Goal: Communication & Community: Answer question/provide support

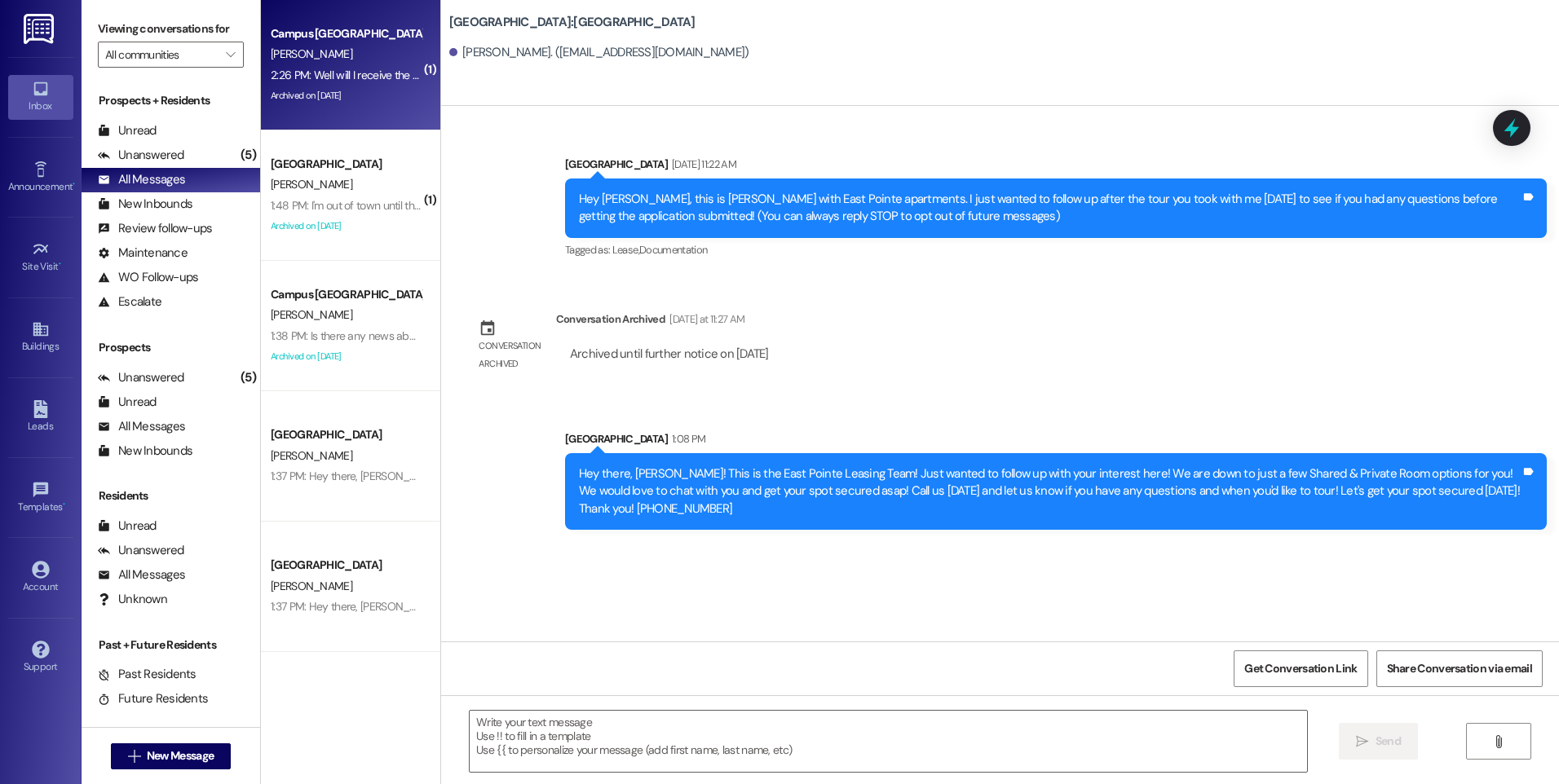
click at [373, 66] on div "2:26 PM: Well will I receive the door code [DATE]? 2:26 PM: Well will I receive…" at bounding box center [346, 76] width 154 height 21
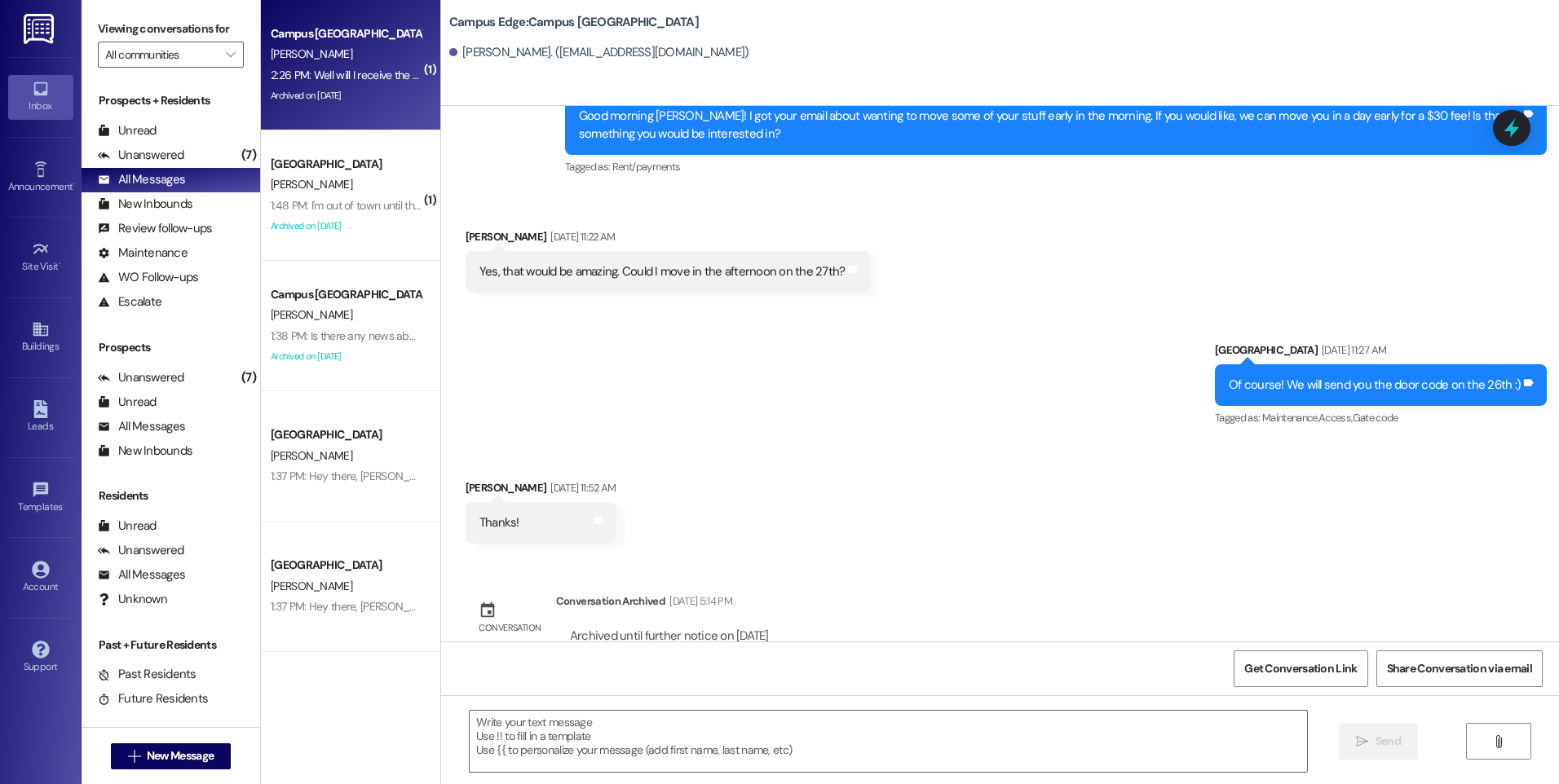
scroll to position [2133, 0]
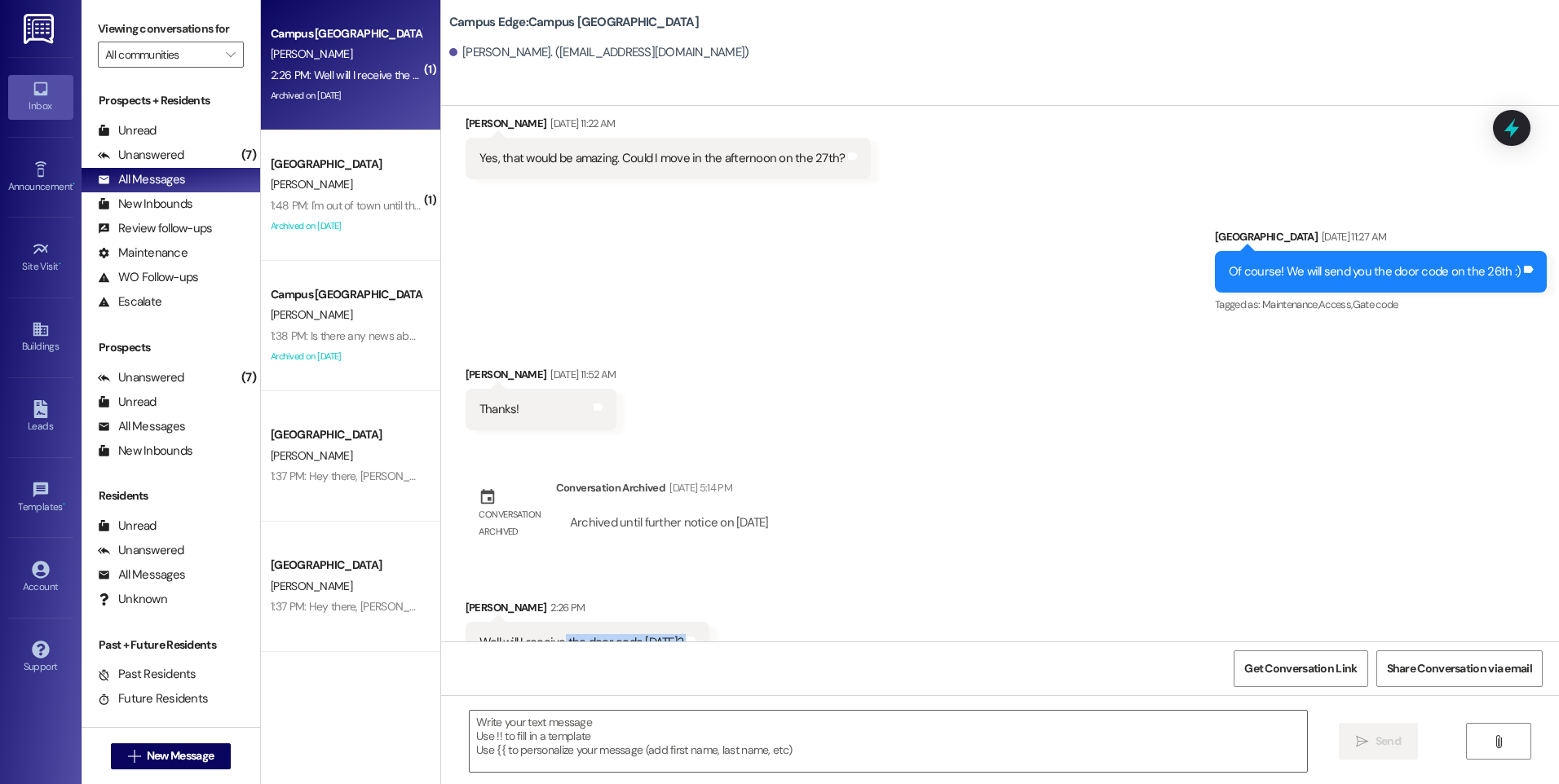
drag, startPoint x: 869, startPoint y: 655, endPoint x: 549, endPoint y: 606, distance: 323.7
click at [549, 606] on div "Sent via [GEOGRAPHIC_DATA] [DATE] 9:[GEOGRAPHIC_DATA][PERSON_NAME], this is [PE…" at bounding box center [999, 497] width 1118 height 784
click at [895, 427] on div "Sent via [GEOGRAPHIC_DATA] [DATE] 9:[GEOGRAPHIC_DATA][PERSON_NAME], this is [PE…" at bounding box center [999, 373] width 1118 height 535
drag, startPoint x: 472, startPoint y: 607, endPoint x: 696, endPoint y: 620, distance: 224.4
click at [696, 620] on div "Received via SMS [PERSON_NAME] 2:26 PM Well will I receive the door code [DATE]…" at bounding box center [588, 631] width 269 height 89
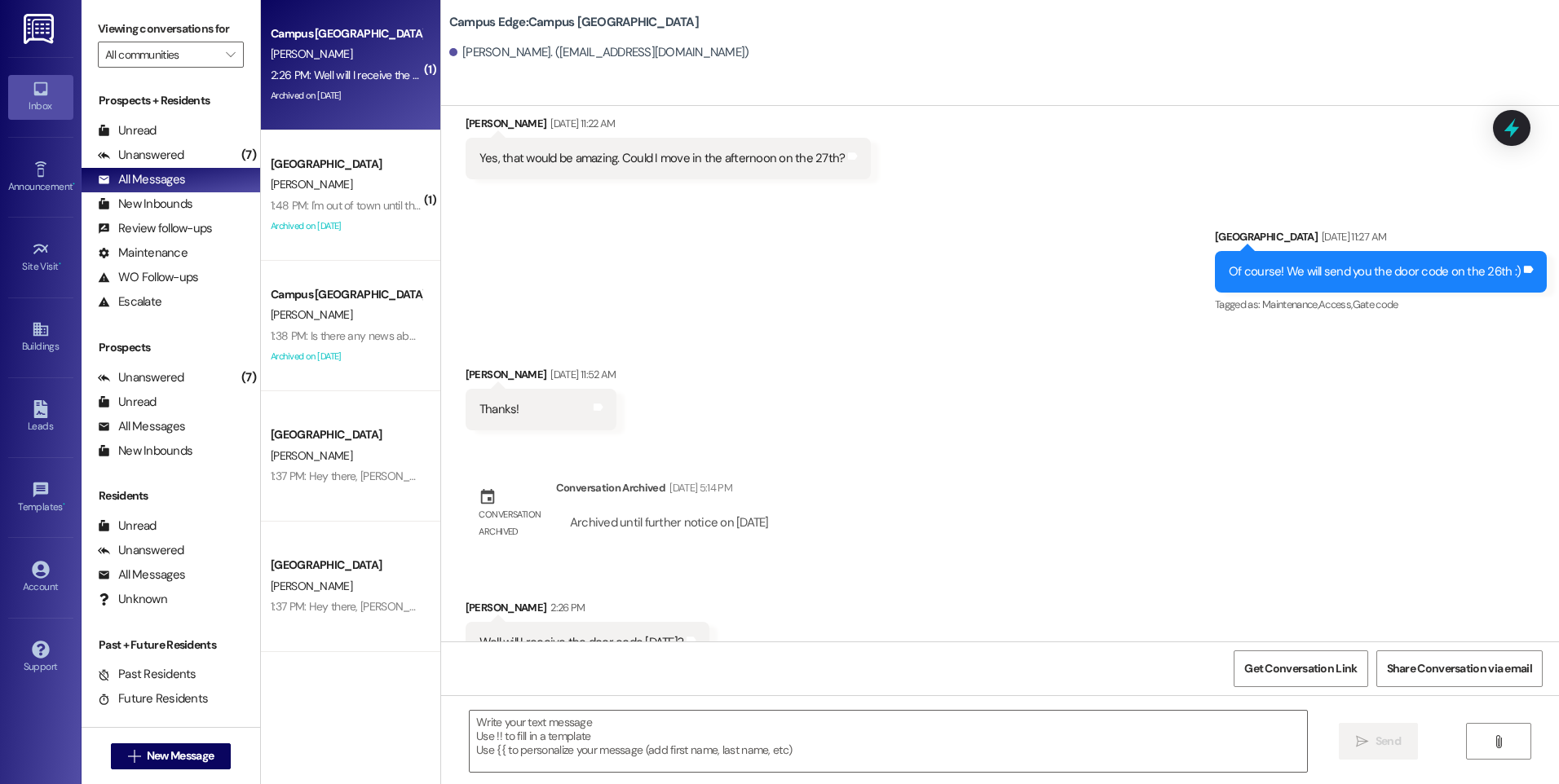
drag, startPoint x: 696, startPoint y: 620, endPoint x: 888, endPoint y: 331, distance: 347.0
click at [888, 331] on div "Received via SMS [PERSON_NAME] [DATE] 11:52 AM Thanks! Tags and notes" at bounding box center [999, 386] width 1118 height 114
click at [632, 686] on div "Get Conversation Link Share Conversation via email" at bounding box center [999, 668] width 1118 height 54
click at [628, 710] on div at bounding box center [888, 741] width 838 height 63
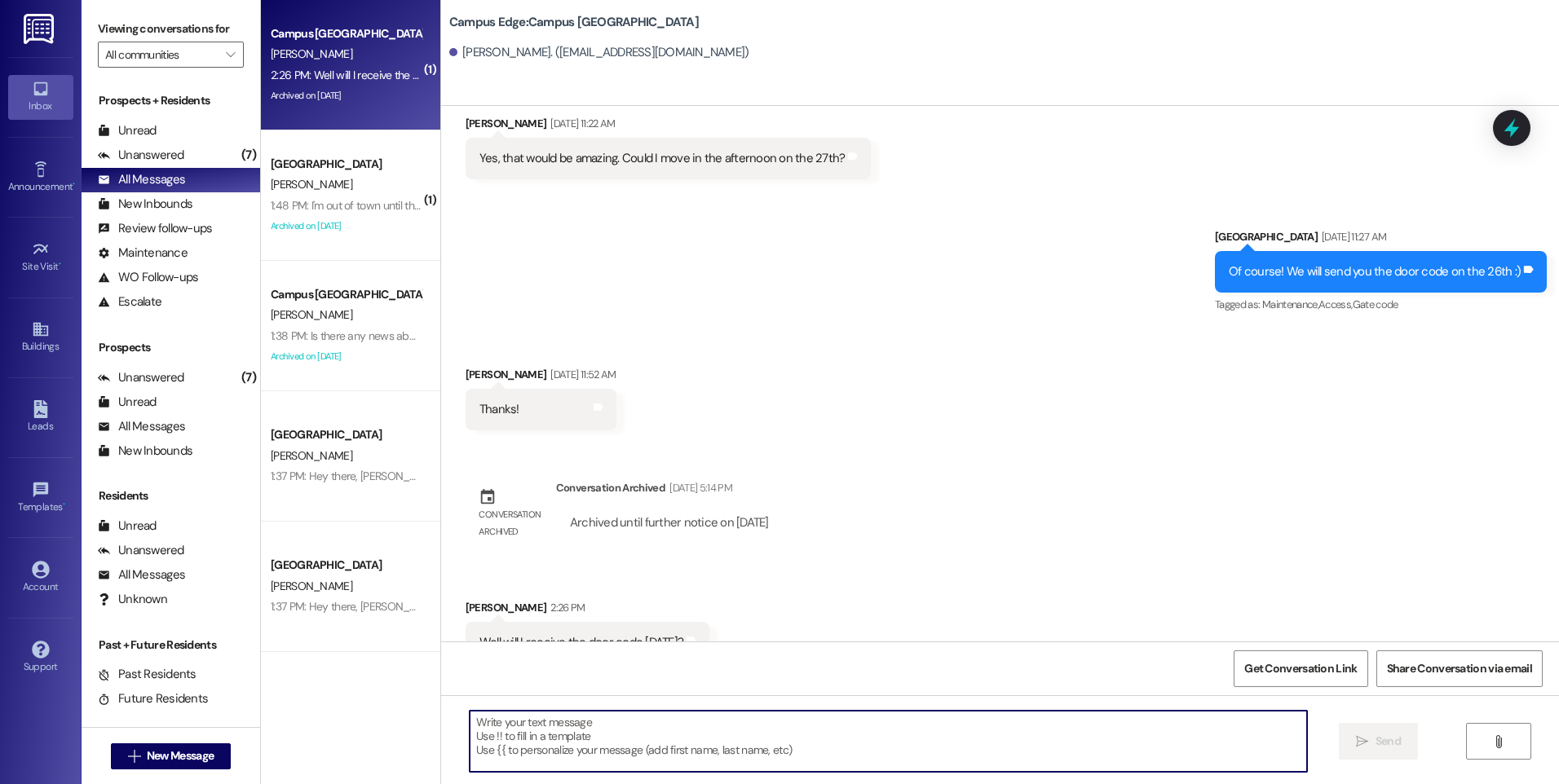
click at [638, 719] on textarea at bounding box center [888, 741] width 837 height 61
type textarea "h"
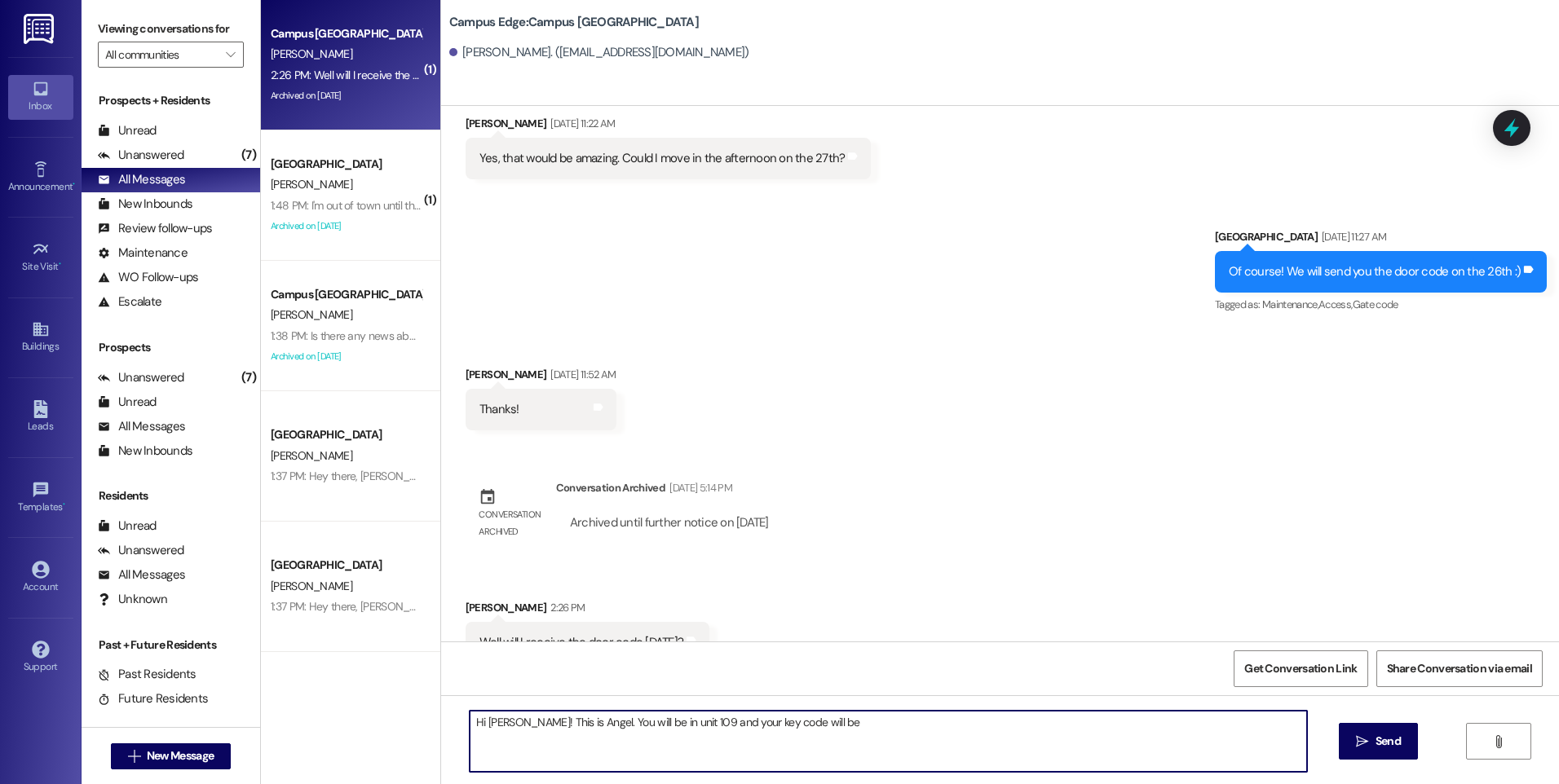
click at [733, 727] on textarea "Hi [PERSON_NAME]! This is Angel. You will be in unit 109 and your key code will…" at bounding box center [888, 741] width 837 height 61
click at [840, 719] on textarea "Hi [PERSON_NAME]! This is Angel. You will be in unit 109 and your door code wil…" at bounding box center [888, 741] width 837 height 61
paste textarea "821540"
drag, startPoint x: 781, startPoint y: 720, endPoint x: 810, endPoint y: 722, distance: 29.1
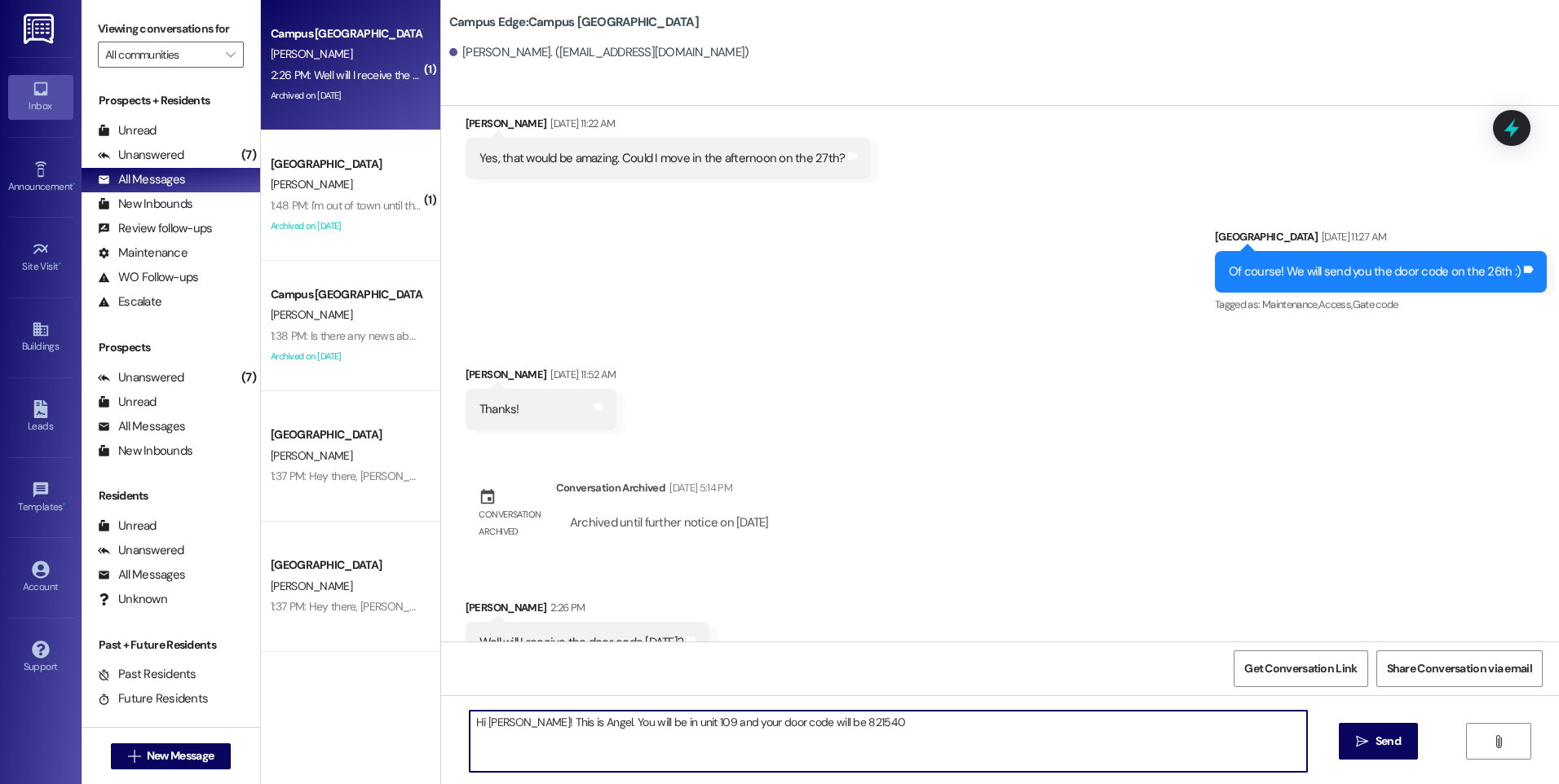
click at [810, 722] on textarea "Hi [PERSON_NAME]! This is Angel. You will be in unit 109 and your door code wil…" at bounding box center [888, 741] width 837 height 61
type textarea "Hi [PERSON_NAME]! This is Angel. You will be in unit 109 and your door code is …"
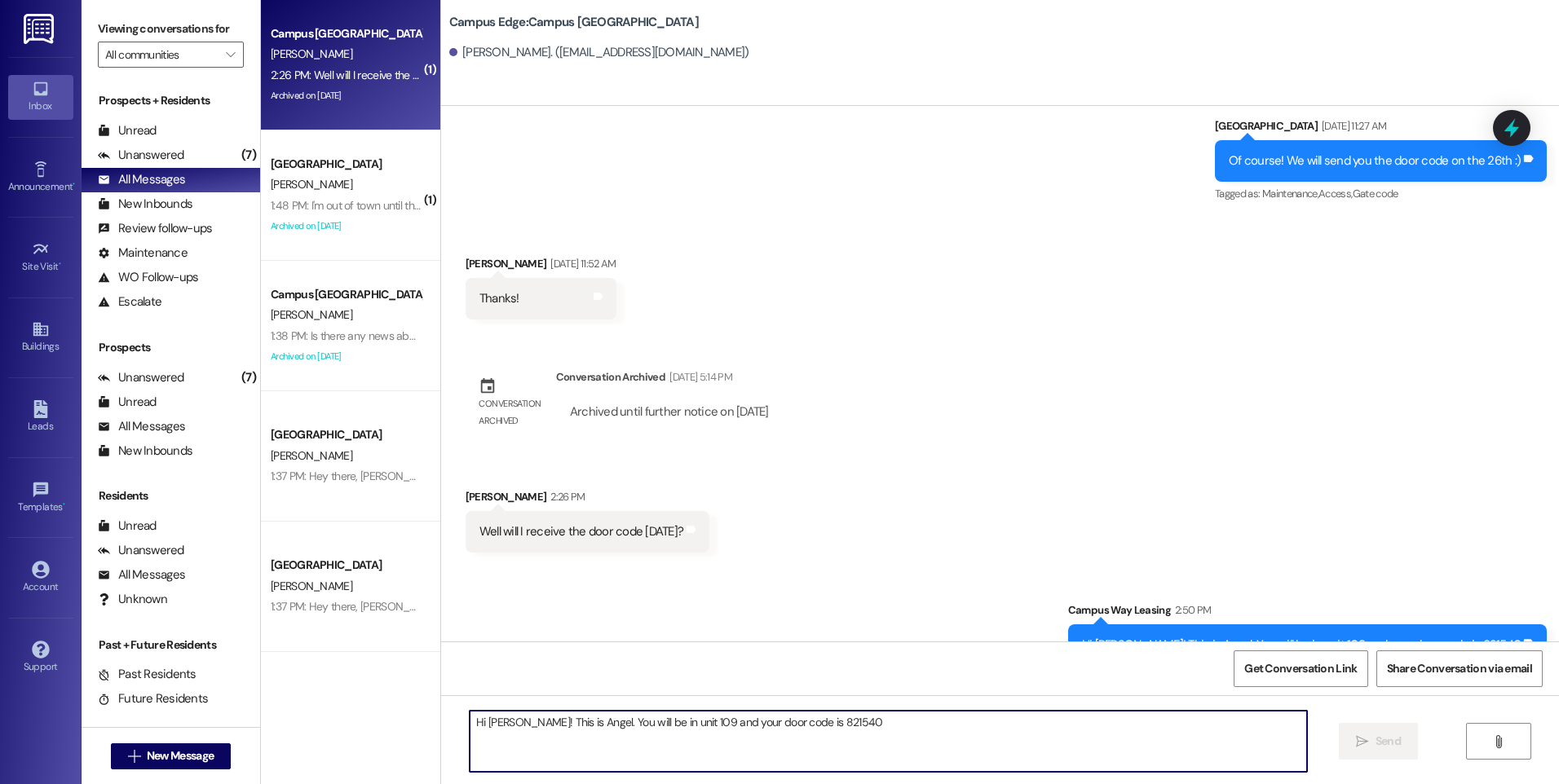
scroll to position [2248, 0]
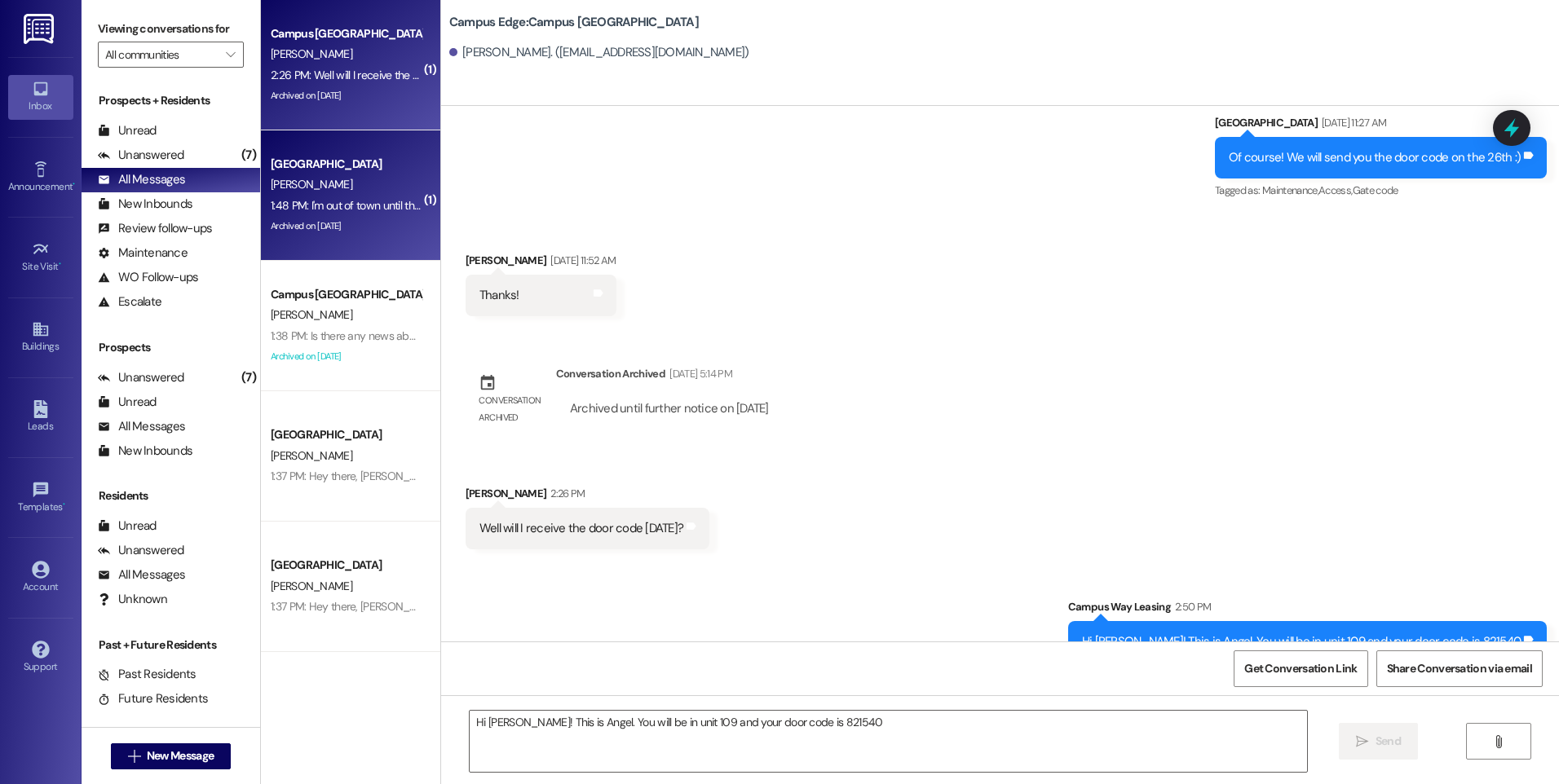
click at [326, 174] on div "[GEOGRAPHIC_DATA]" at bounding box center [346, 164] width 154 height 21
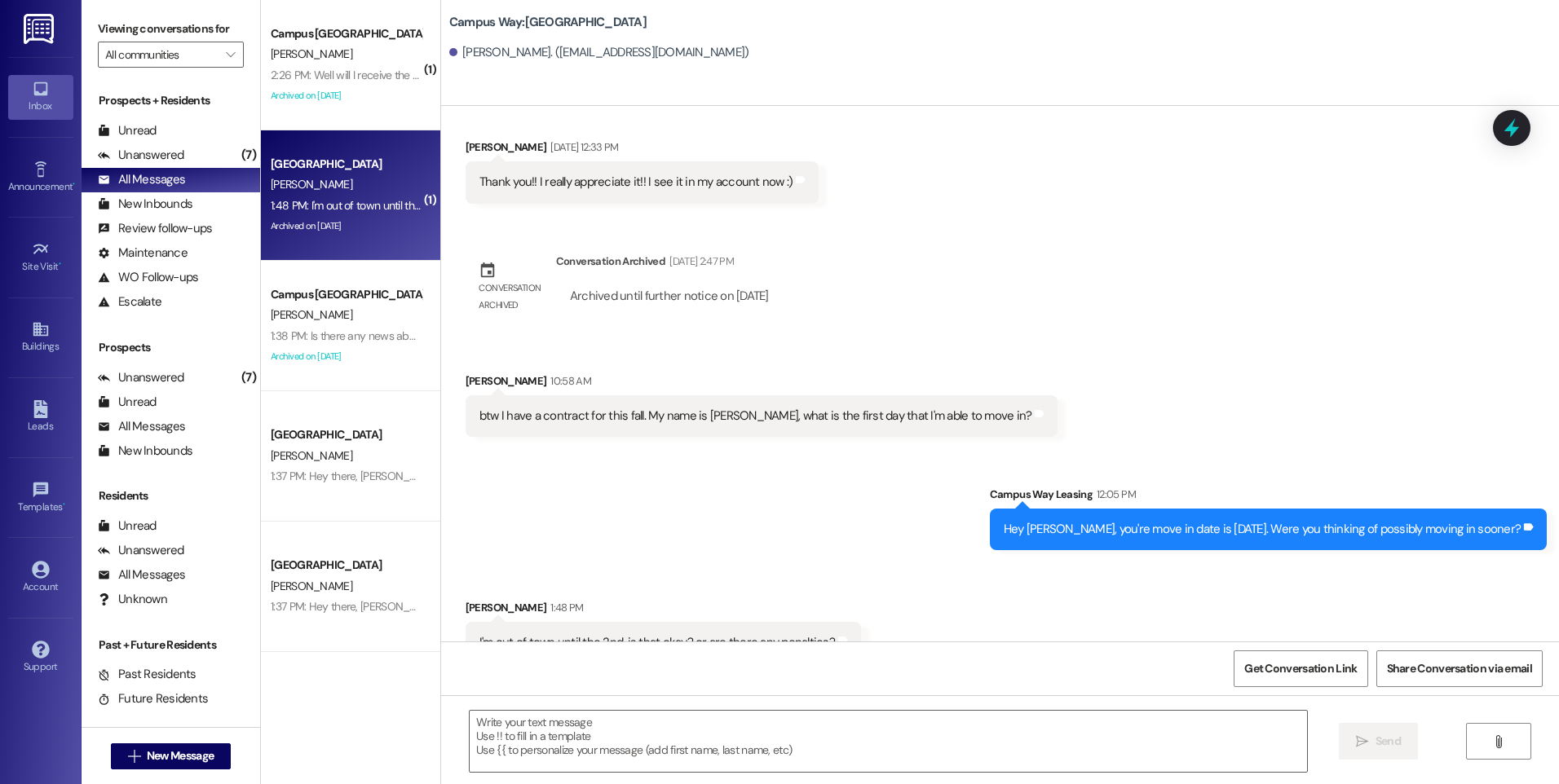
scroll to position [2484, 0]
click at [806, 721] on textarea at bounding box center [888, 741] width 837 height 61
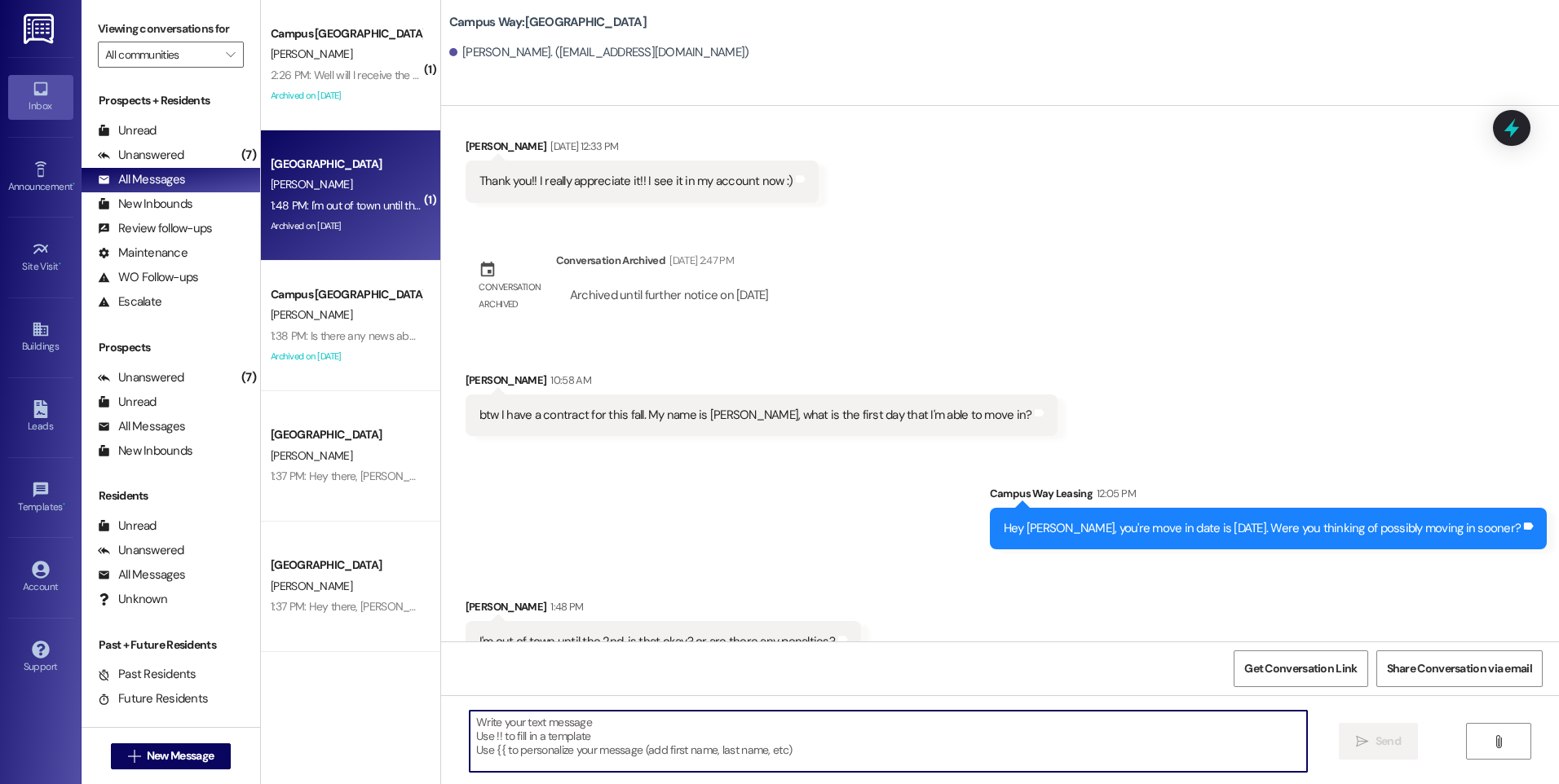
click at [854, 720] on textarea at bounding box center [888, 741] width 837 height 61
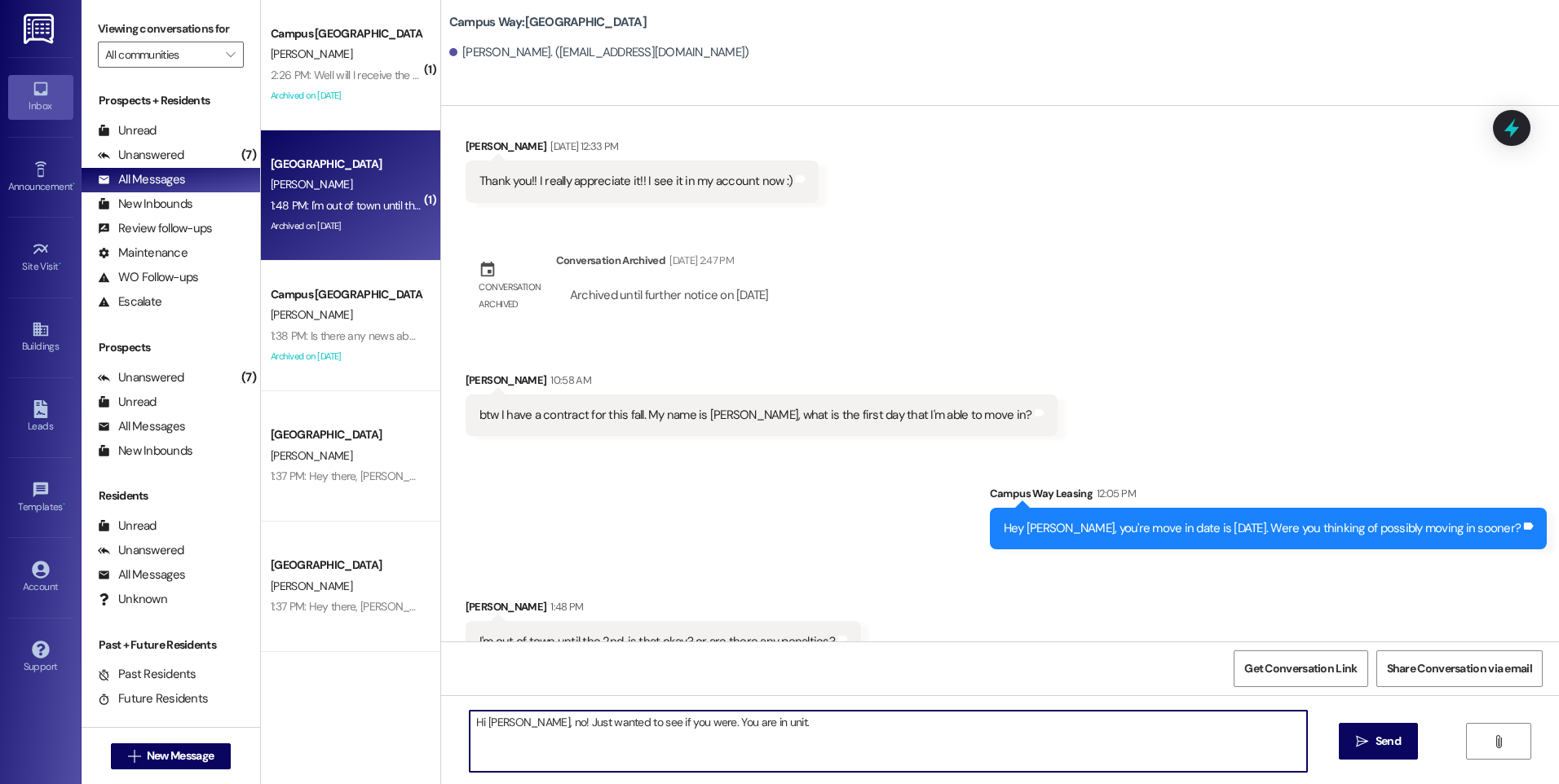
type textarea "Hi [PERSON_NAME], no! Just wanted to see if you were. You are in unit."
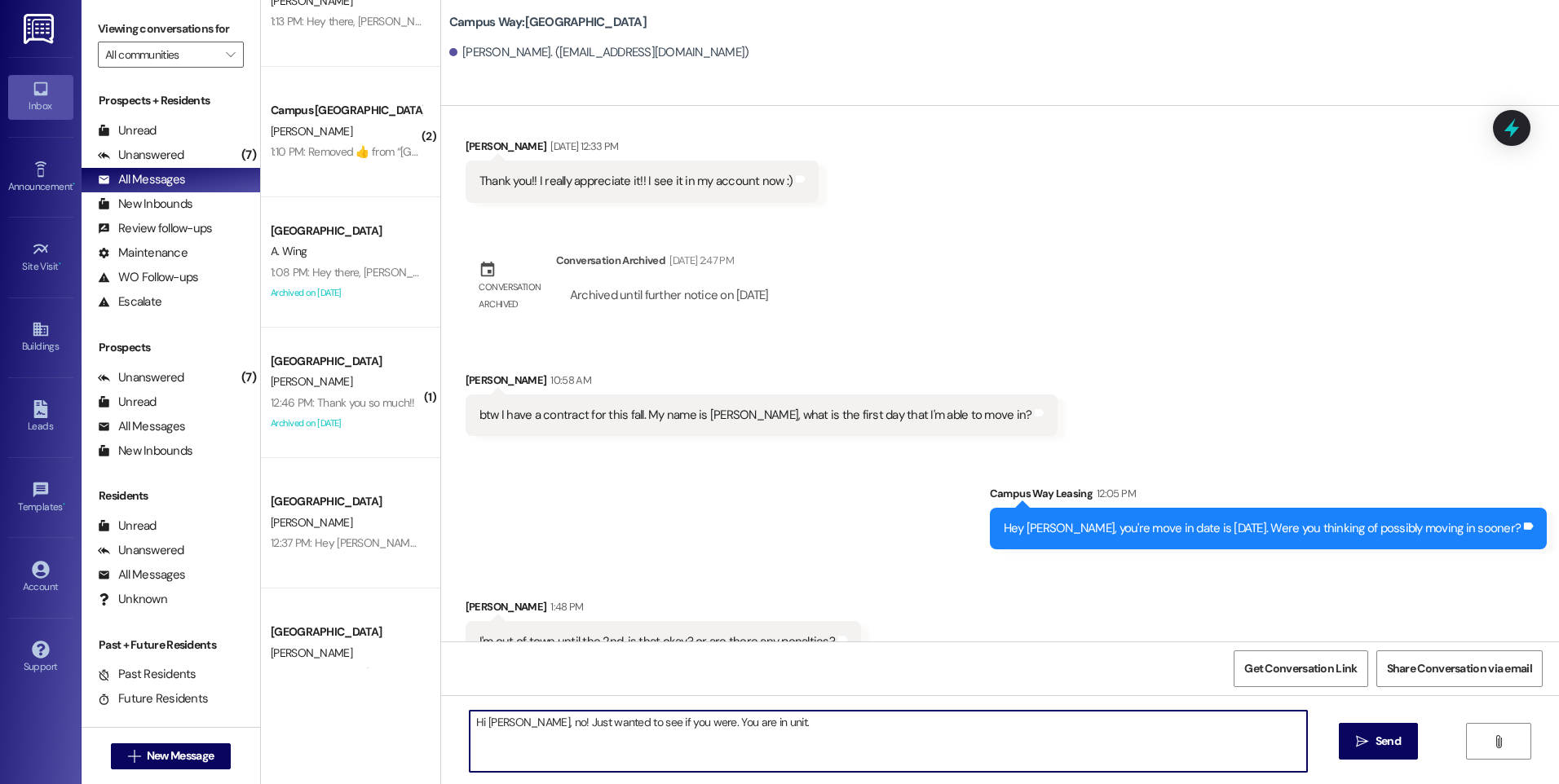
scroll to position [978, 0]
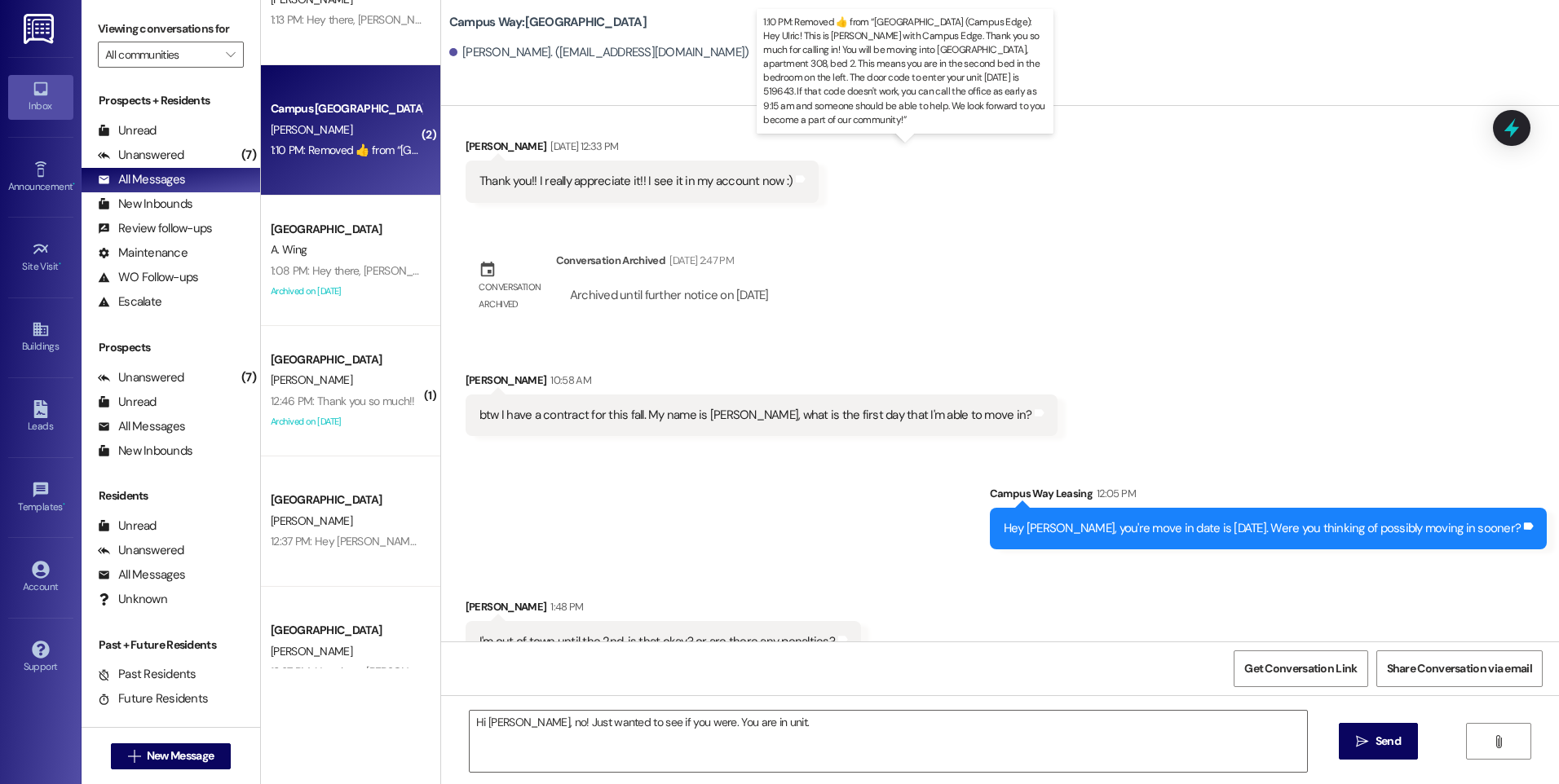
click at [317, 150] on div "1:10 PM:  Removed ‌👍‌ from “ [GEOGRAPHIC_DATA] (Campus Edge): Hey Ulric! This i…" at bounding box center [1460, 150] width 2379 height 15
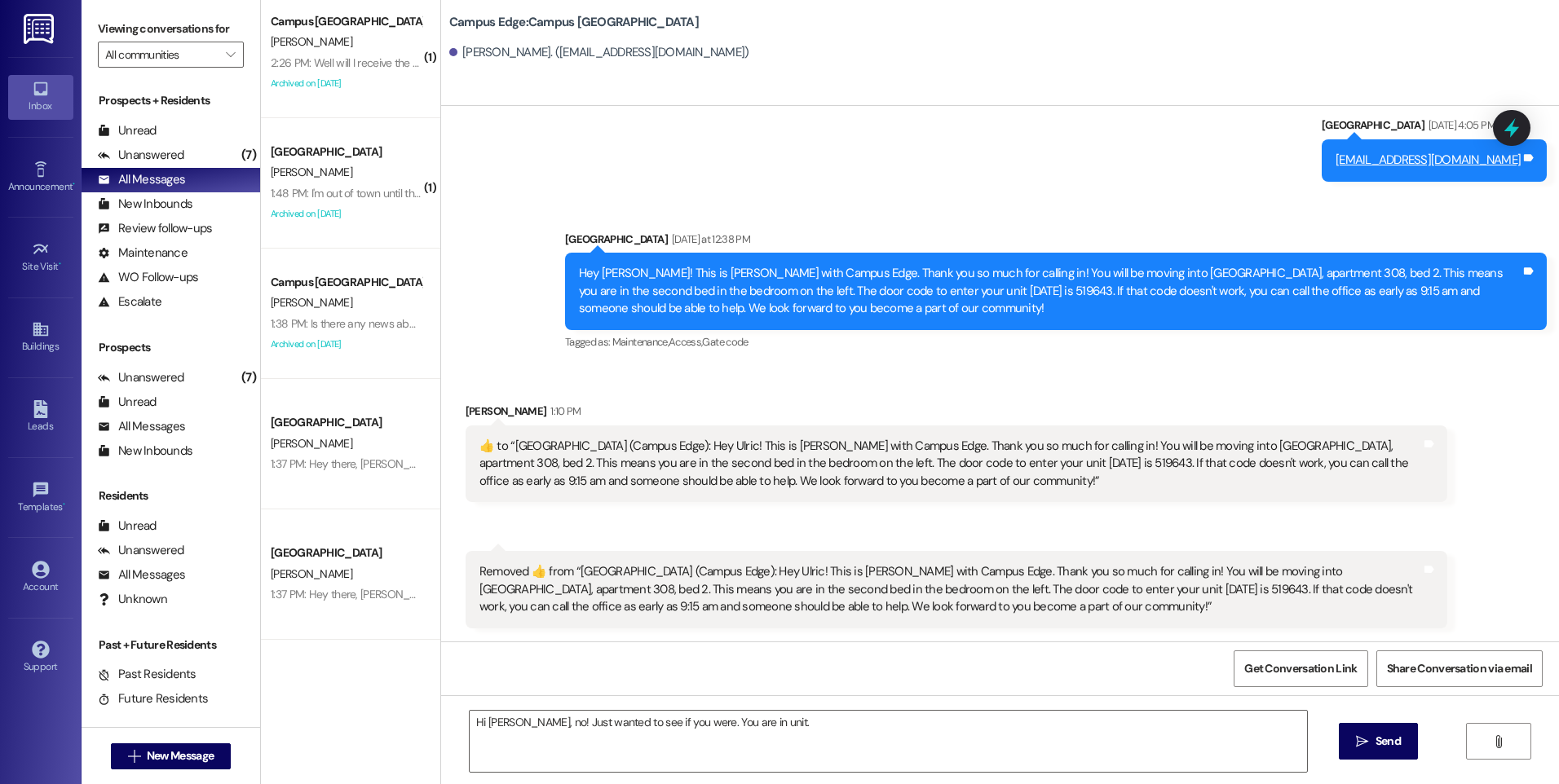
scroll to position [0, 0]
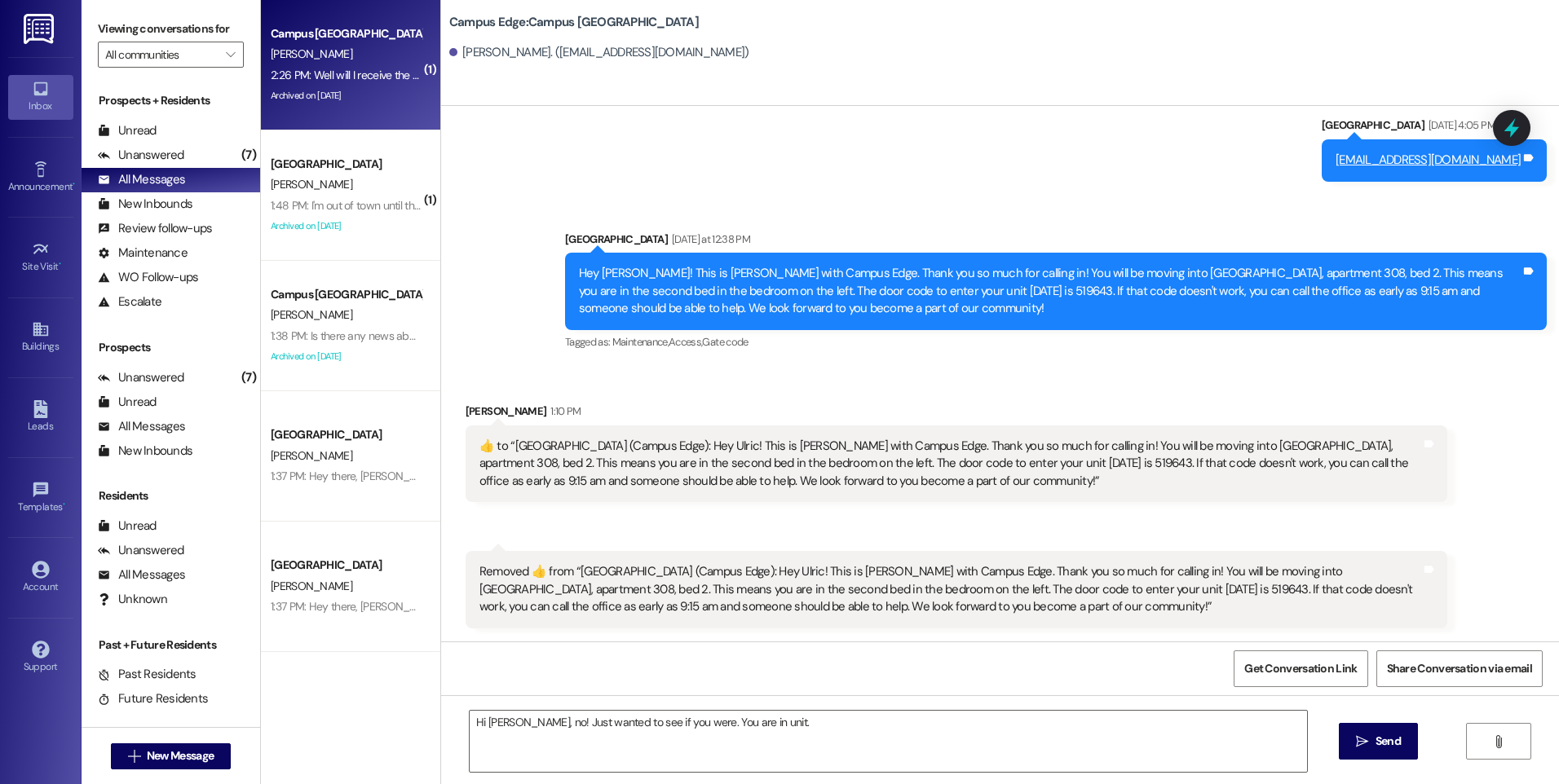
click at [355, 68] on div "2:26 PM: Well will I receive the door code [DATE]? 2:26 PM: Well will I receive…" at bounding box center [385, 75] width 229 height 15
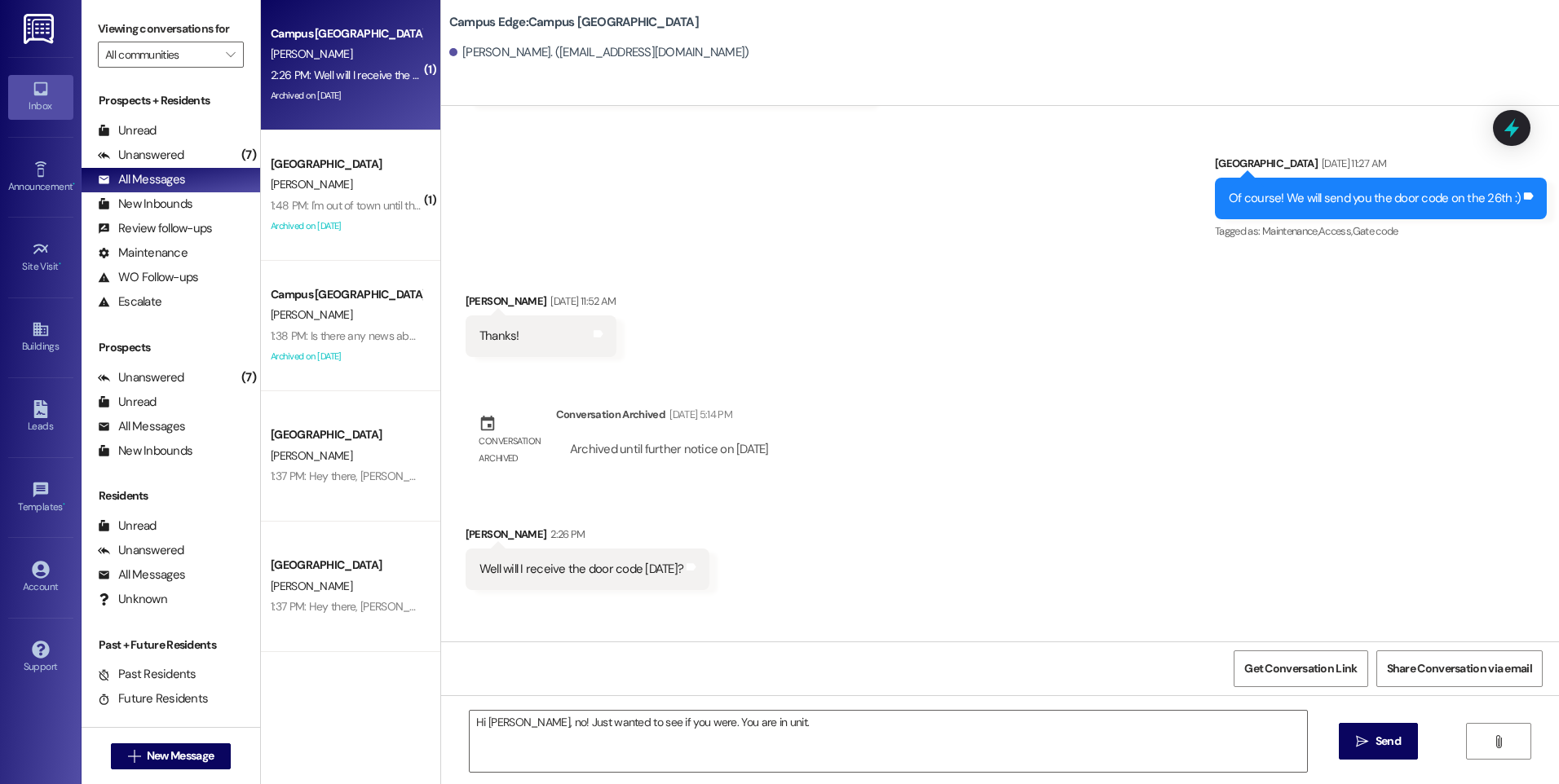
scroll to position [2271, 0]
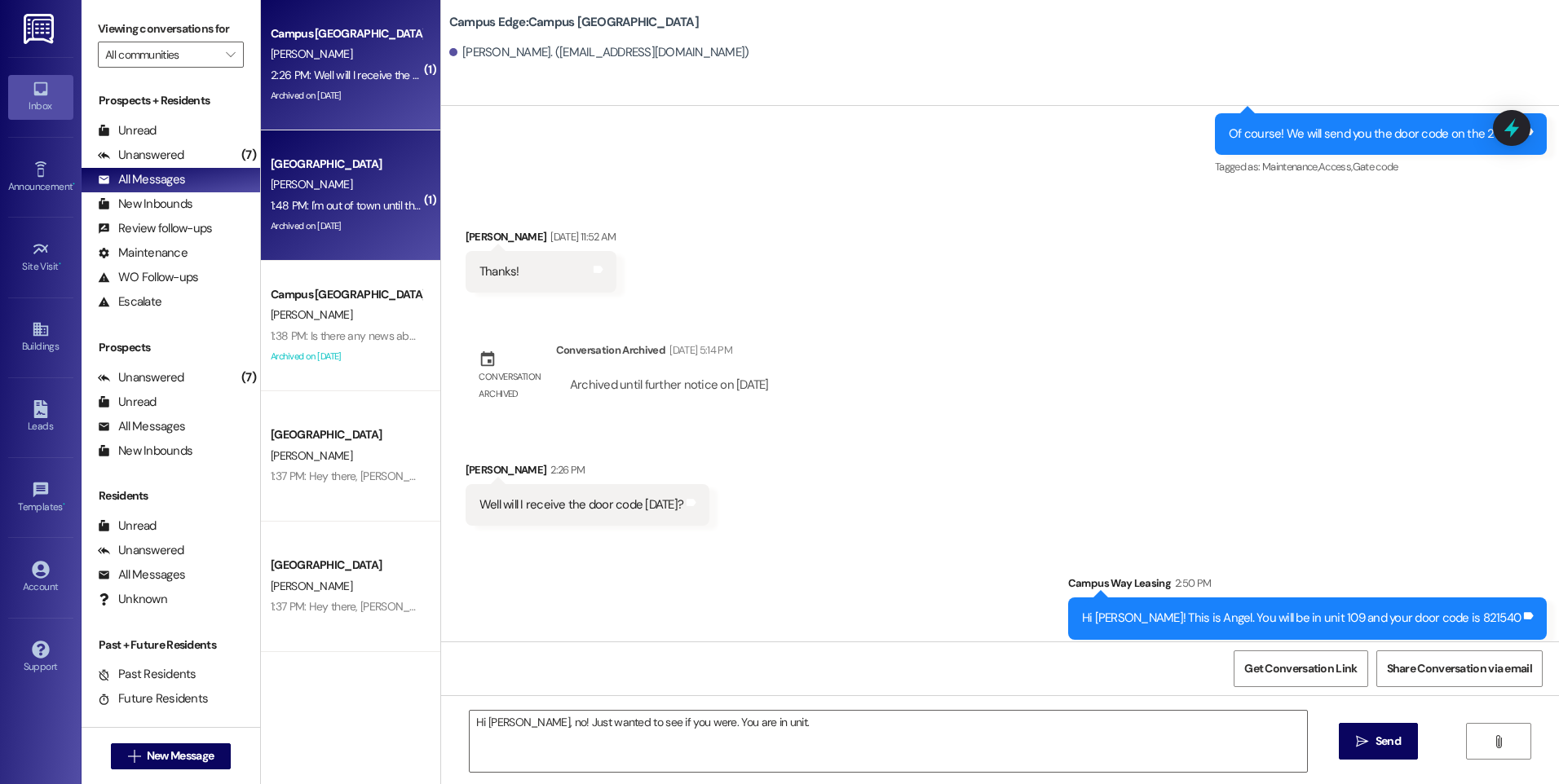
click at [350, 166] on div "[GEOGRAPHIC_DATA]" at bounding box center [345, 164] width 151 height 17
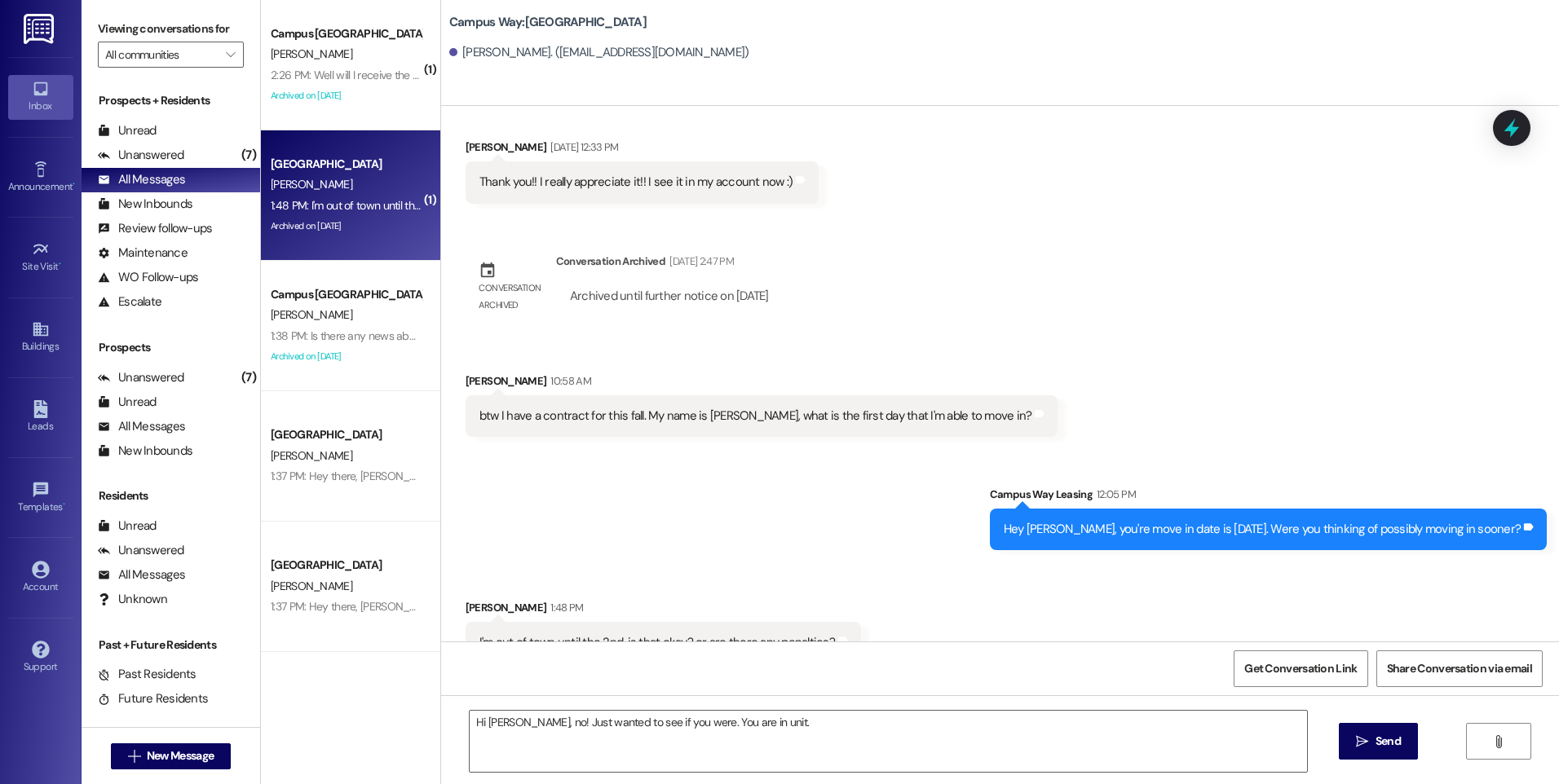
scroll to position [2484, 0]
click at [510, 722] on textarea "Hi [PERSON_NAME], no! Just wanted to see if you were. You are in unit." at bounding box center [888, 741] width 837 height 61
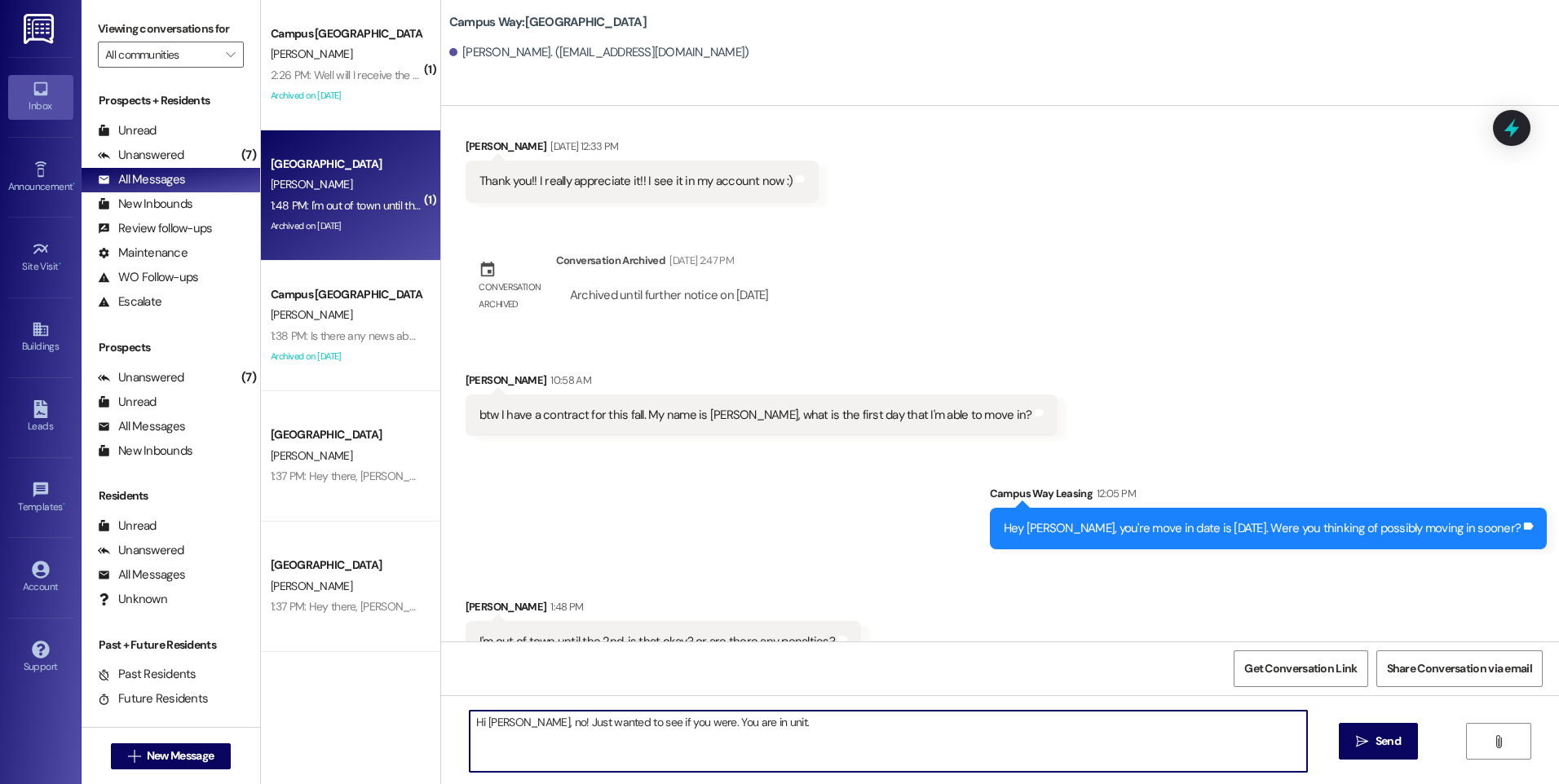
click at [510, 722] on textarea "Hi [PERSON_NAME], no! Just wanted to see if you were. You are in unit." at bounding box center [888, 741] width 837 height 61
drag, startPoint x: 764, startPoint y: 722, endPoint x: 508, endPoint y: 728, distance: 256.1
click at [508, 728] on textarea "Hi [PERSON_NAME], no! Just wanted to see if you were. You are in unit." at bounding box center [888, 741] width 837 height 61
type textarea "Hi [PERSON_NAME], no penalties, you are good. You are in unit #4 here at [GEOGR…"
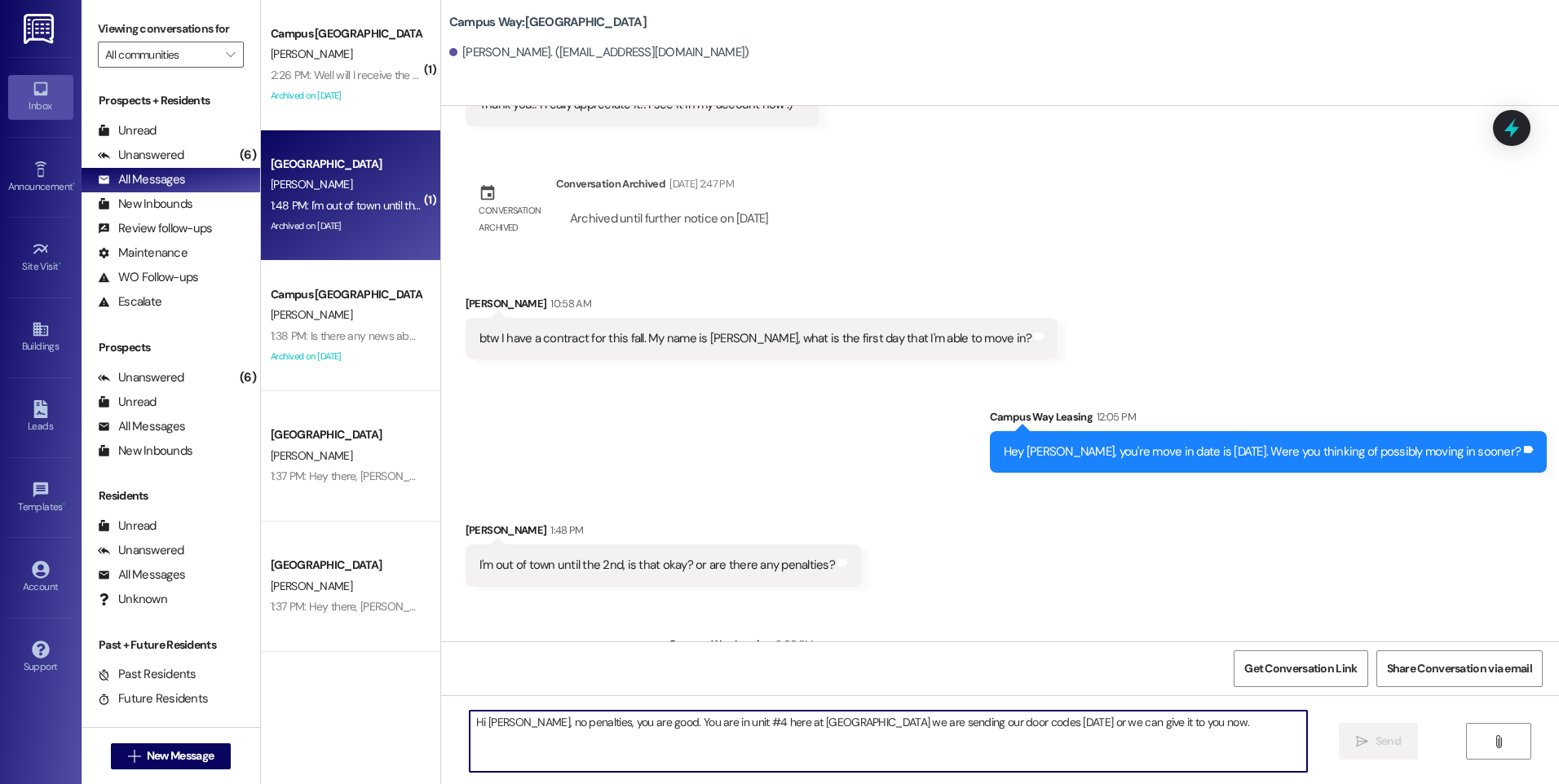
scroll to position [2597, 0]
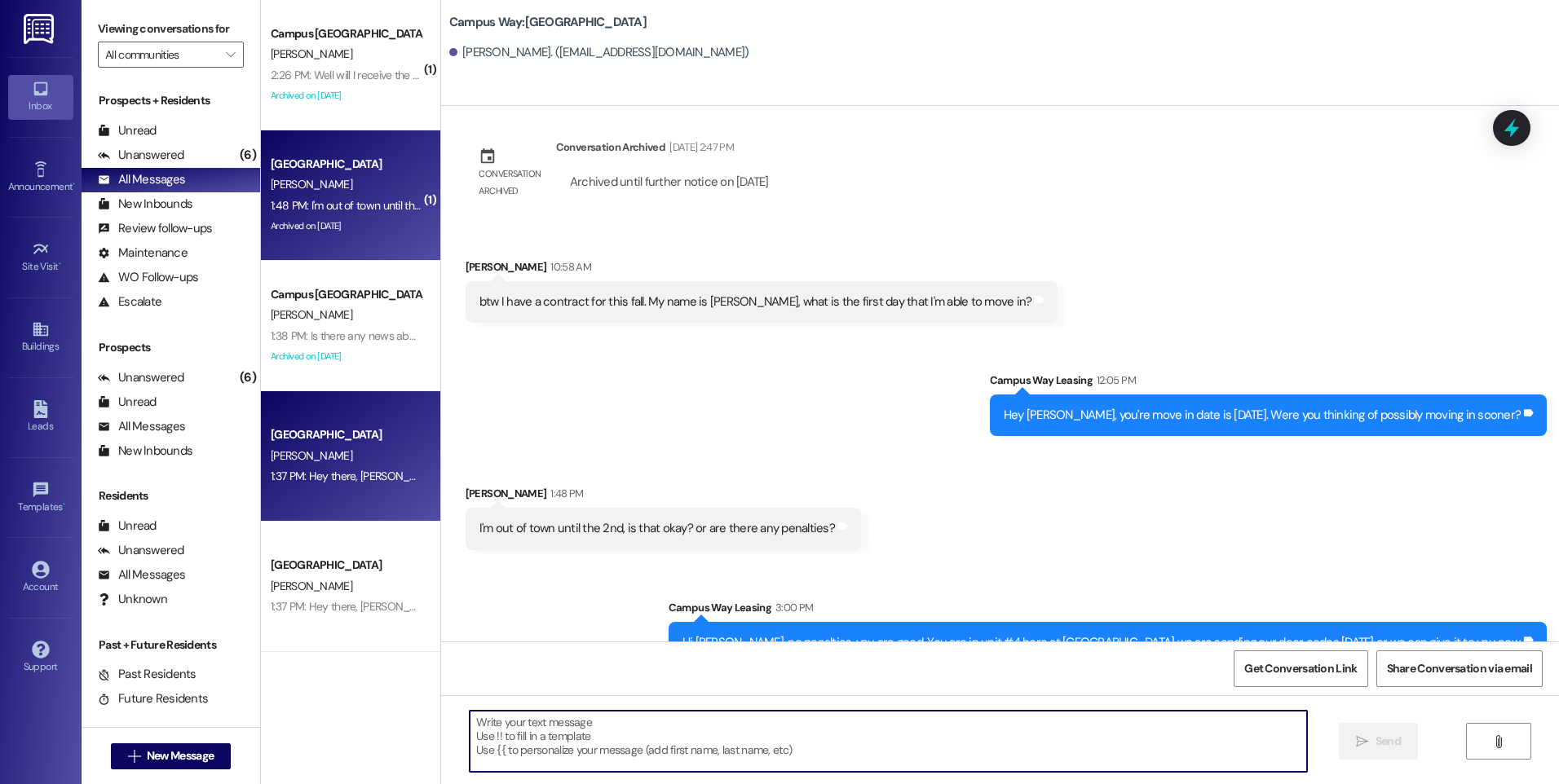
click at [343, 480] on div "1:37 PM: Hey there, [PERSON_NAME]! This is the East Pointe Leasing Team! Just w…" at bounding box center [1225, 476] width 1909 height 15
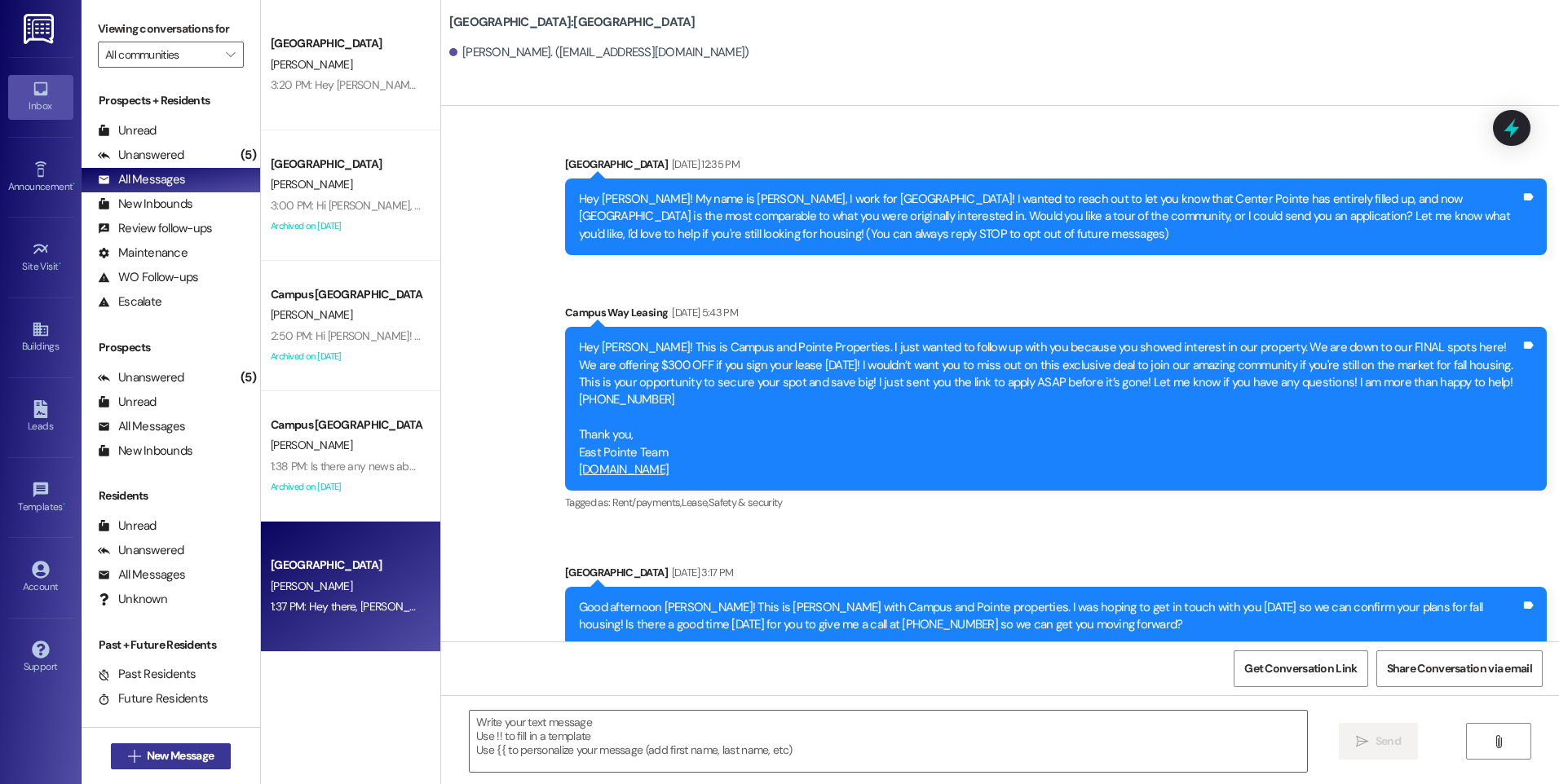
click at [168, 761] on span "New Message" at bounding box center [181, 756] width 67 height 17
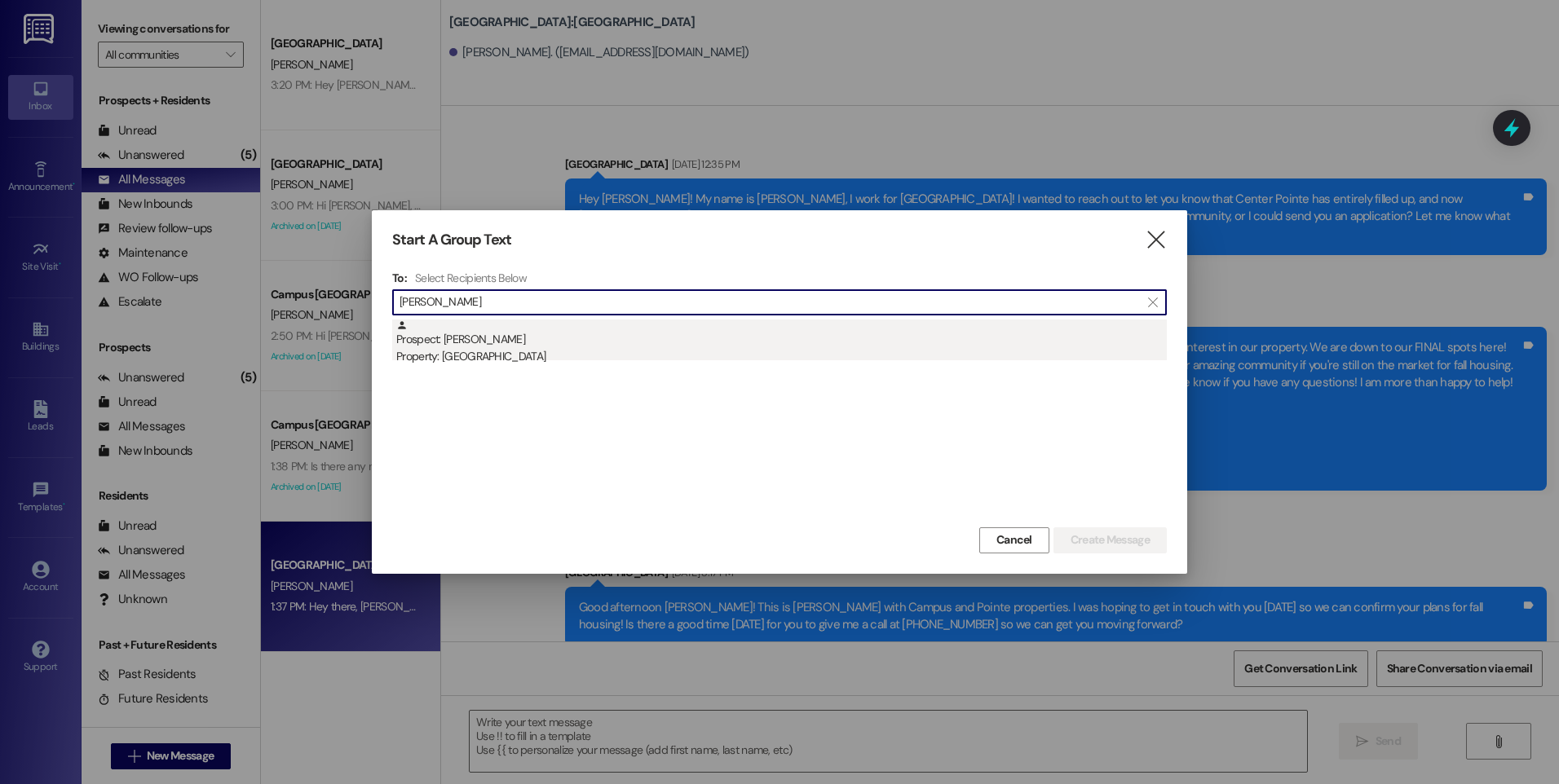
type input "[PERSON_NAME]"
click at [551, 346] on div "Prospect: [PERSON_NAME] Property: [GEOGRAPHIC_DATA]" at bounding box center [781, 343] width 770 height 46
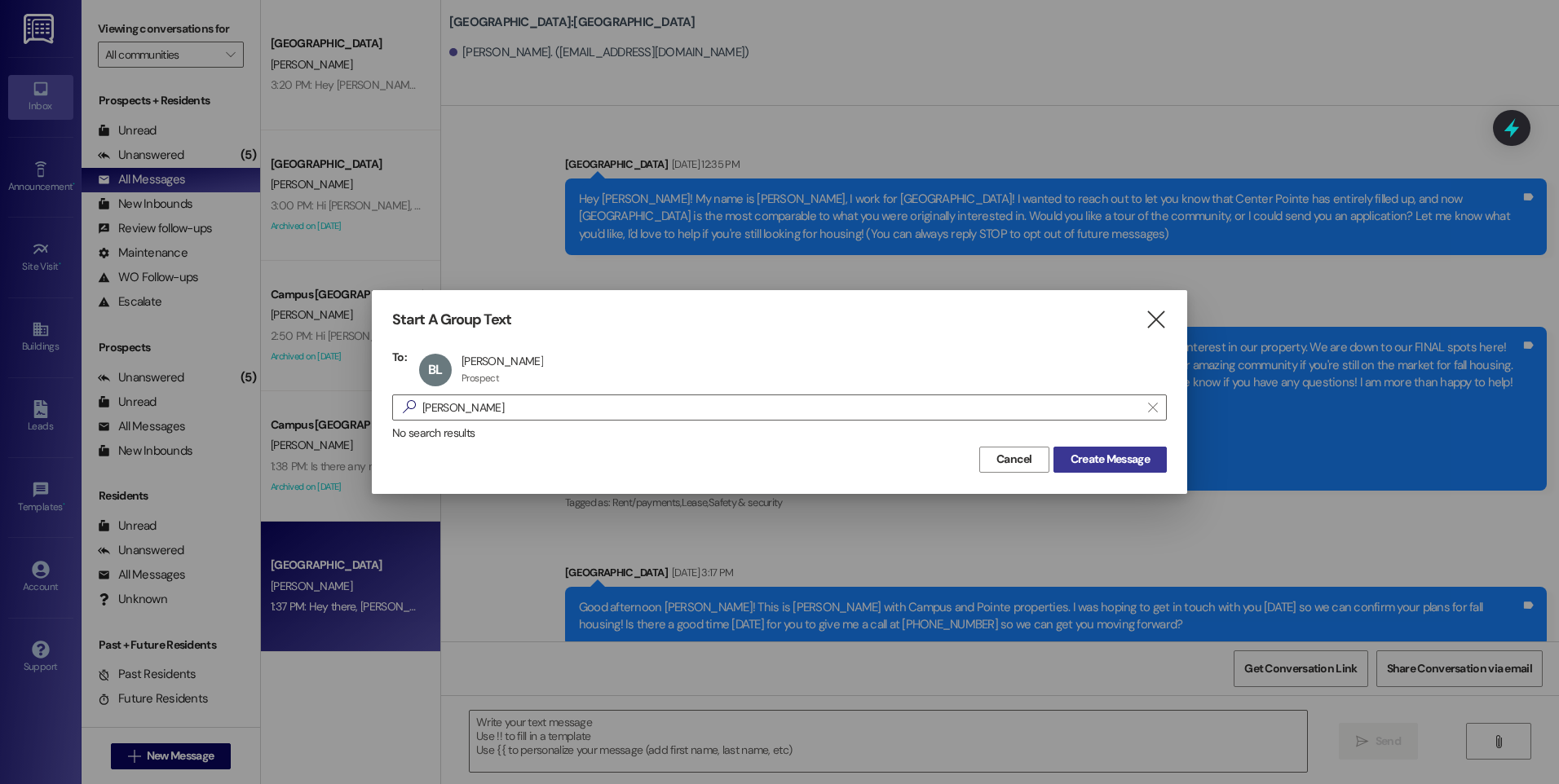
click at [1128, 461] on span "Create Message" at bounding box center [1110, 460] width 79 height 17
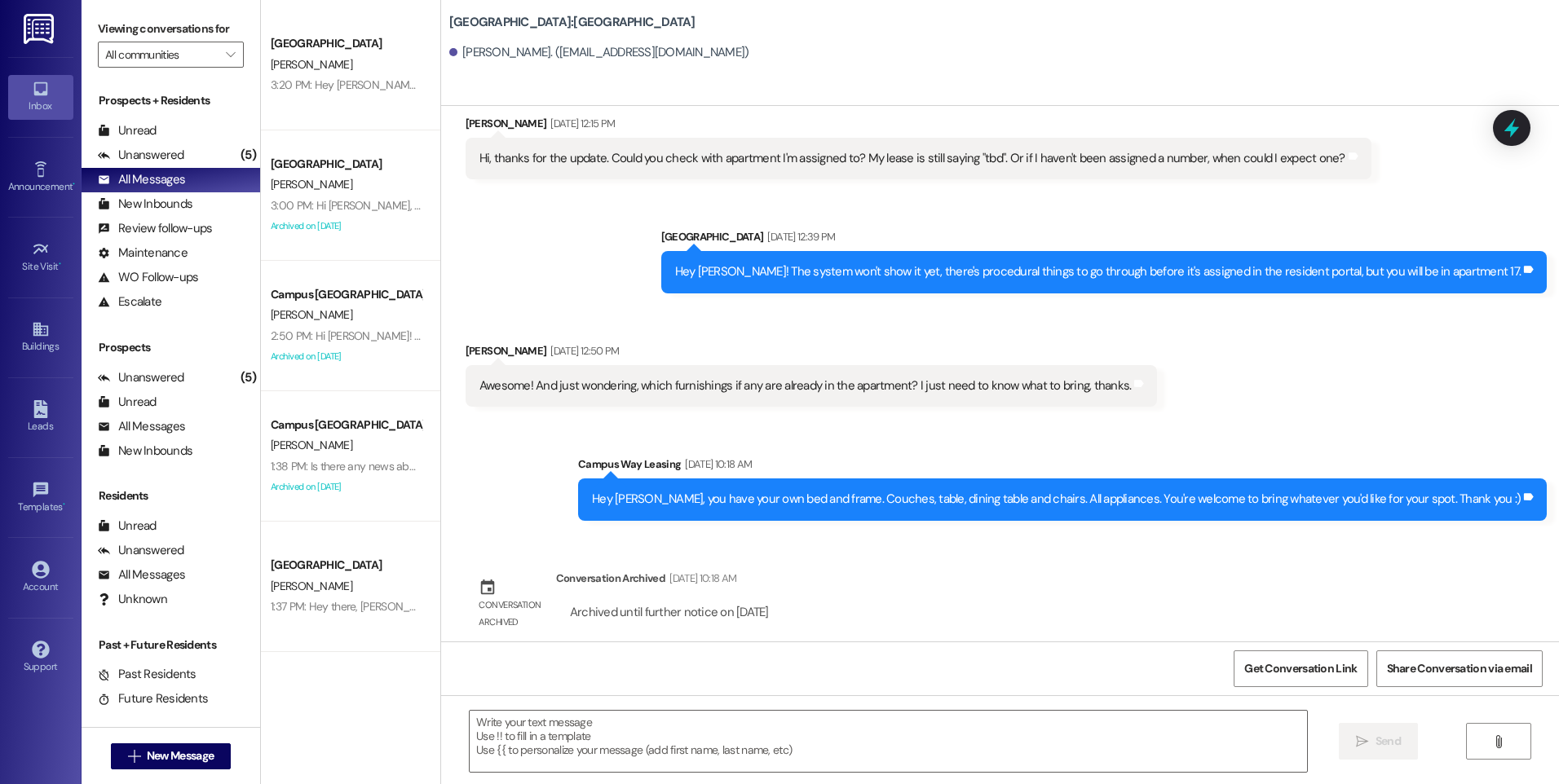
scroll to position [1538, 0]
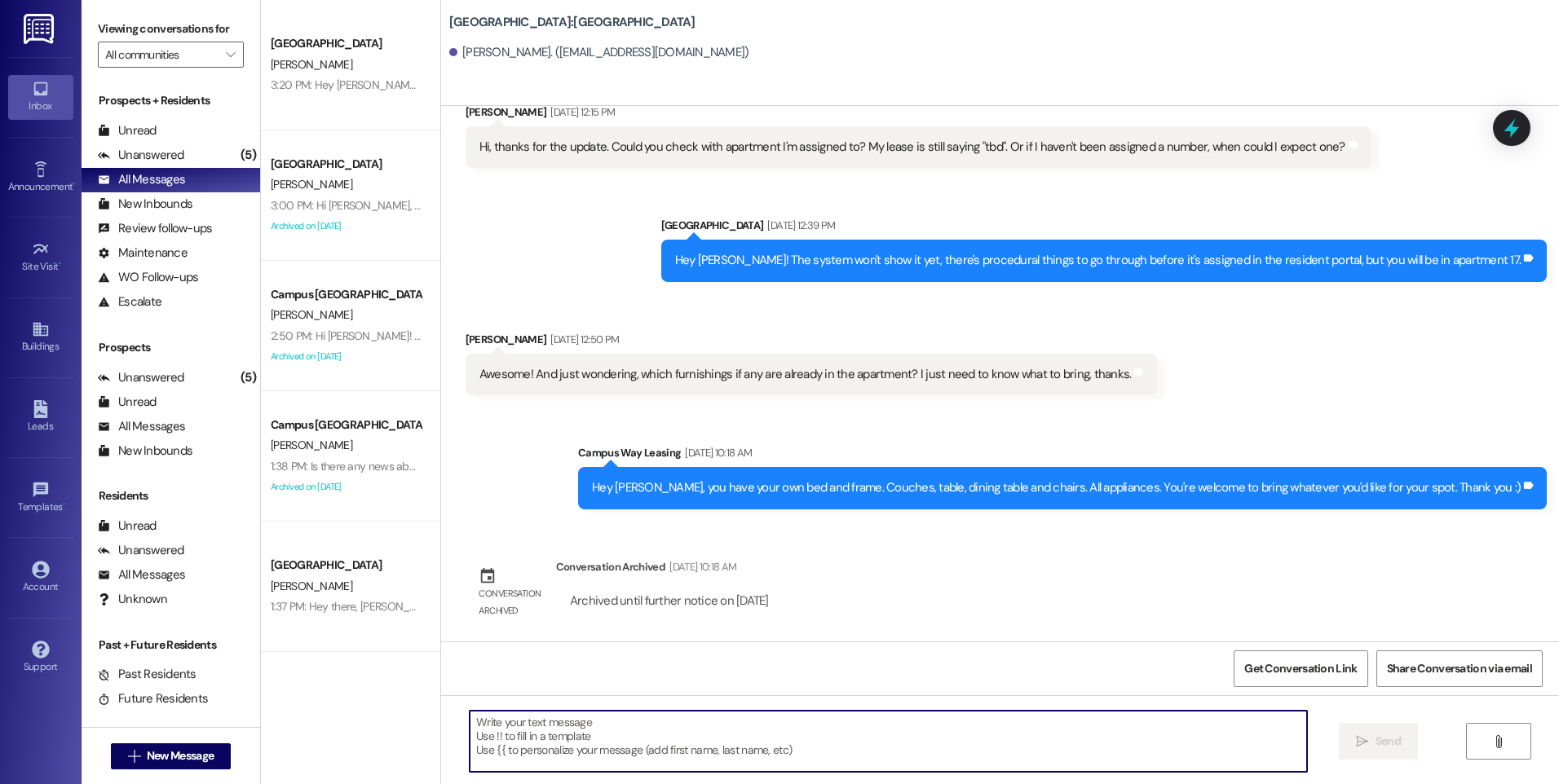
click at [783, 726] on textarea at bounding box center [888, 741] width 837 height 61
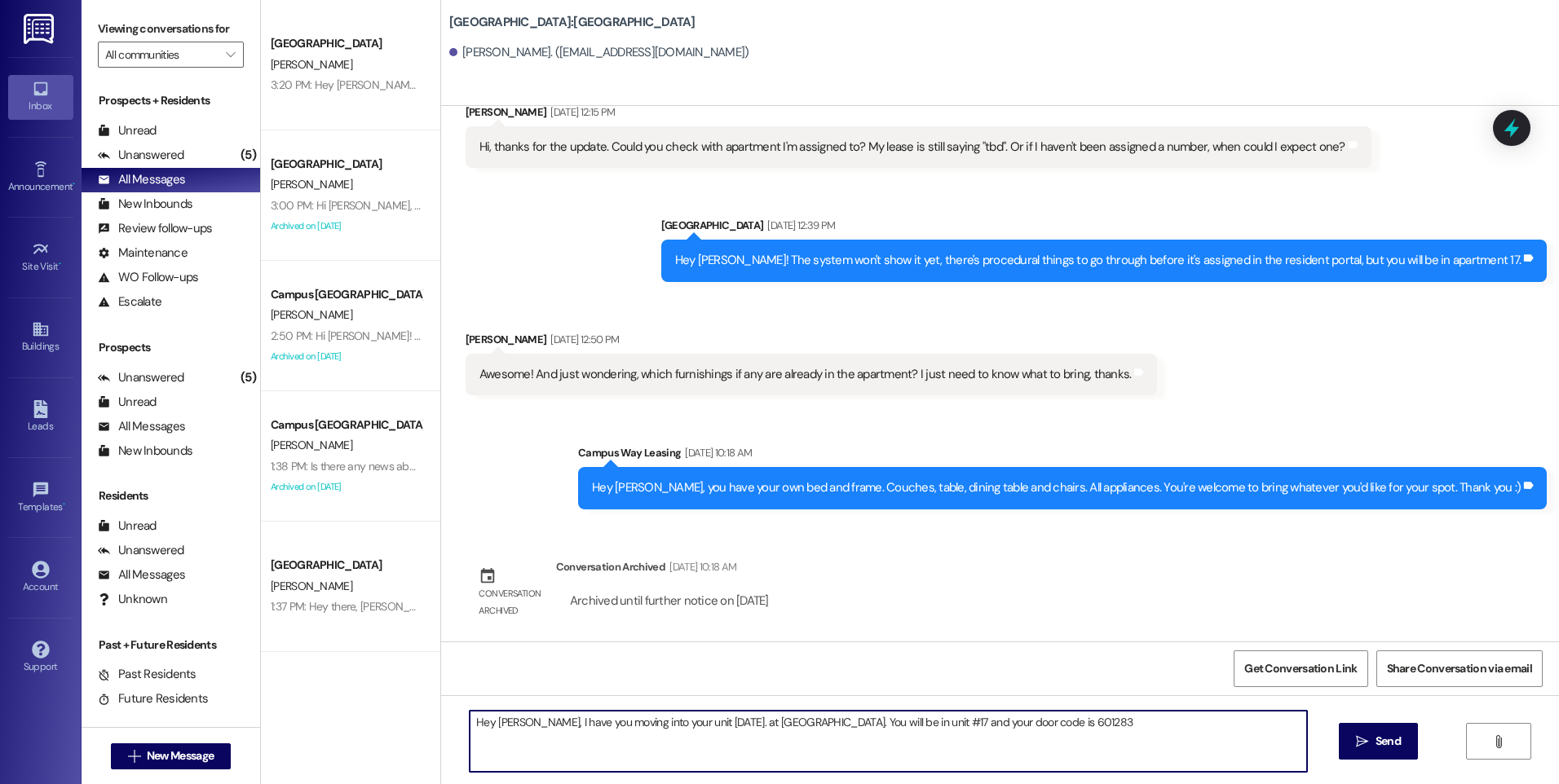
click at [694, 725] on textarea "Hey [PERSON_NAME], I have you moving into your unit [DATE]. at [GEOGRAPHIC_DATA…" at bounding box center [888, 741] width 837 height 61
drag, startPoint x: 663, startPoint y: 724, endPoint x: 695, endPoint y: 722, distance: 32.1
click at [695, 722] on textarea "Hey [PERSON_NAME], I have you moving into your unit [DATE]. at [GEOGRAPHIC_DATA…" at bounding box center [888, 741] width 837 height 61
click at [726, 726] on textarea "Hey [PERSON_NAME], I have you moving into your unit at [GEOGRAPHIC_DATA]. You w…" at bounding box center [888, 741] width 837 height 61
click at [1060, 716] on textarea "Hey [PERSON_NAME], I have you moving into your unit at [GEOGRAPHIC_DATA] [DATE]…" at bounding box center [888, 741] width 837 height 61
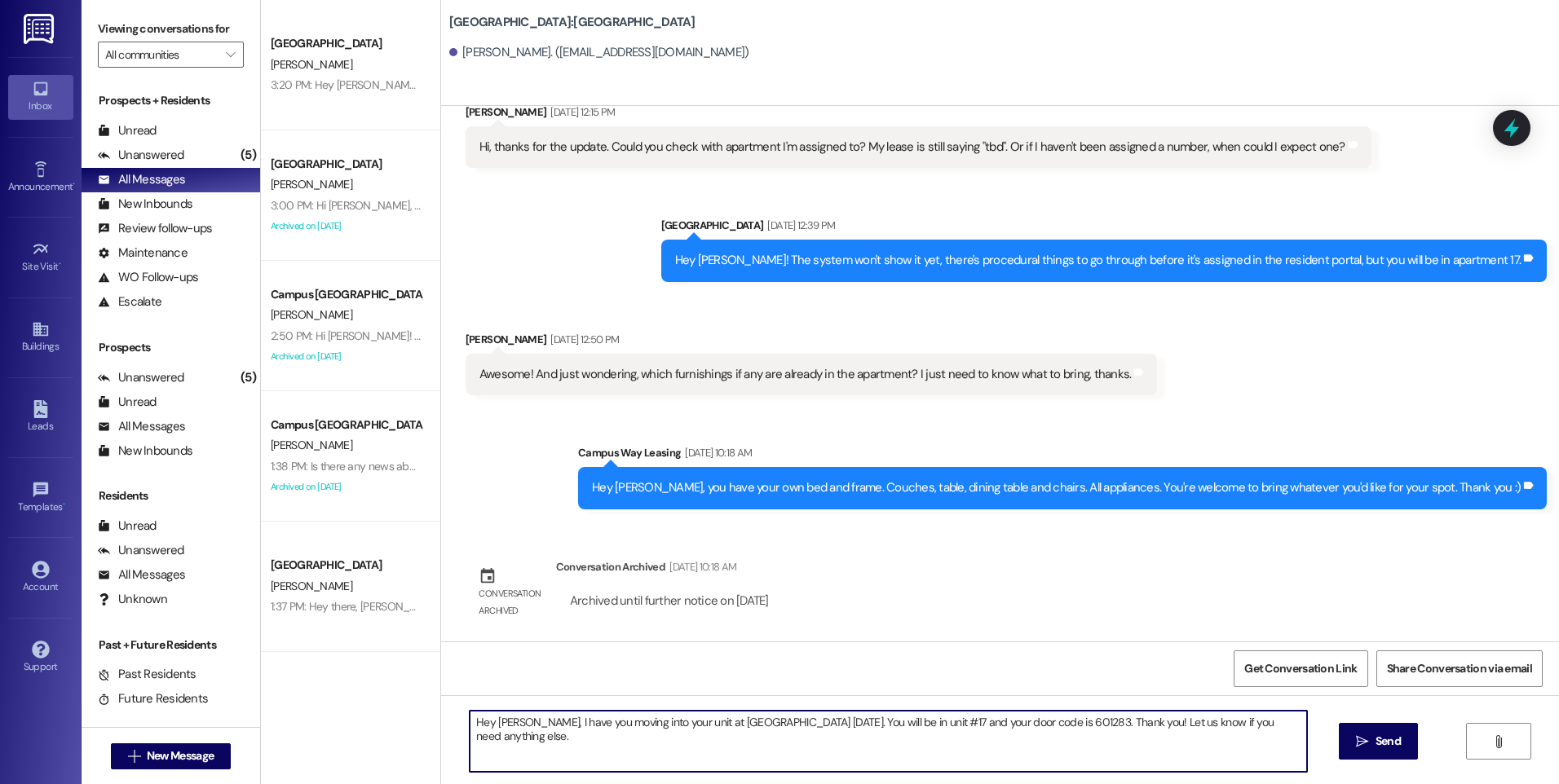
type textarea "Hey [PERSON_NAME], I have you moving into your unit at [GEOGRAPHIC_DATA] [DATE]…"
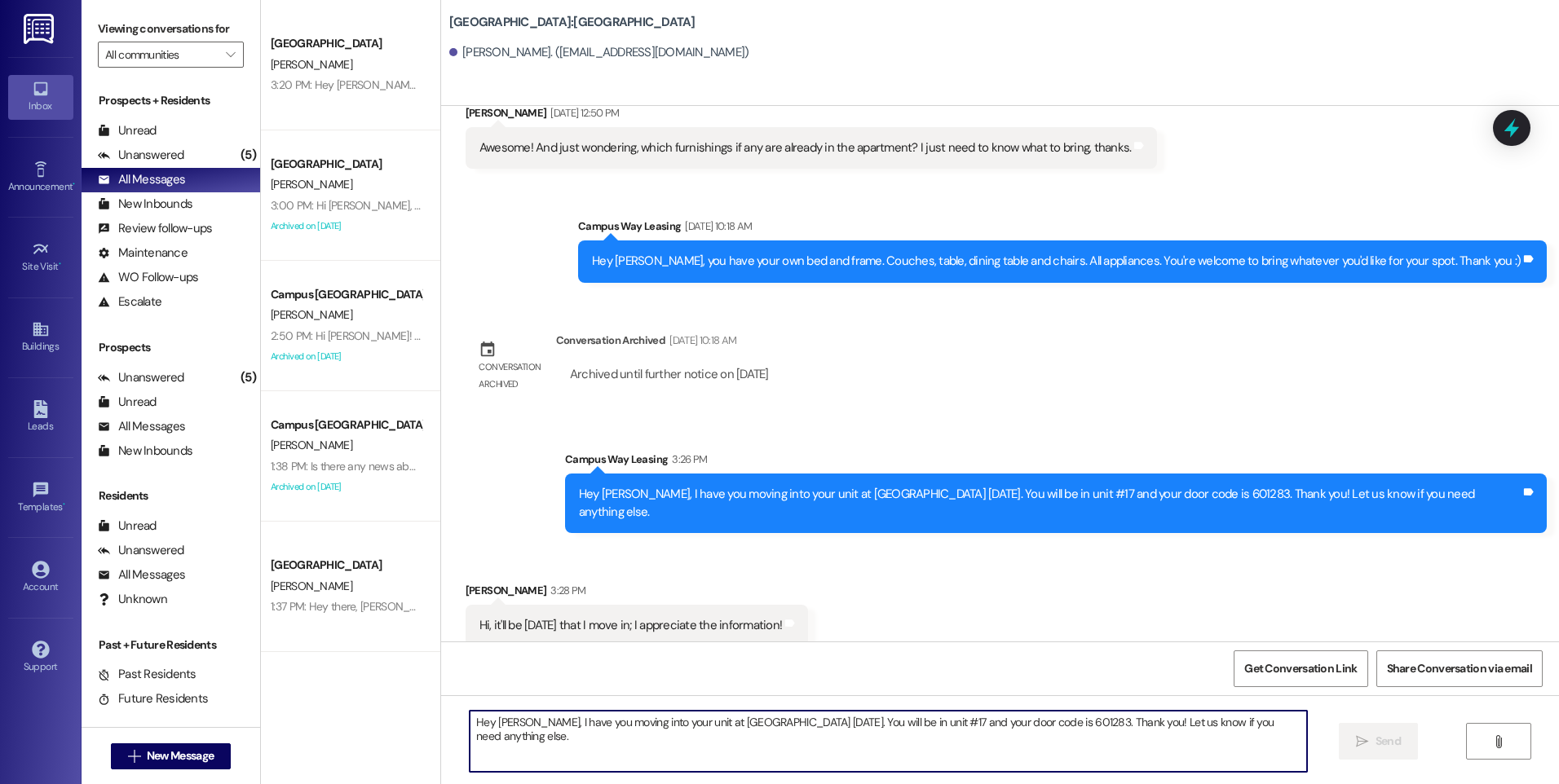
scroll to position [1766, 0]
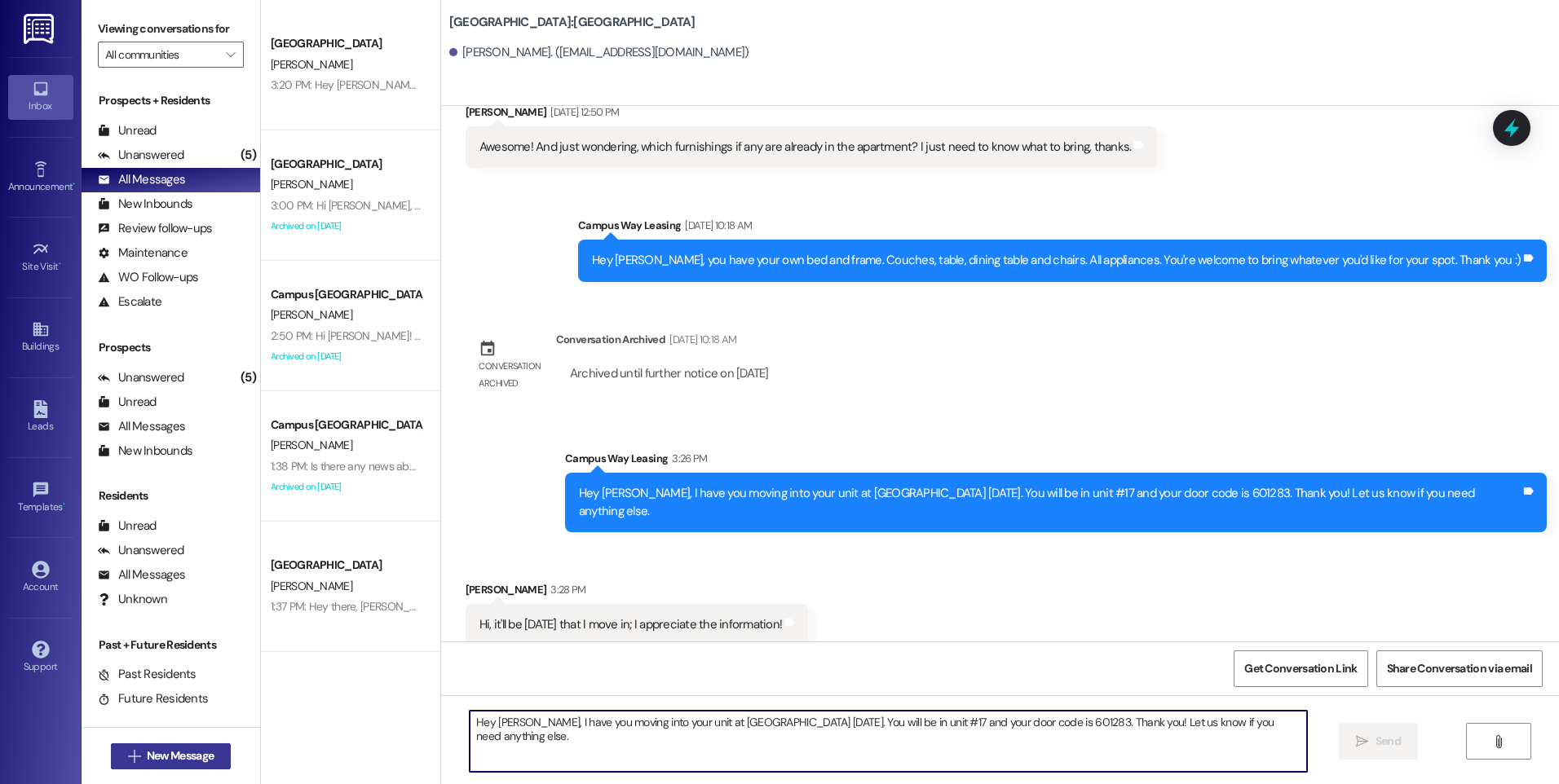
click at [163, 763] on span "New Message" at bounding box center [181, 756] width 67 height 17
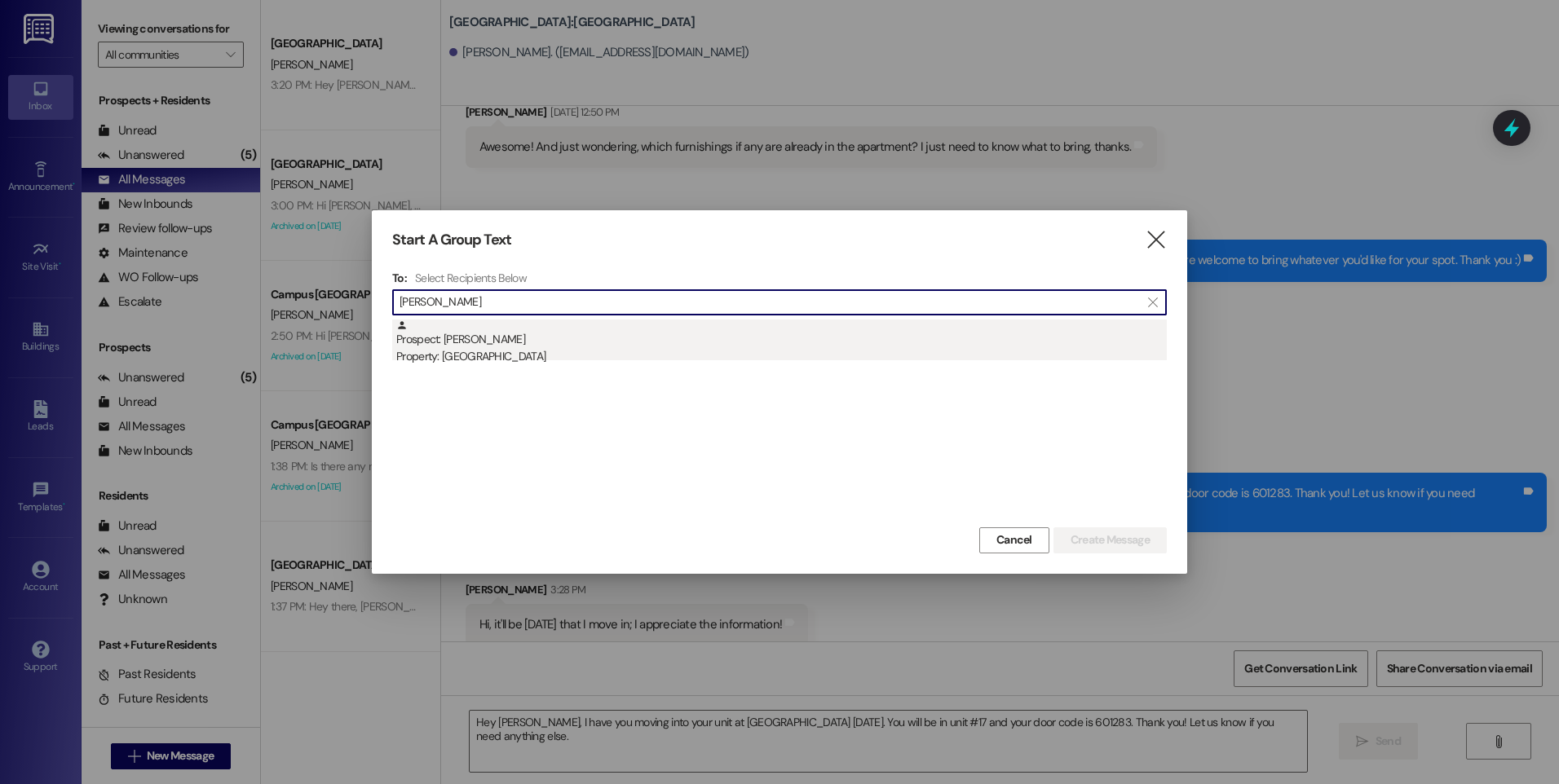
type input "[PERSON_NAME]"
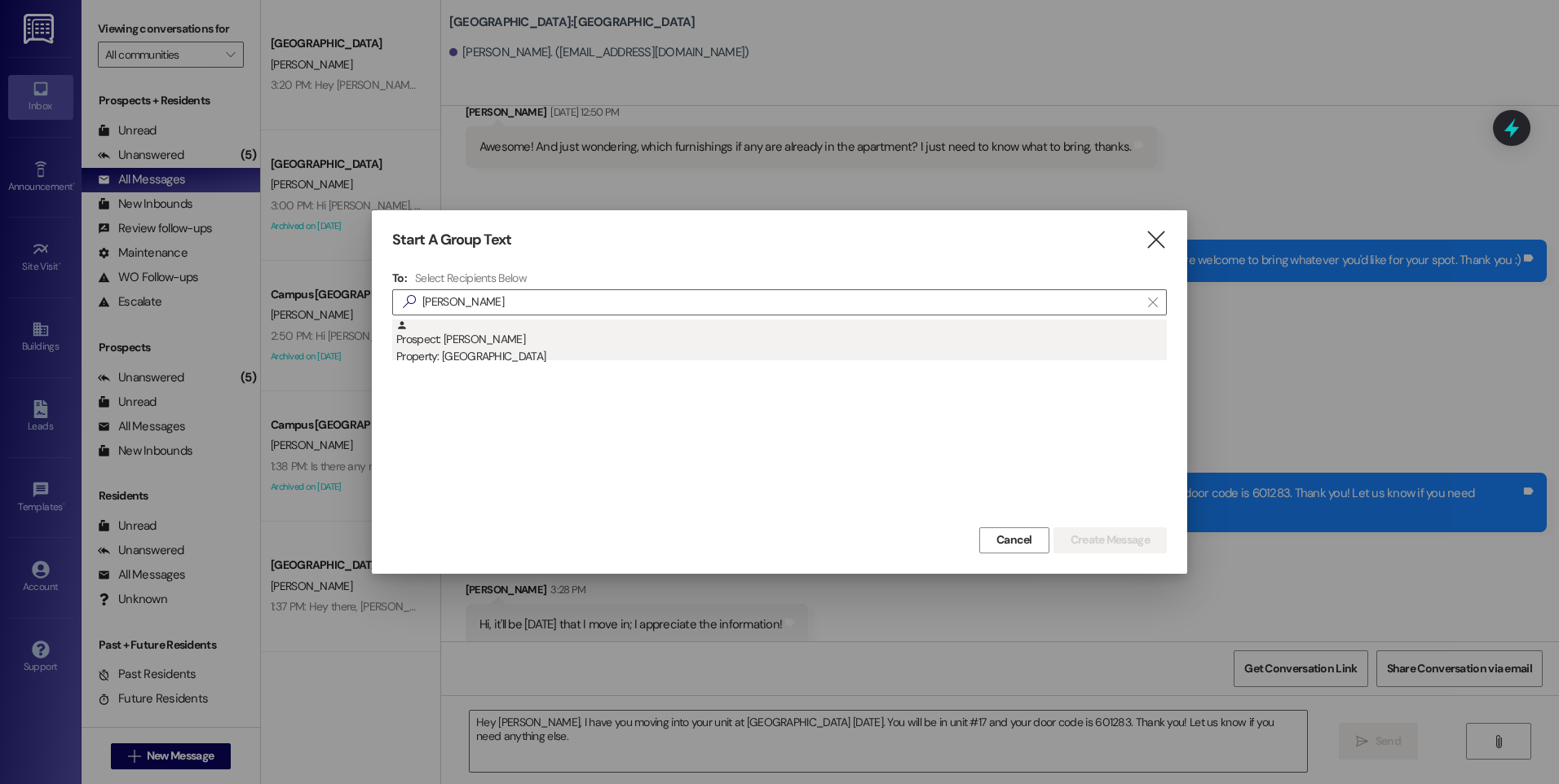
click at [510, 341] on div "Prospect: [PERSON_NAME] Property: [GEOGRAPHIC_DATA]" at bounding box center [781, 343] width 770 height 46
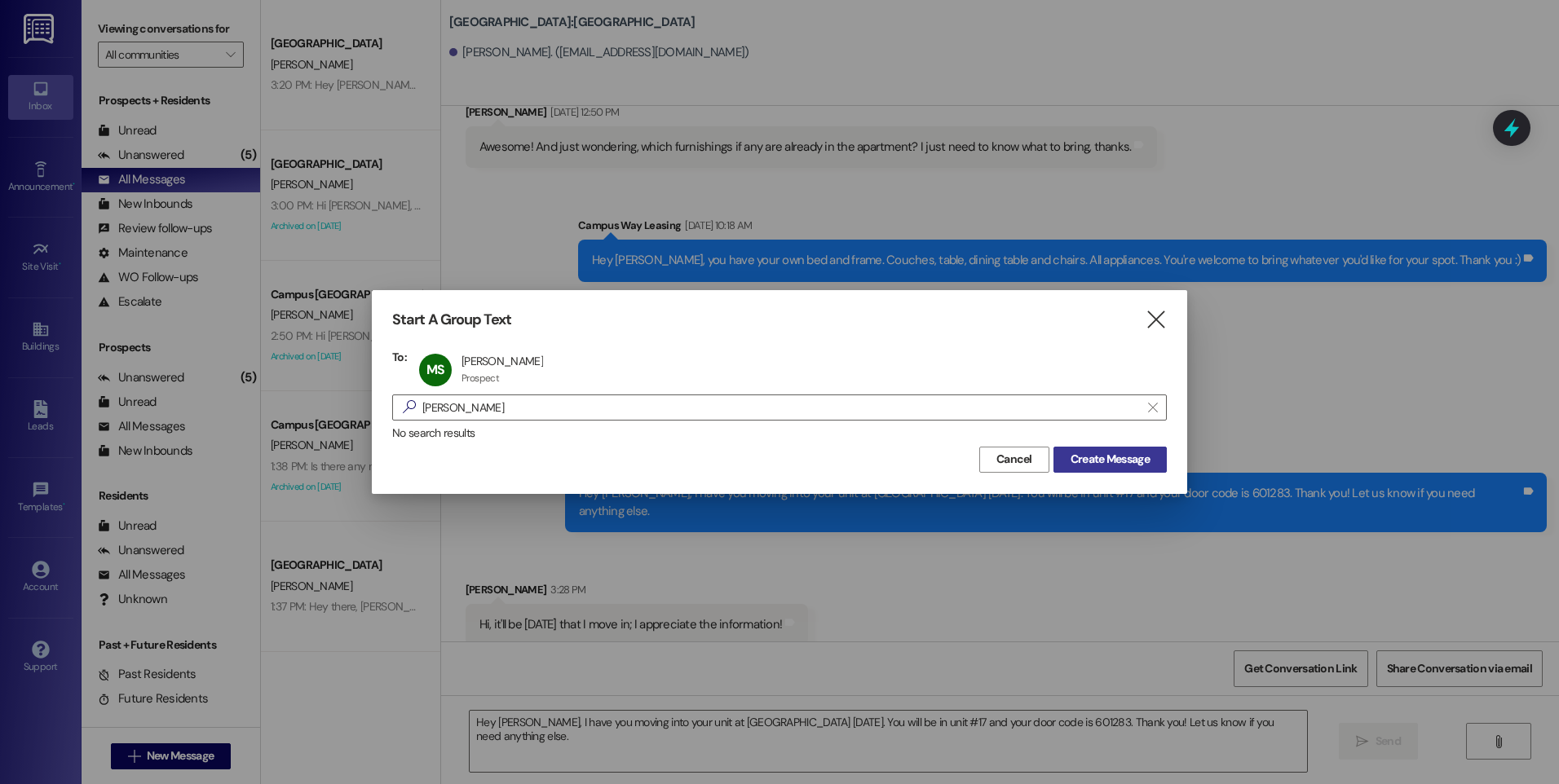
click at [1145, 462] on span "Create Message" at bounding box center [1110, 460] width 79 height 17
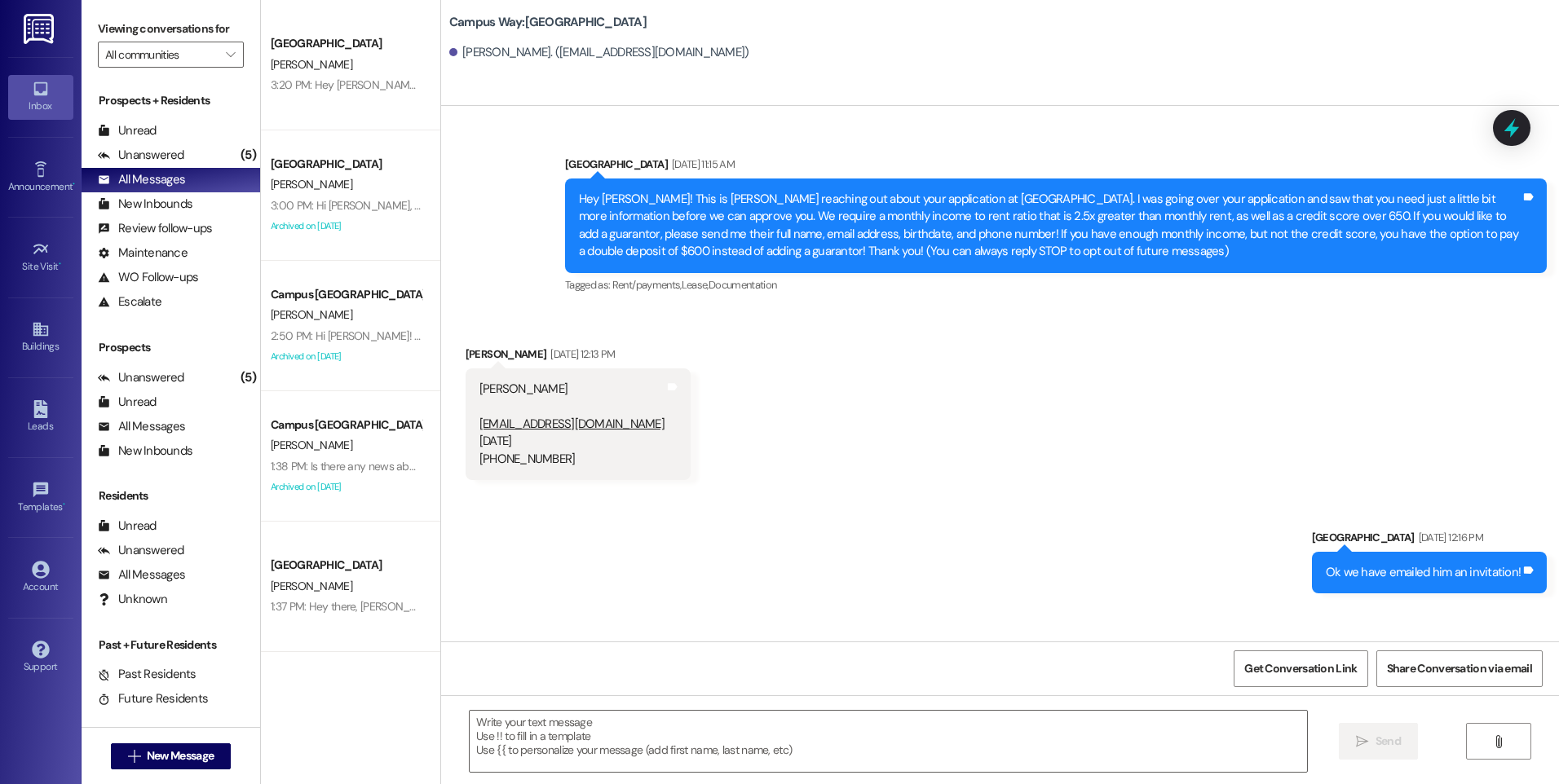
scroll to position [155, 0]
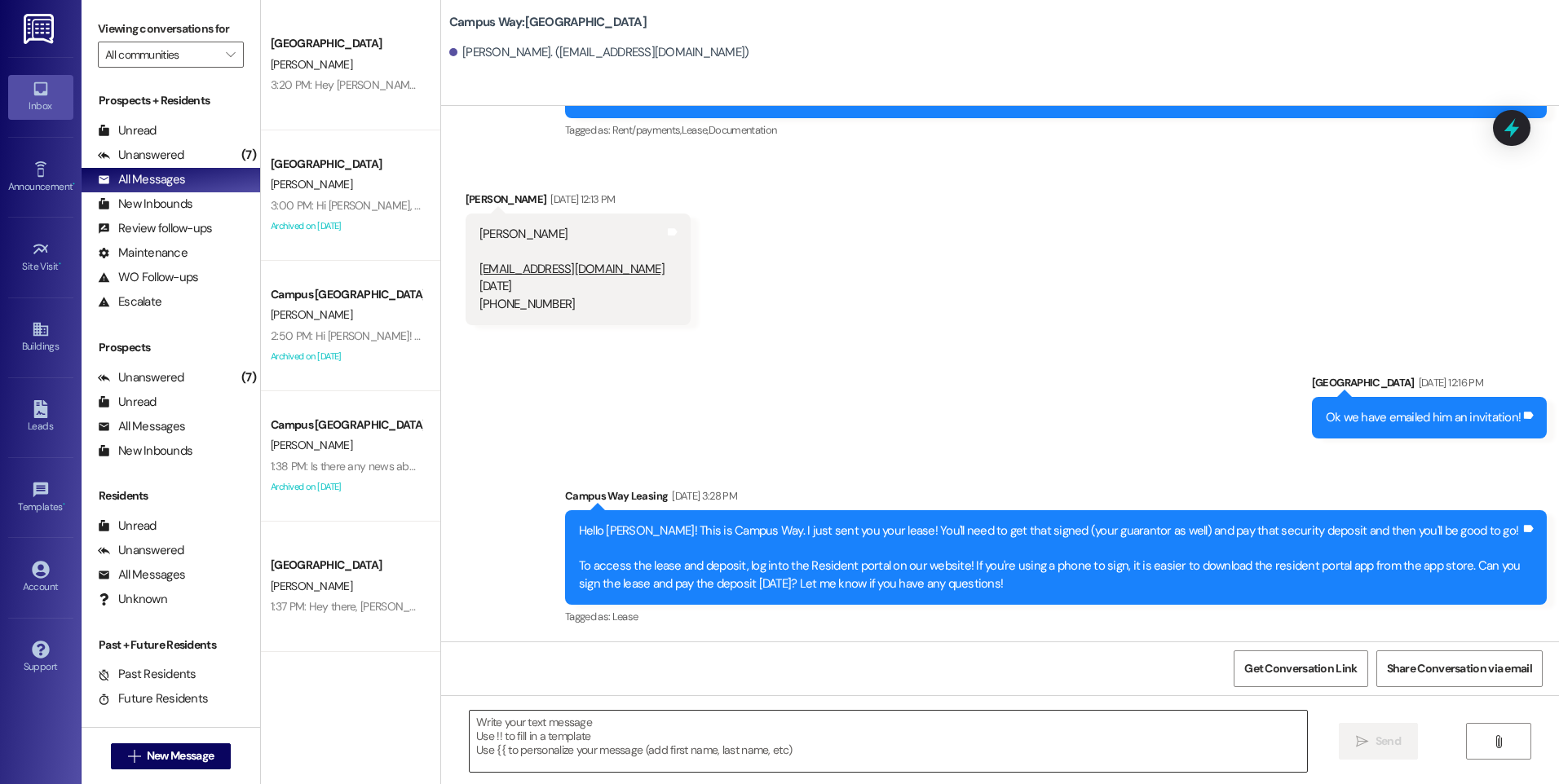
click at [702, 718] on textarea at bounding box center [888, 741] width 837 height 61
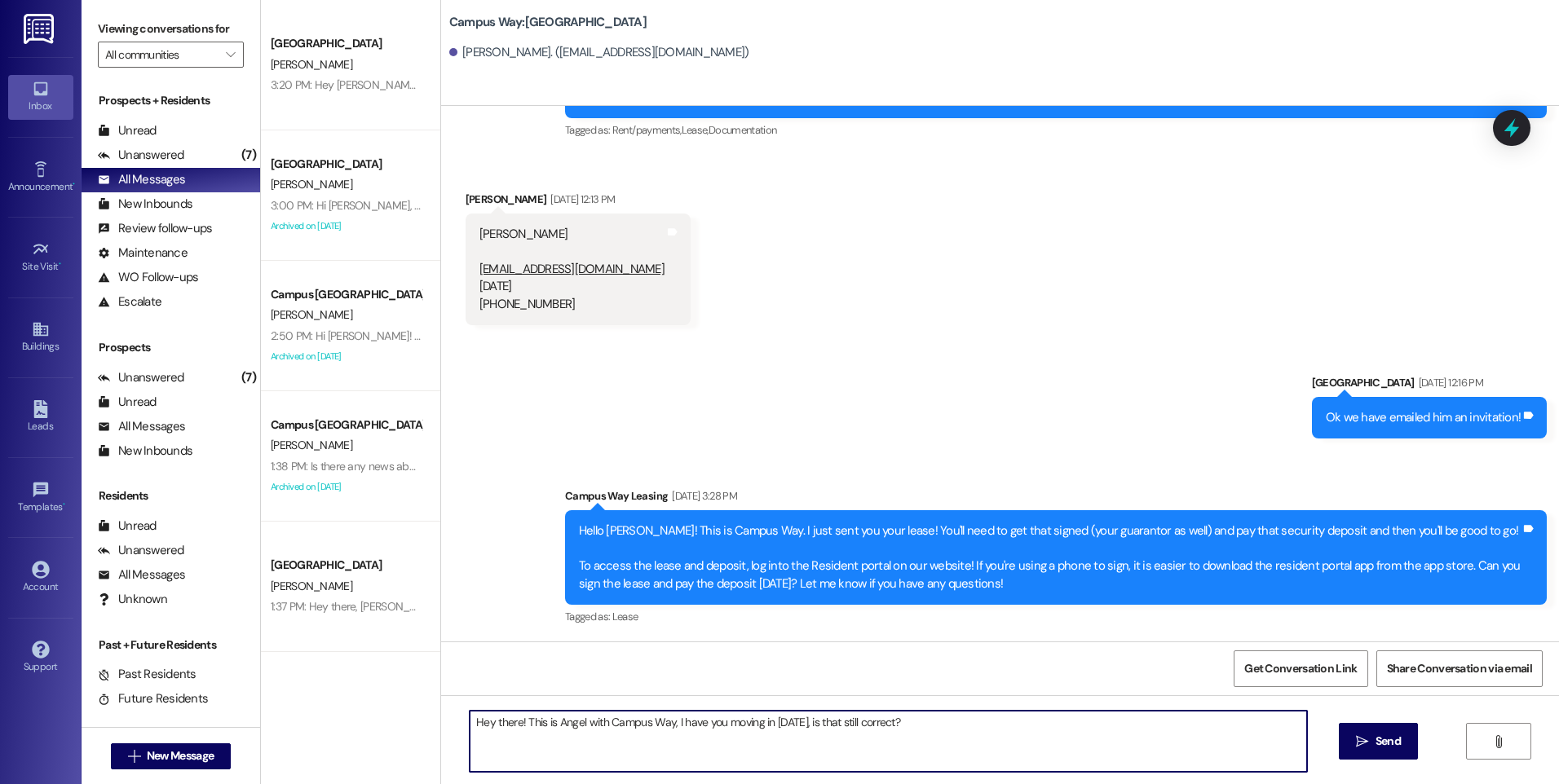
type textarea "Hey there! This is Angel with Campus Way, I have you moving in [DATE], is that …"
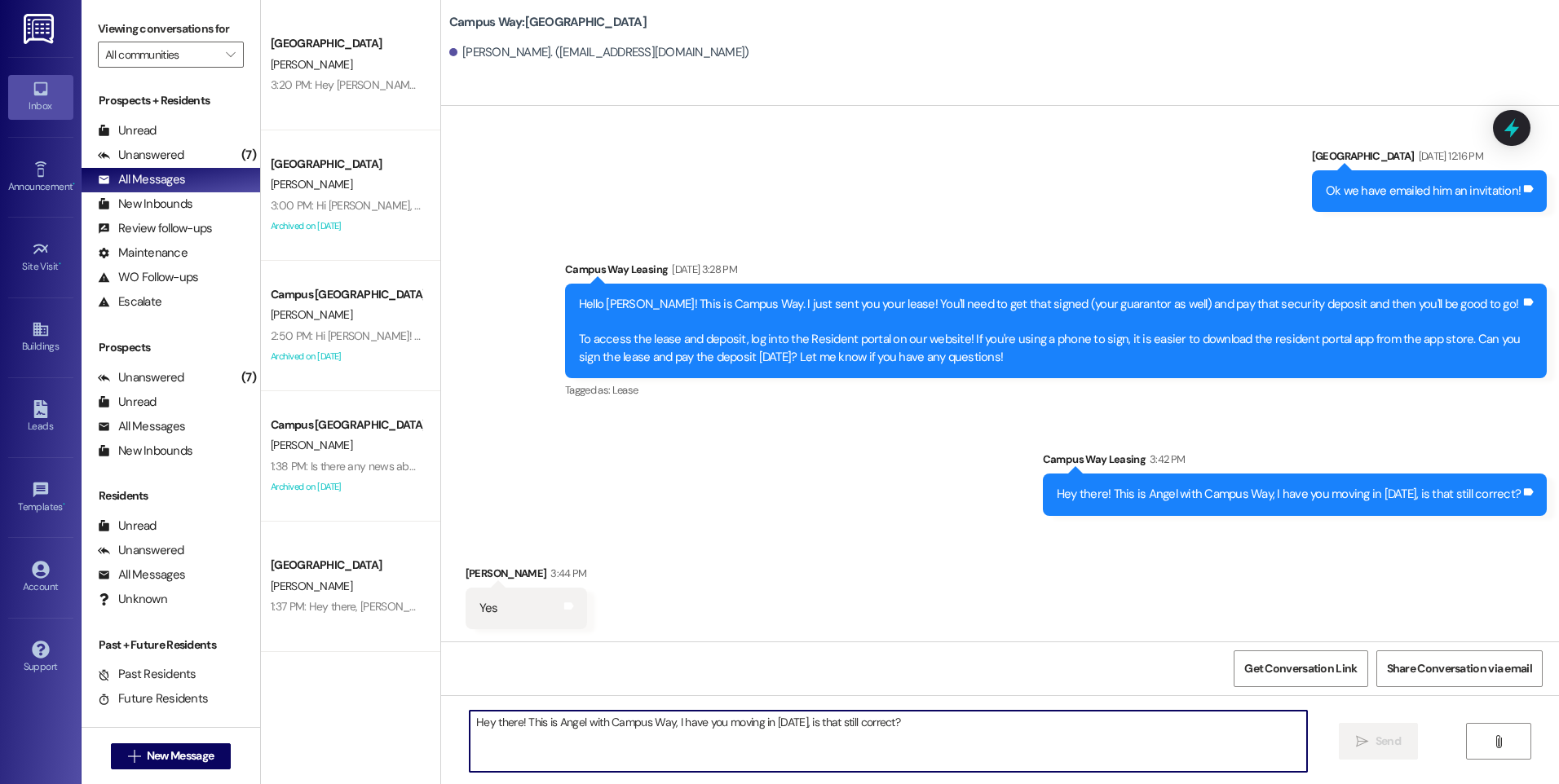
scroll to position [382, 0]
click at [795, 744] on textarea "Hey there! This is Angel with Campus Way, I have you moving in [DATE], is that …" at bounding box center [888, 741] width 837 height 61
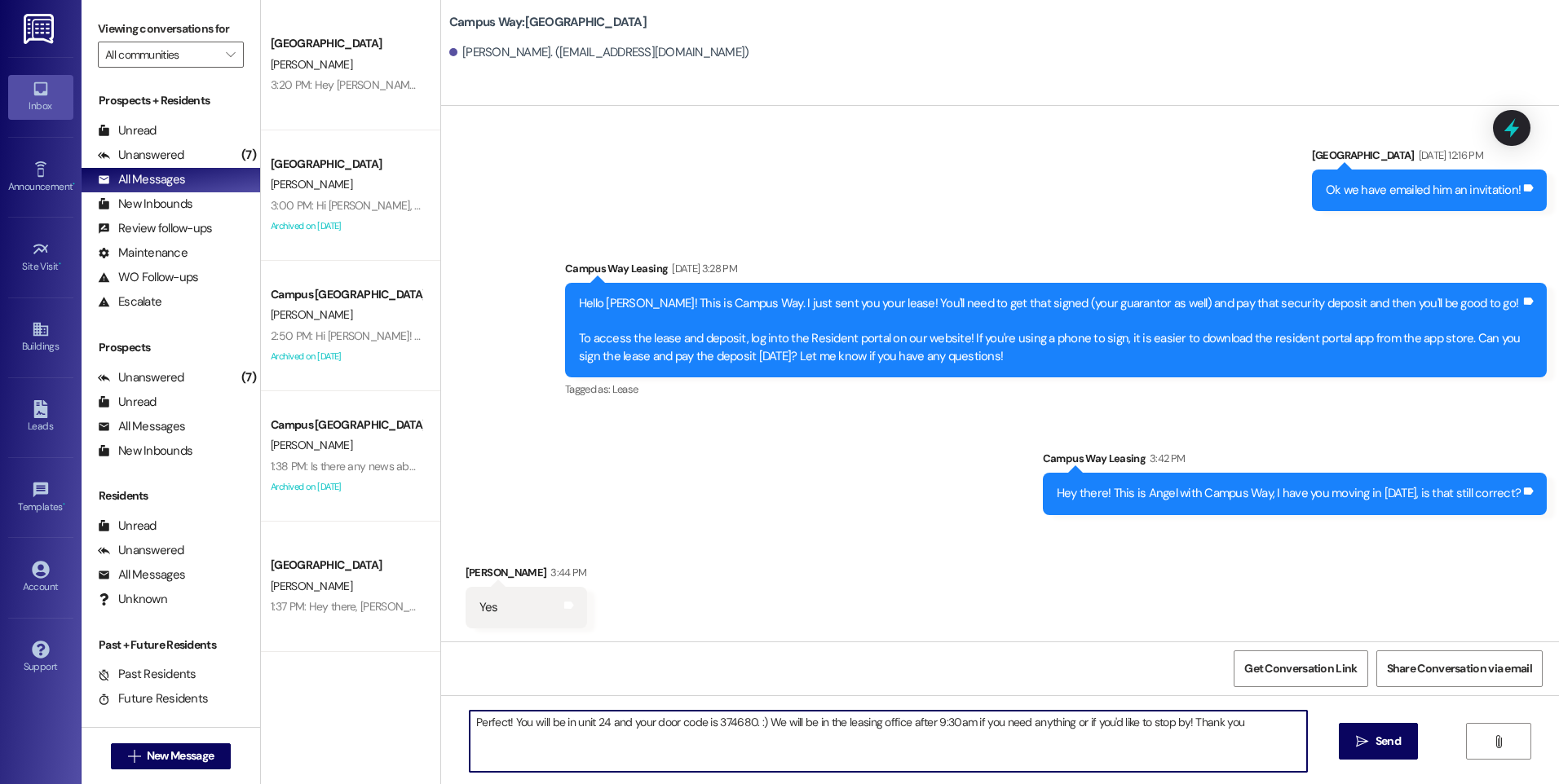
type textarea "Perfect! You will be in unit 24 and your door code is 374680. :) We will be in …"
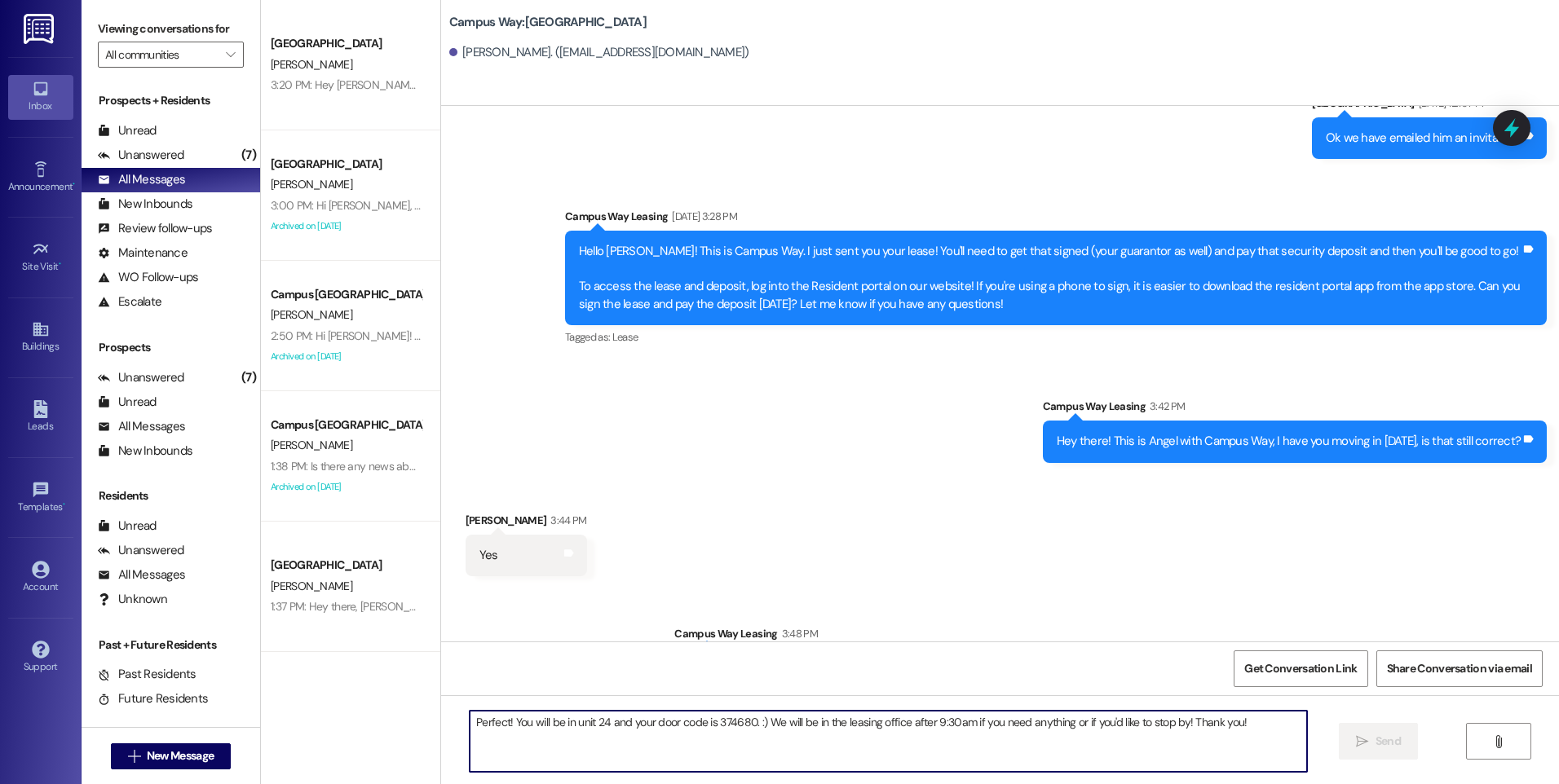
scroll to position [496, 0]
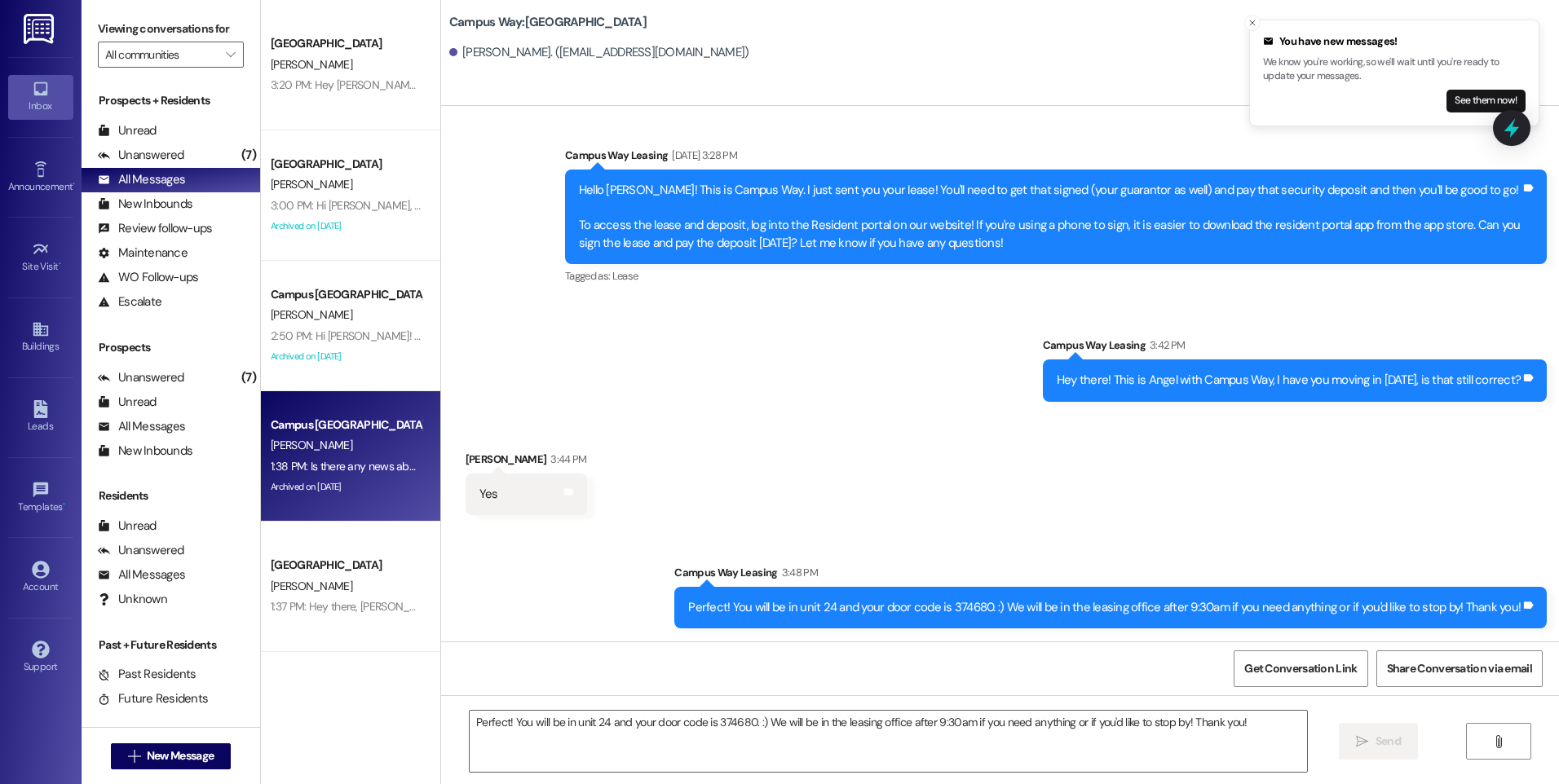
click at [364, 445] on div "[PERSON_NAME]" at bounding box center [346, 446] width 154 height 21
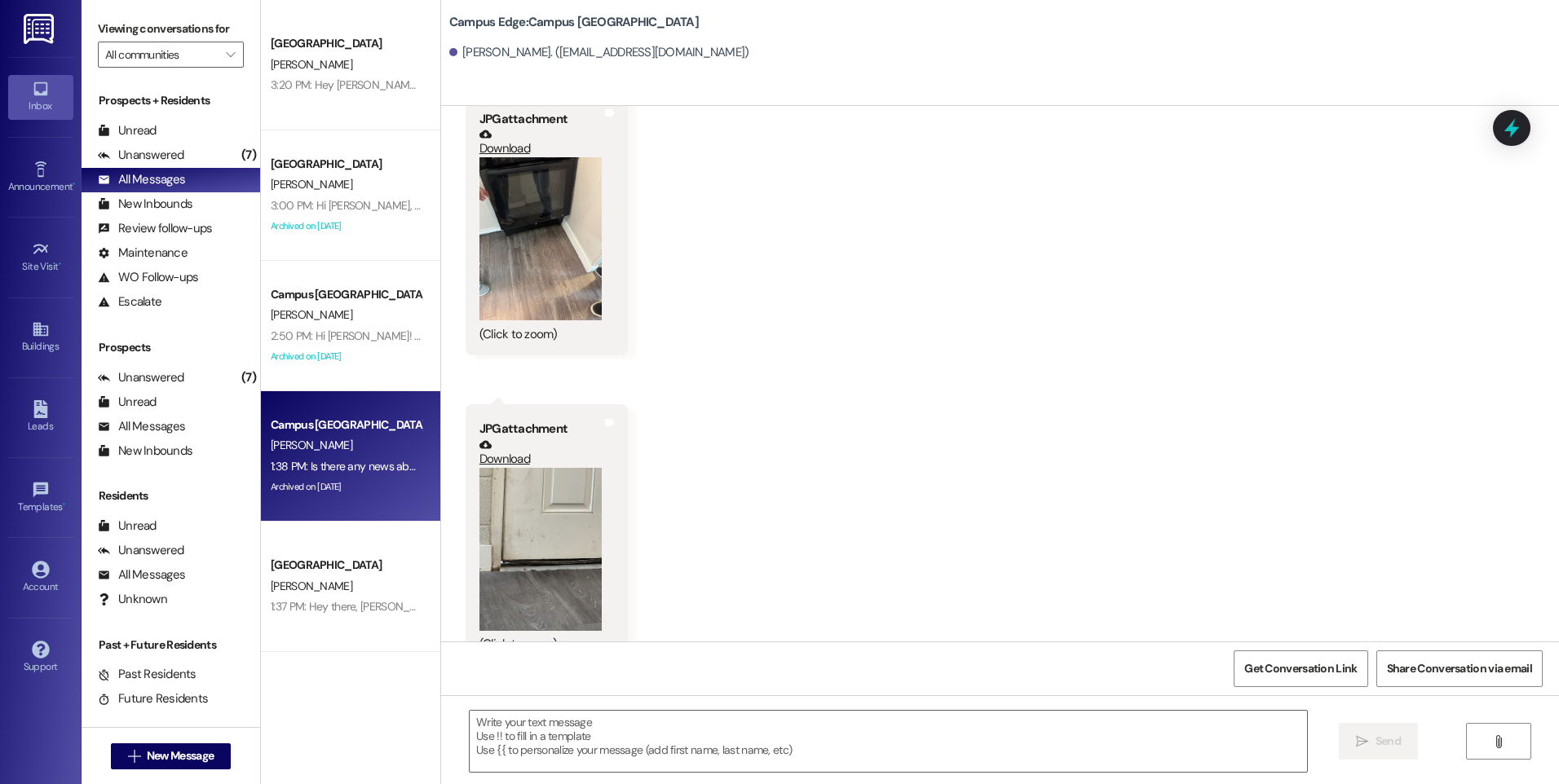
scroll to position [9997, 0]
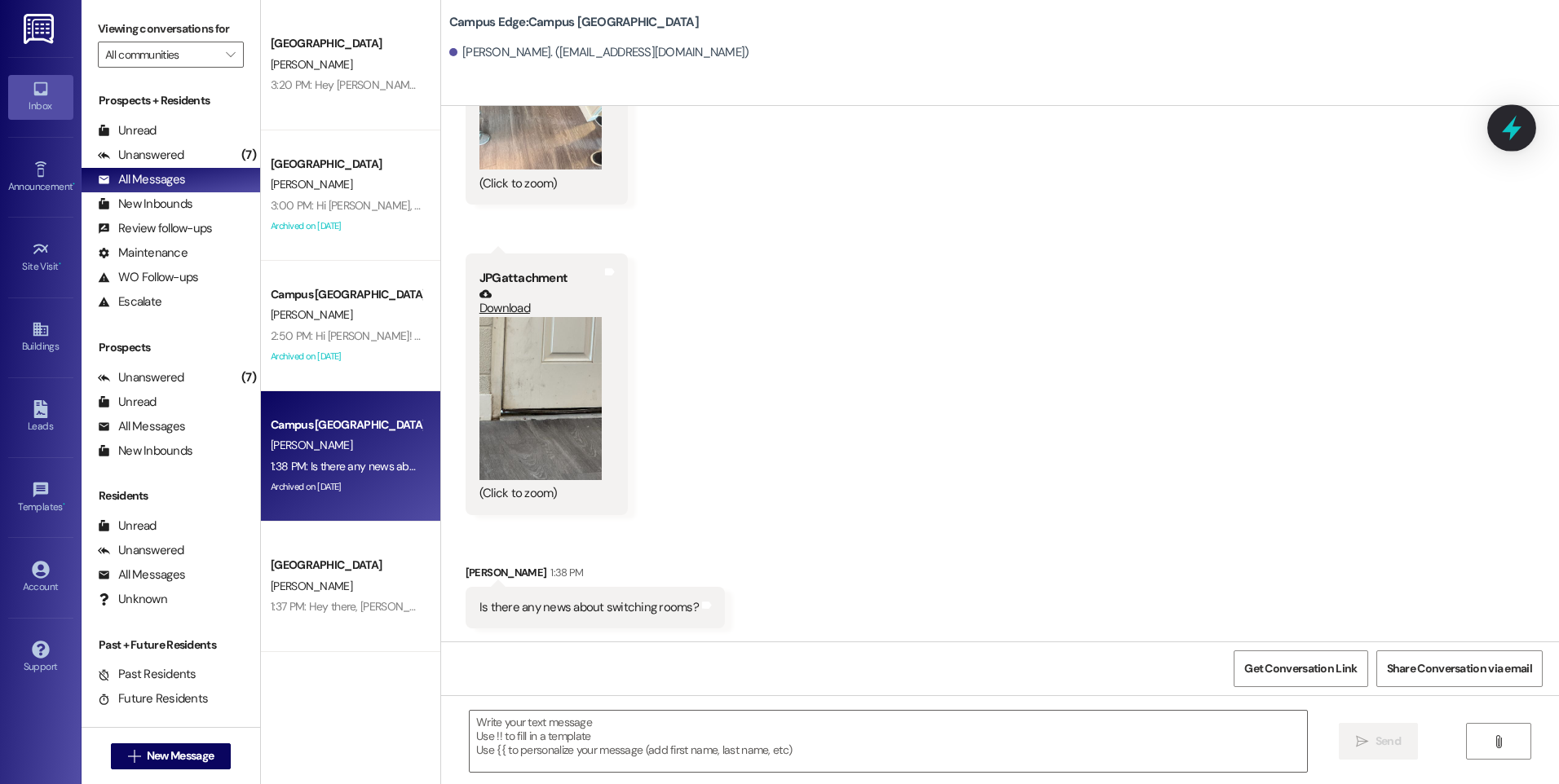
click at [1500, 136] on icon at bounding box center [1512, 128] width 28 height 28
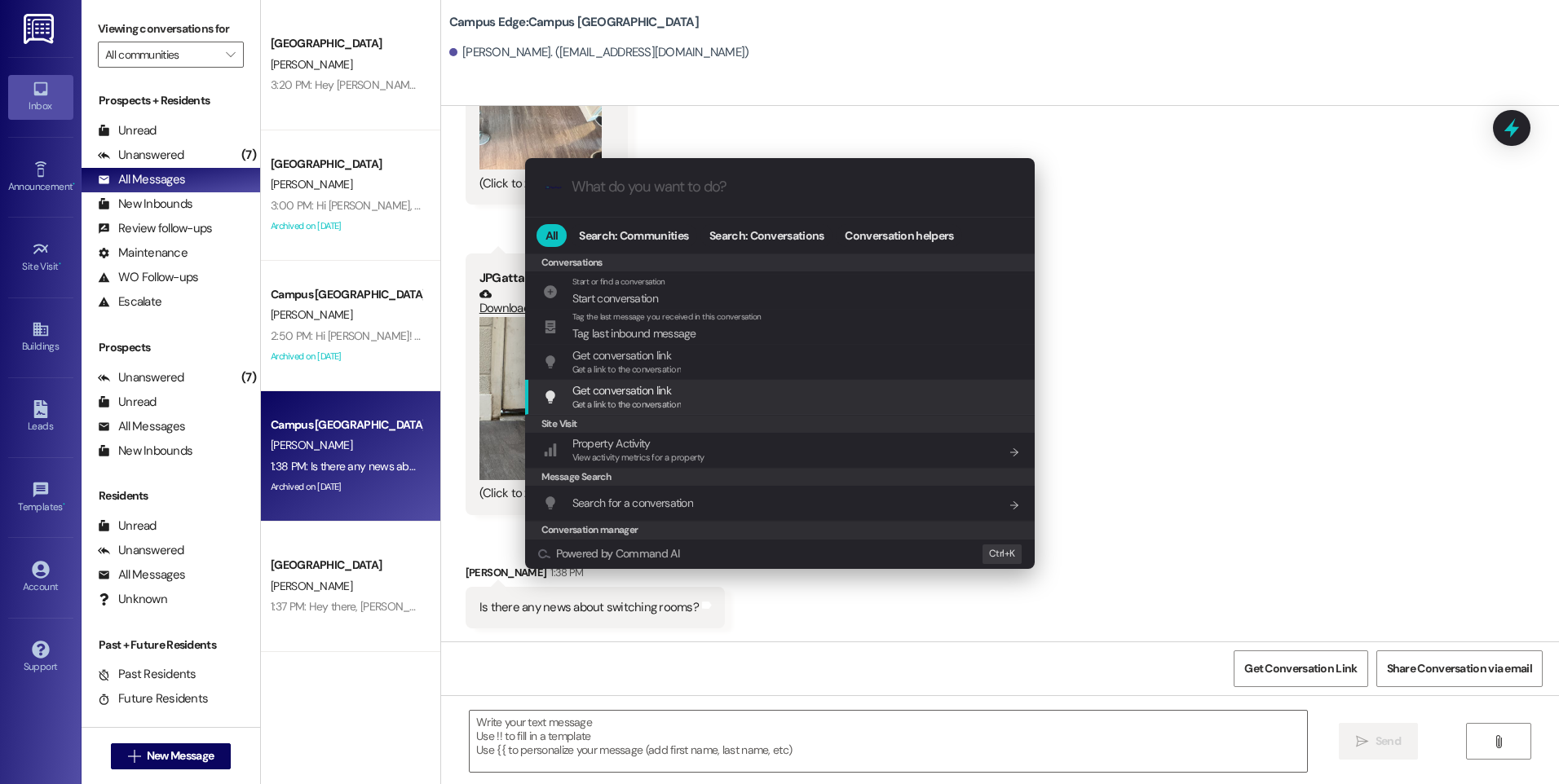
scroll to position [711, 0]
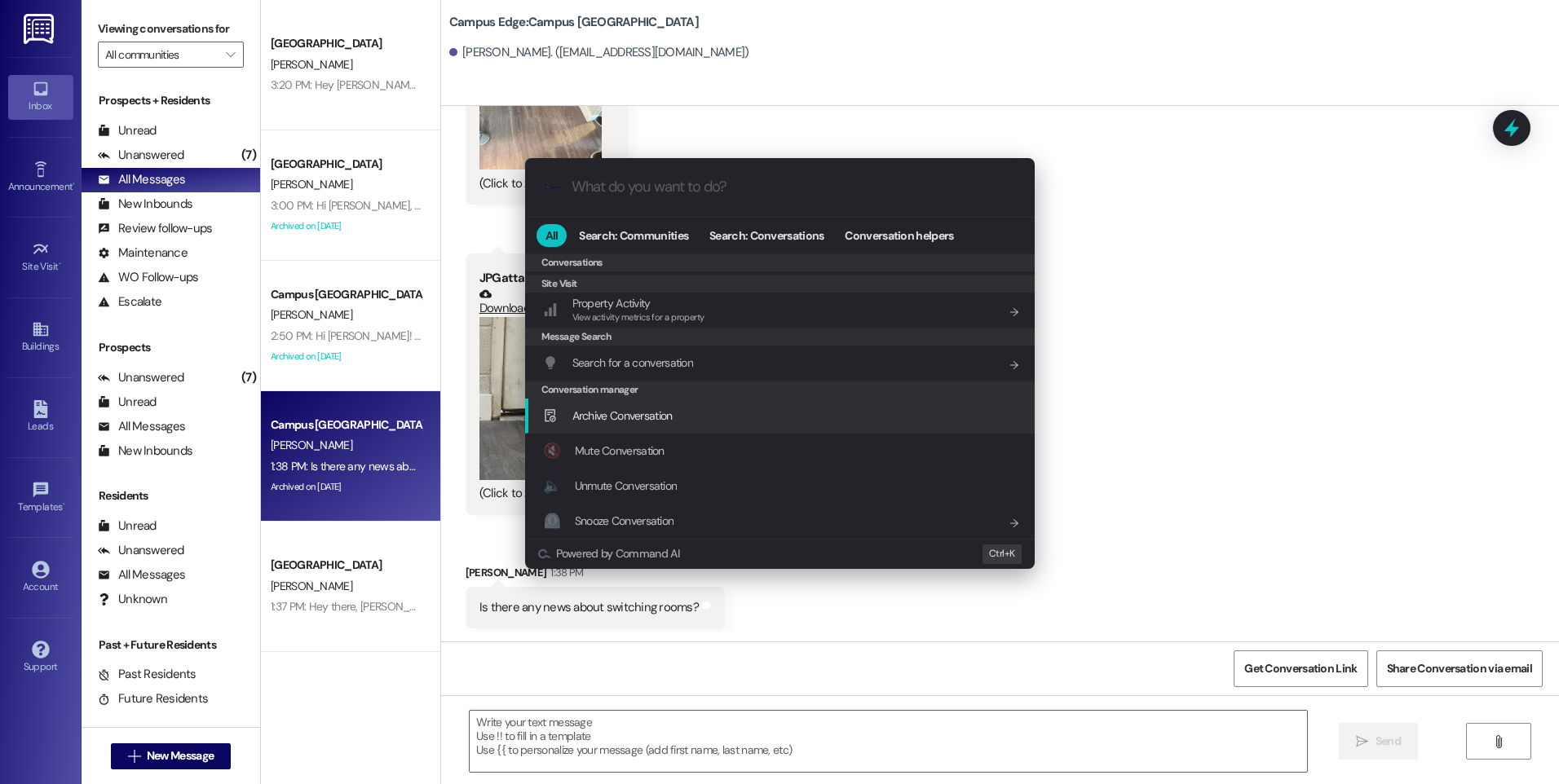
click at [720, 417] on div "Archive Conversation Add shortcut" at bounding box center [782, 416] width 477 height 18
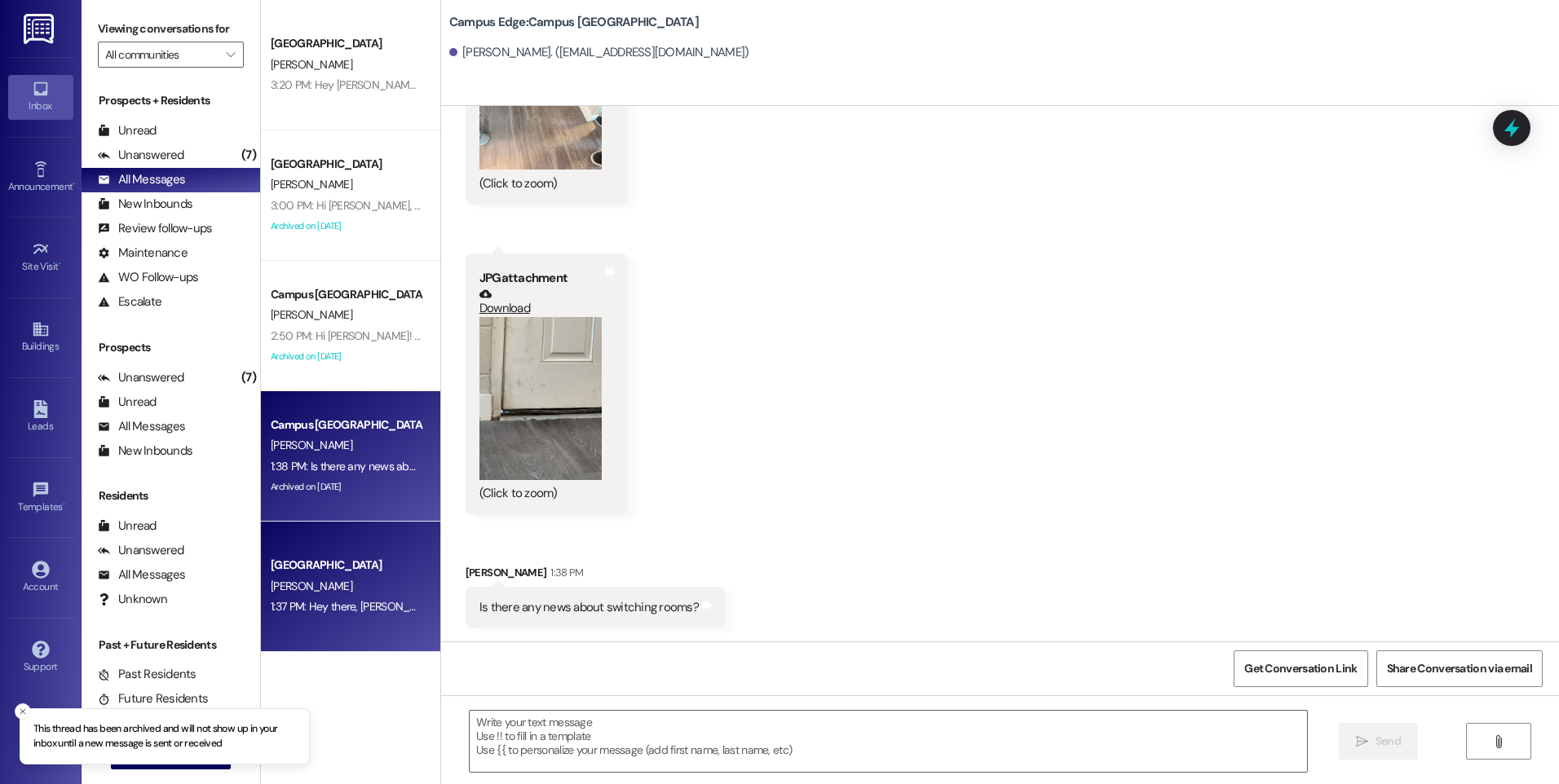
click at [315, 602] on div "1:37 PM: Hey there, [PERSON_NAME]! This is the East Pointe Leasing Team! Just w…" at bounding box center [1225, 606] width 1909 height 15
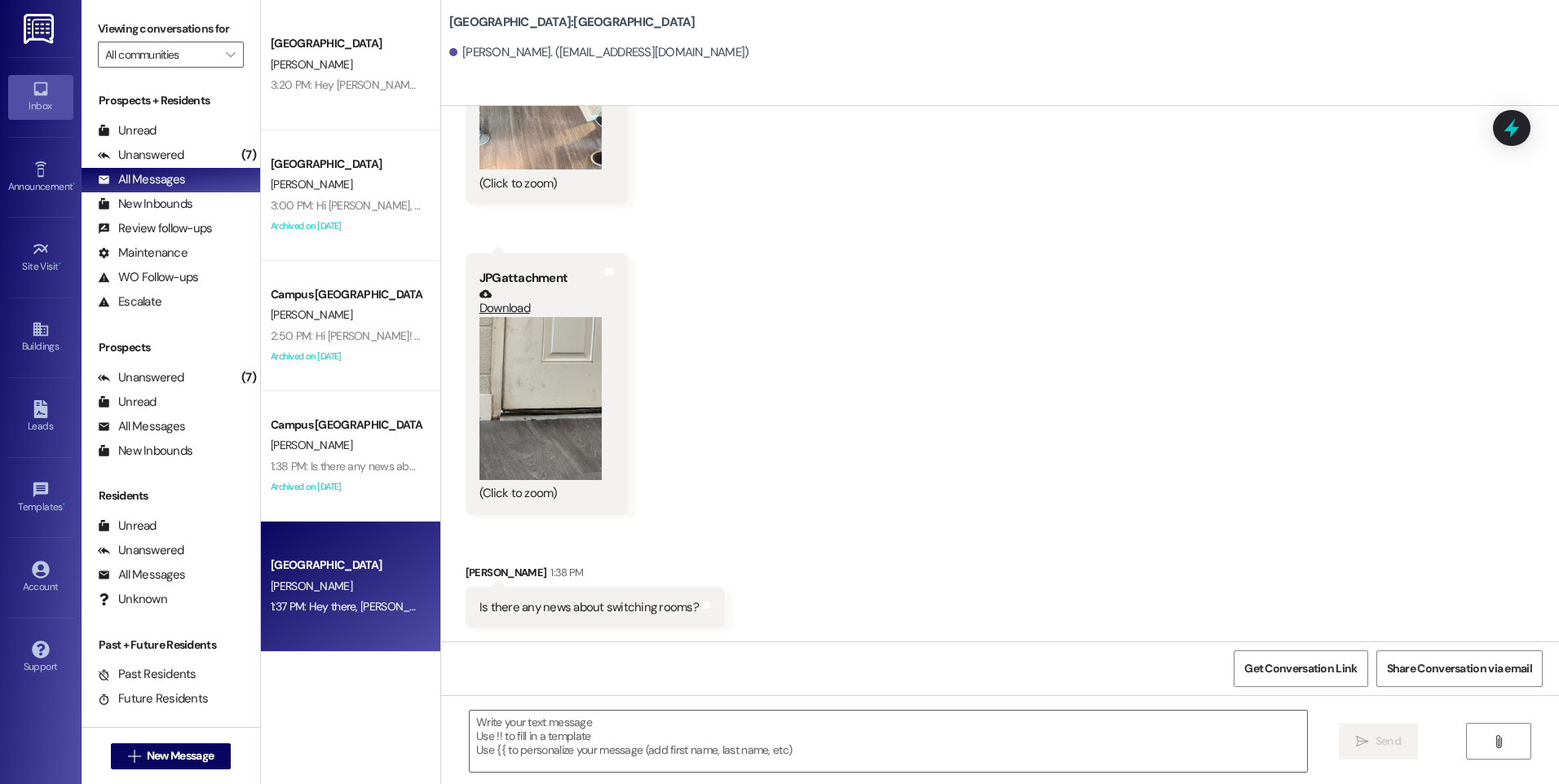
scroll to position [1620, 0]
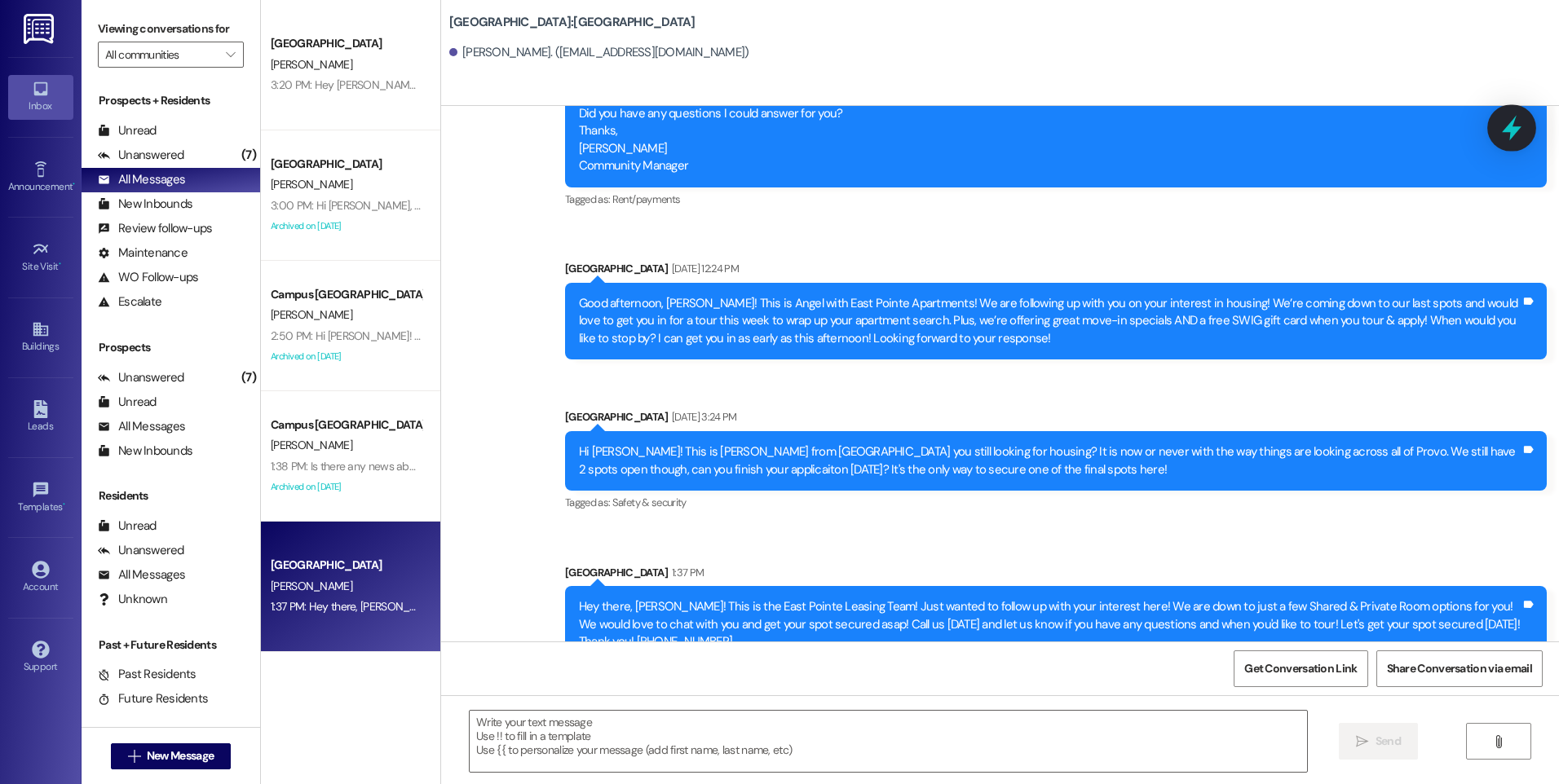
click at [1511, 135] on icon at bounding box center [1512, 128] width 20 height 25
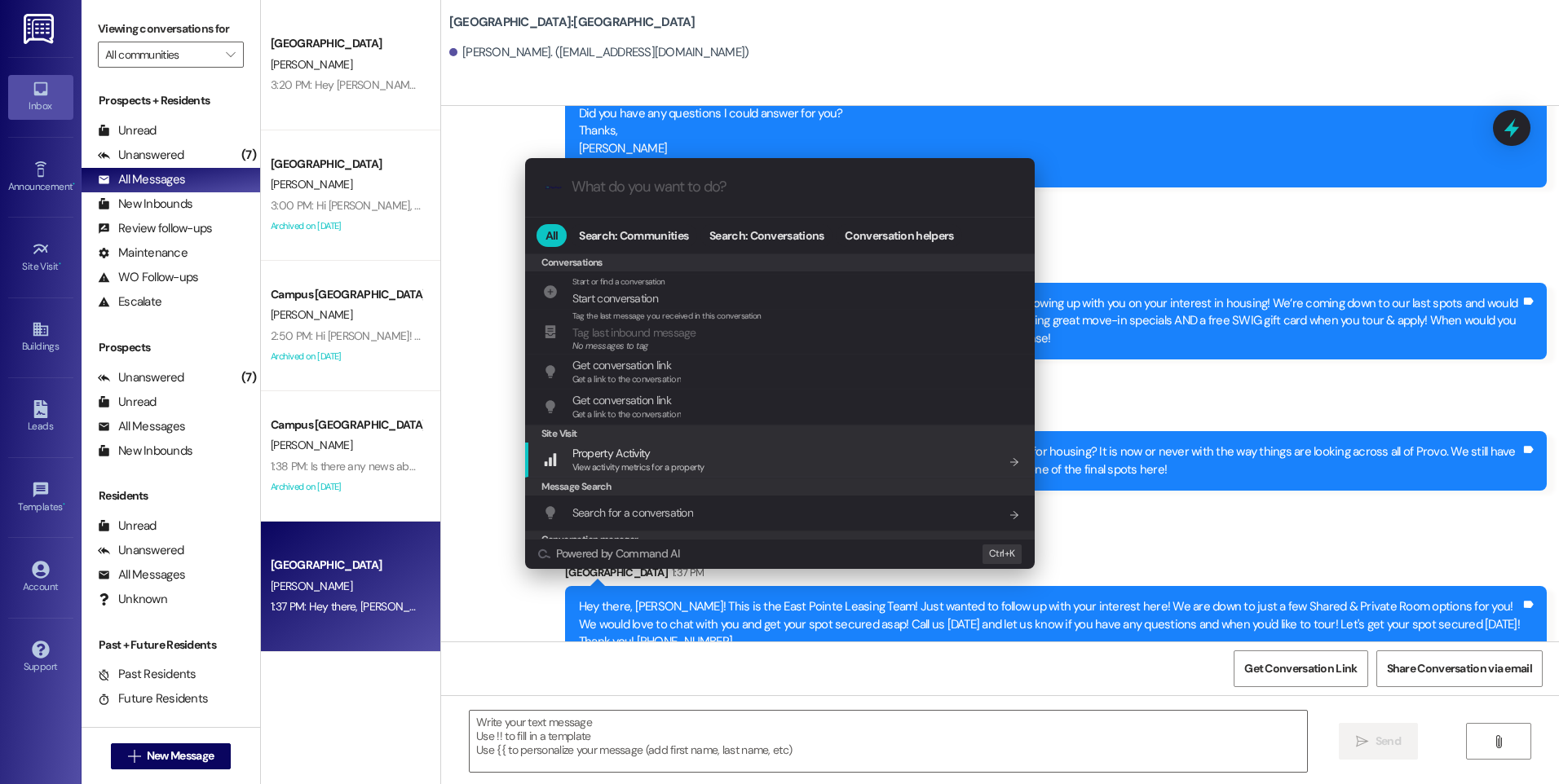
scroll to position [720, 0]
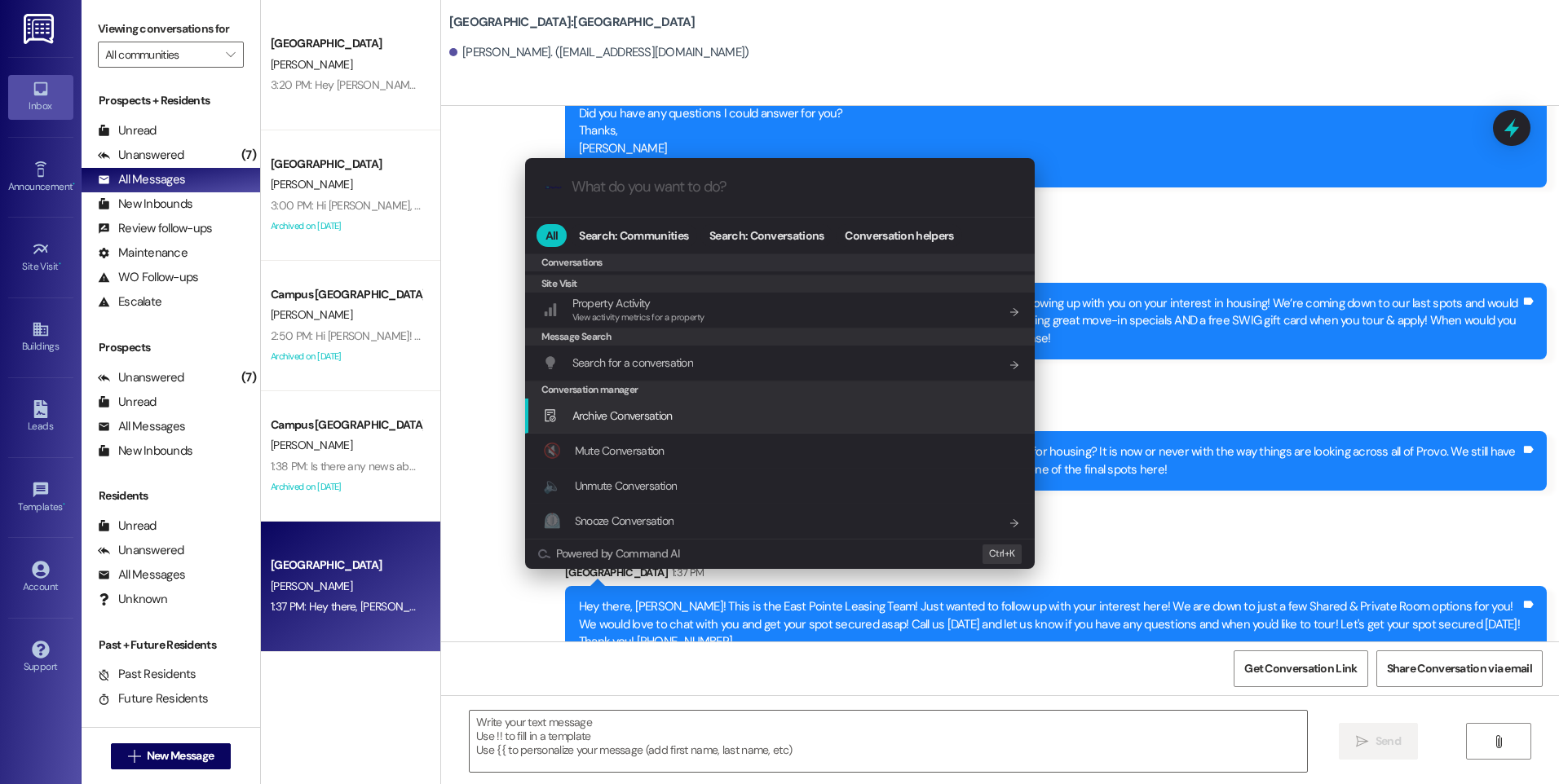
click at [644, 418] on span "Archive Conversation" at bounding box center [622, 416] width 101 height 15
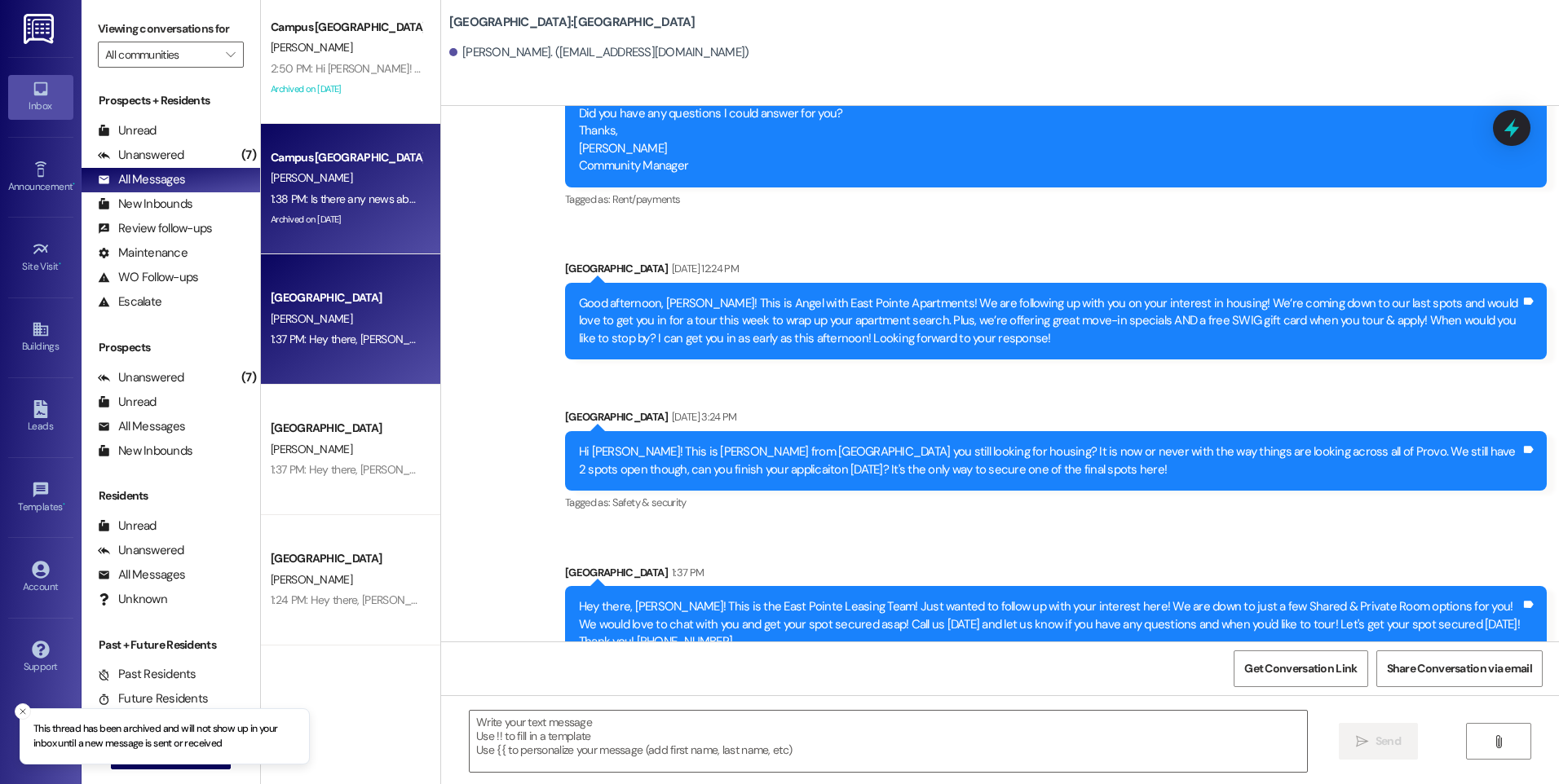
scroll to position [408, 0]
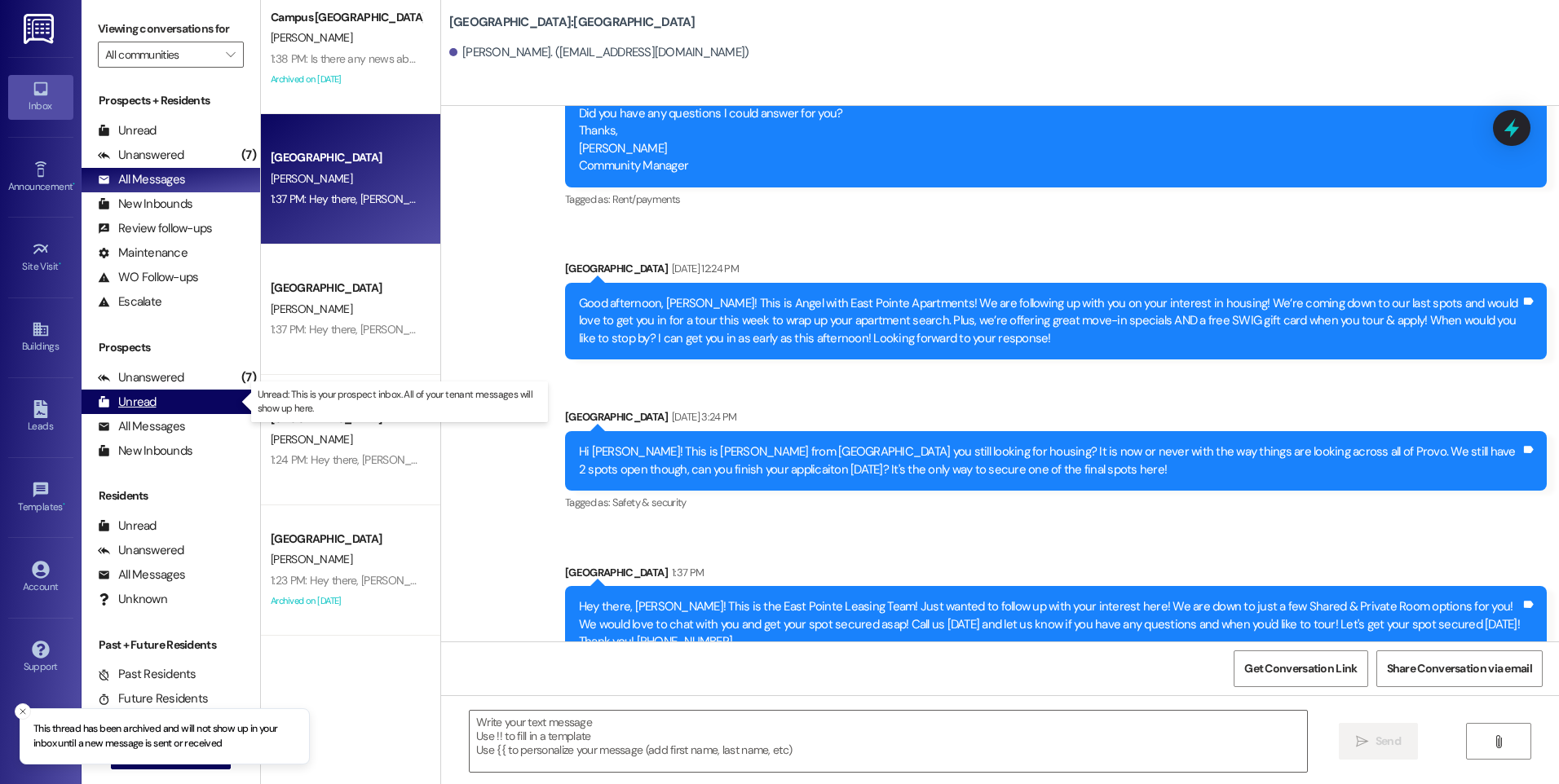
click at [142, 404] on div "Unread" at bounding box center [127, 403] width 59 height 17
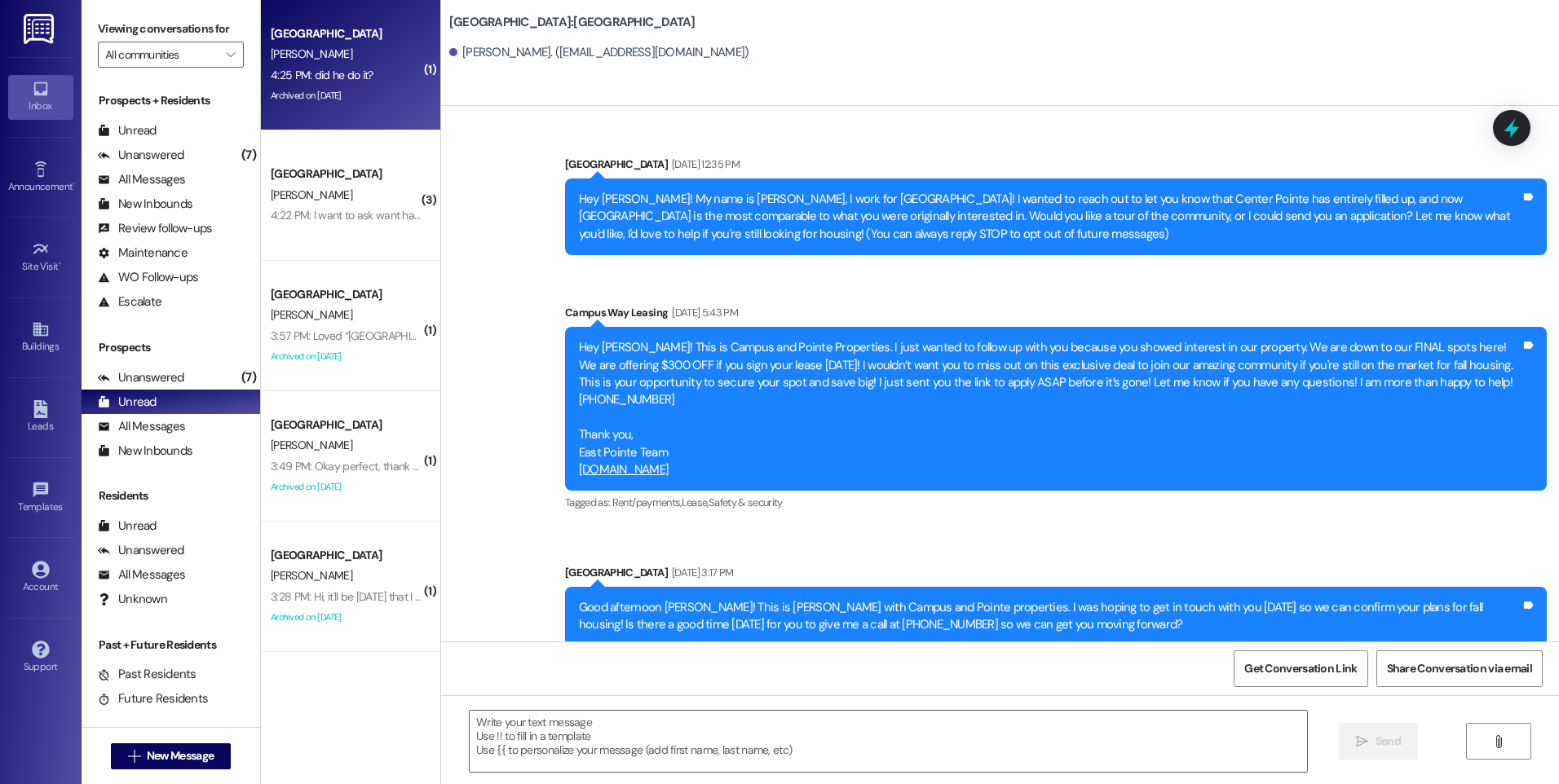
click at [356, 56] on div "[PERSON_NAME]" at bounding box center [346, 54] width 154 height 21
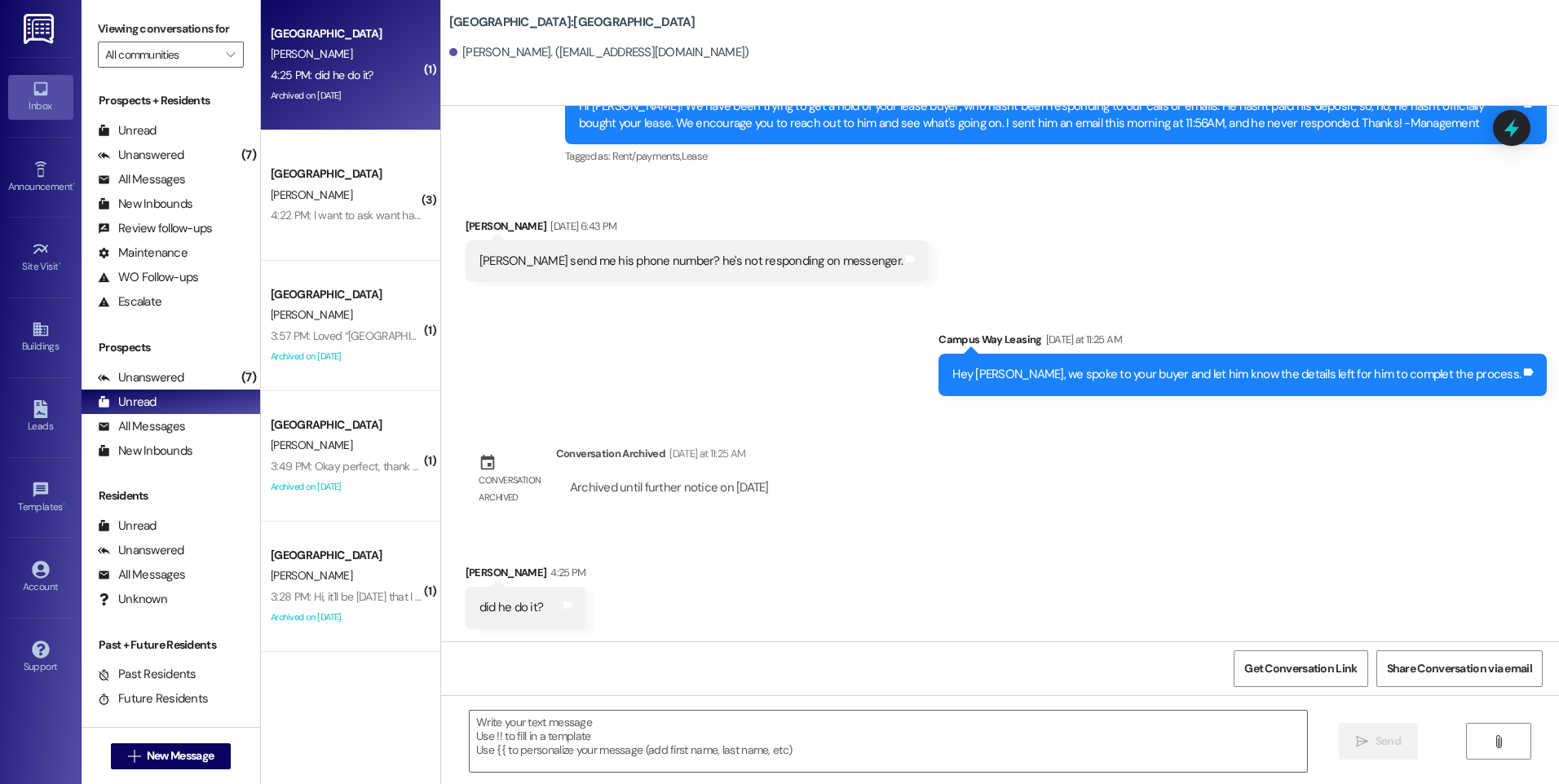
scroll to position [1743, 0]
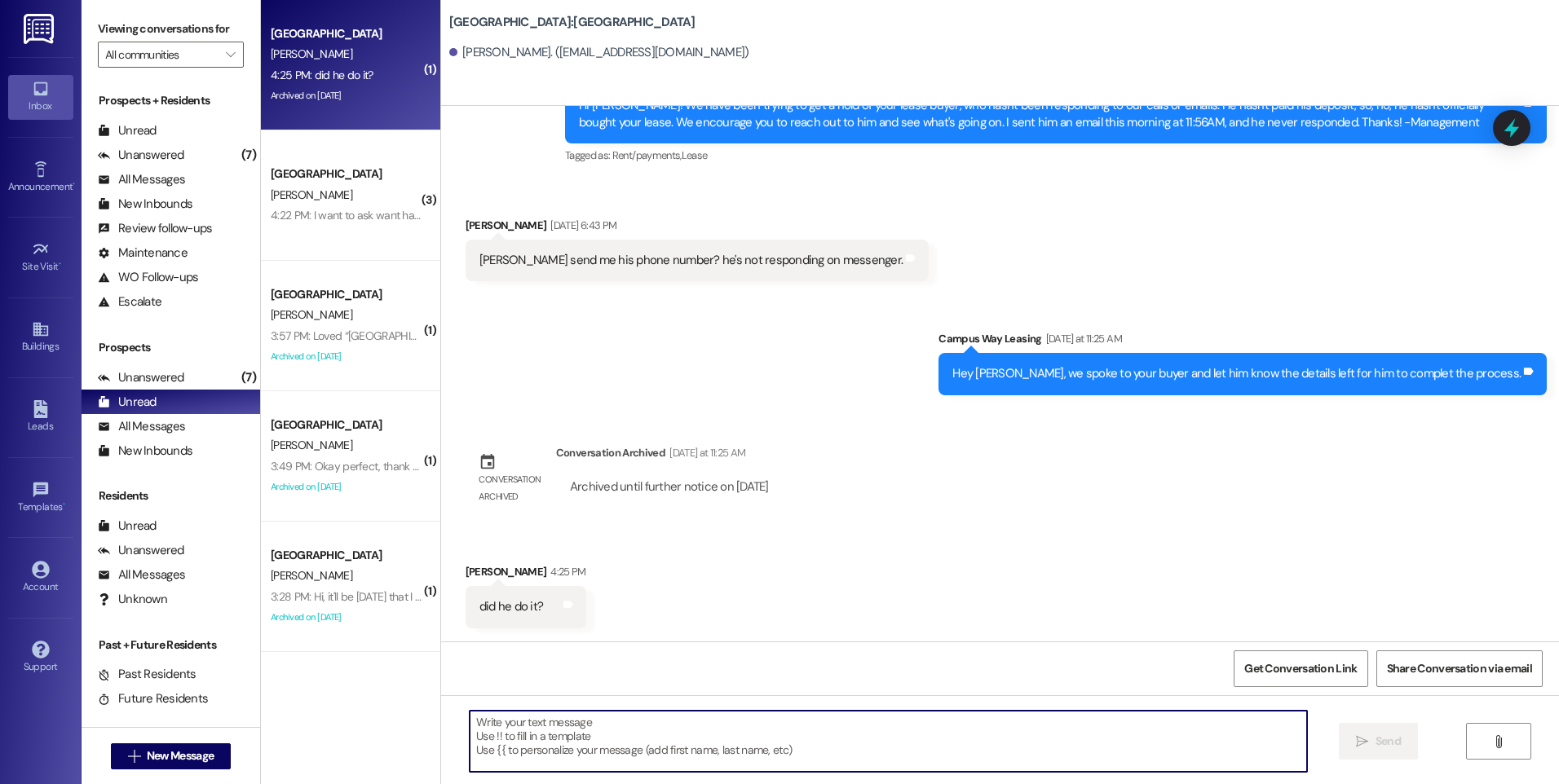
click at [722, 729] on textarea at bounding box center [888, 741] width 837 height 61
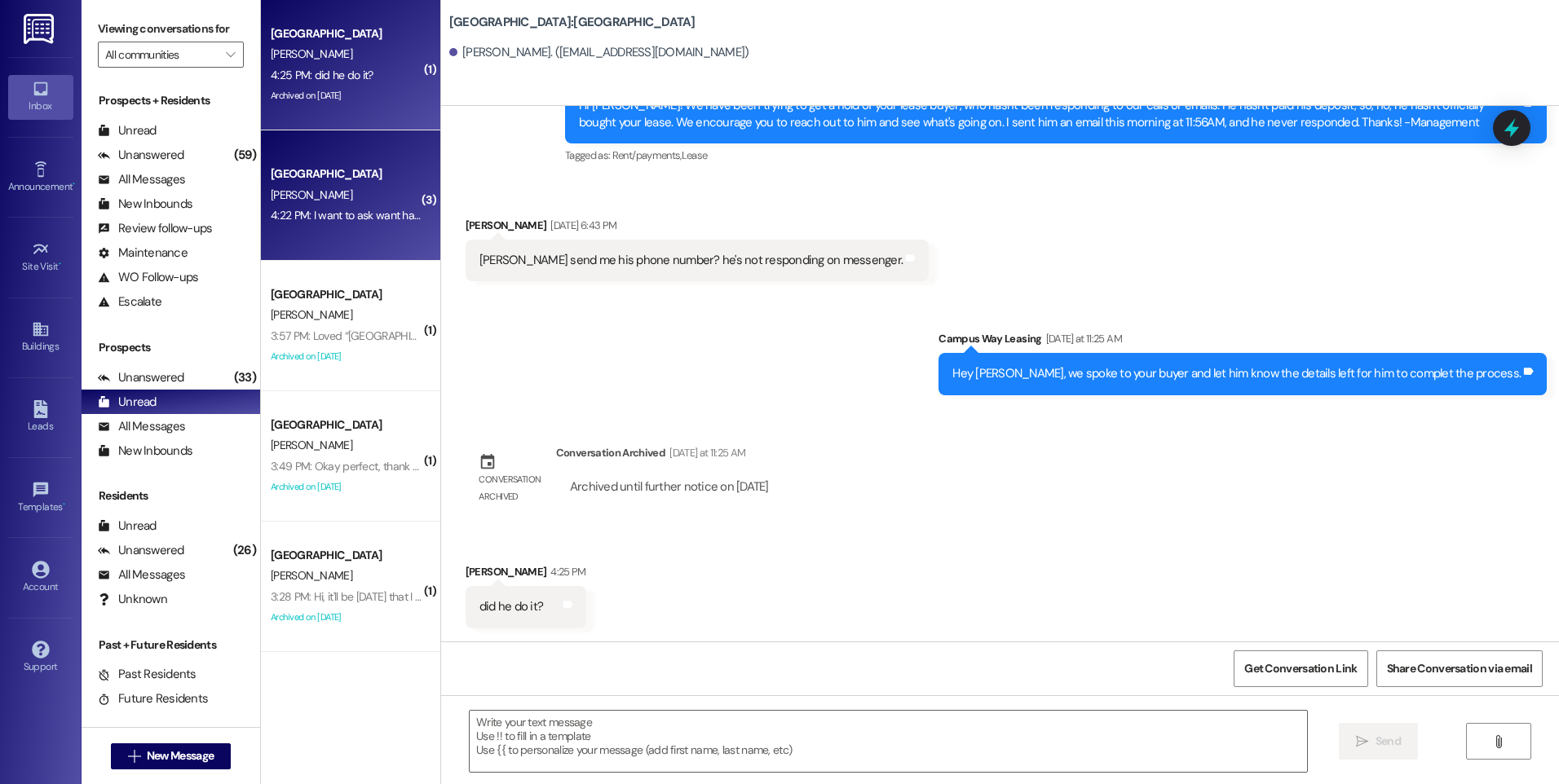
click at [305, 222] on div "4:22 PM: I want to ask want happen cause I didn't received my deposit back 4:22…" at bounding box center [450, 215] width 360 height 15
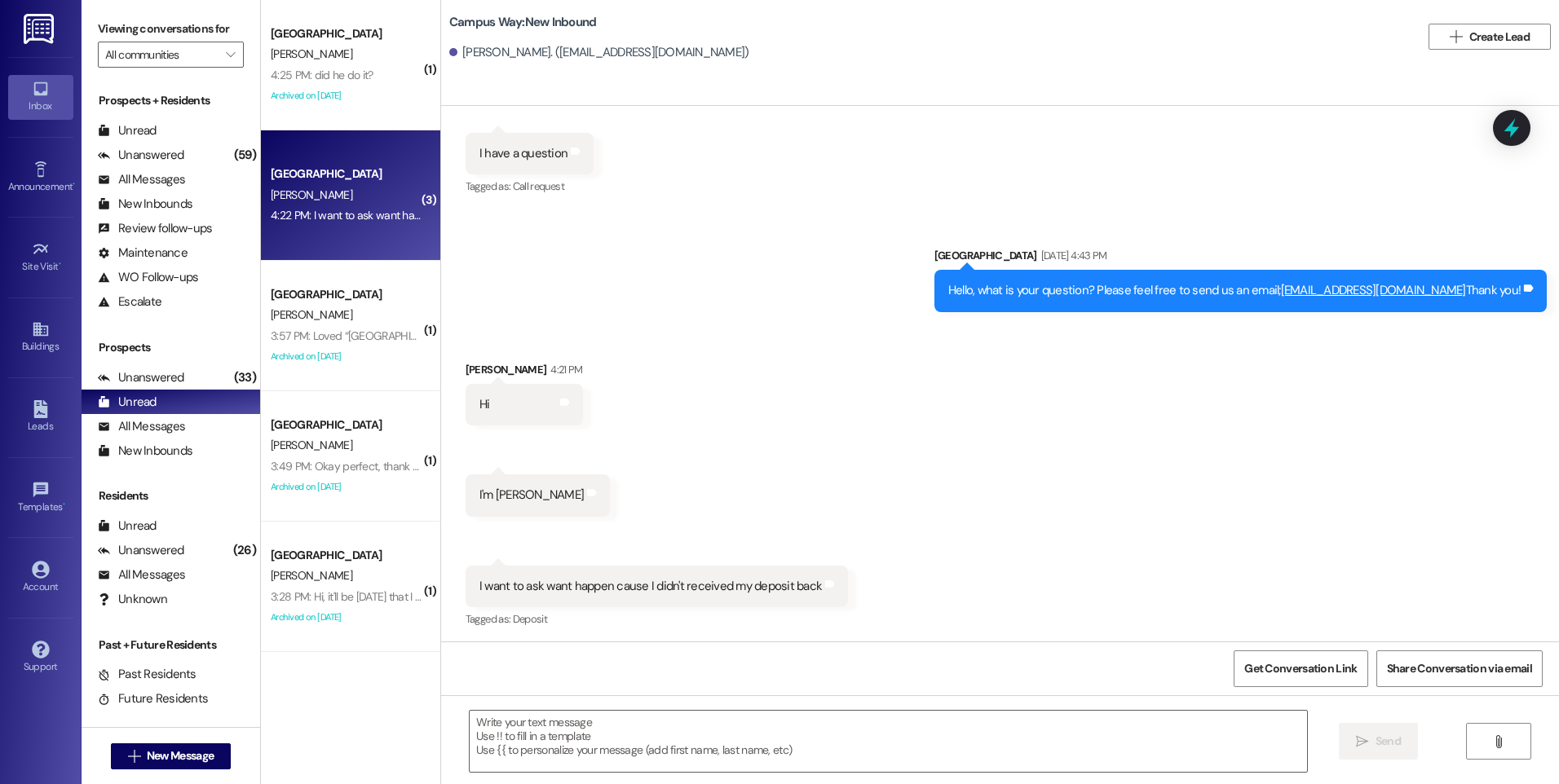
scroll to position [725, 0]
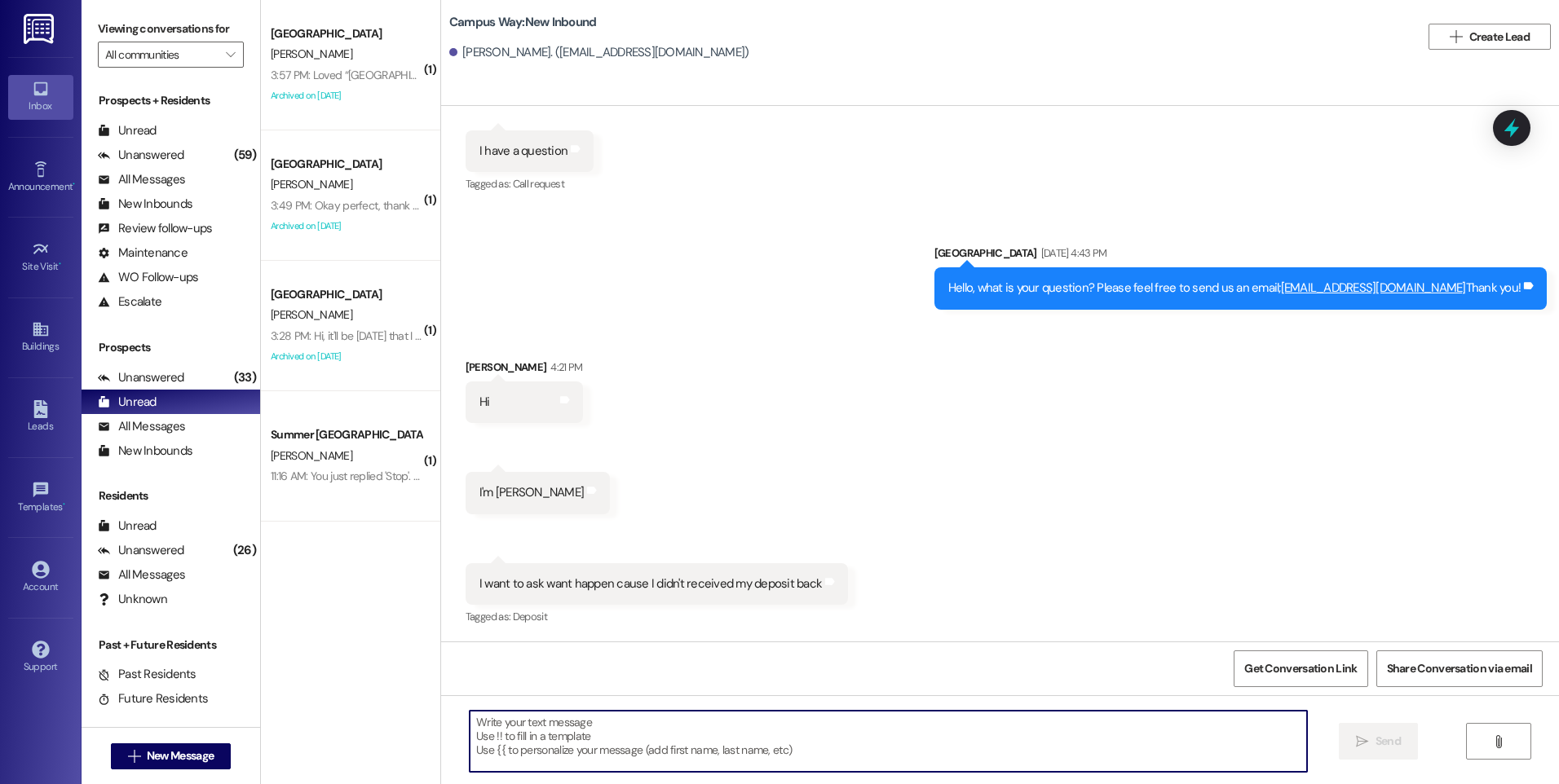
click at [990, 730] on textarea at bounding box center [888, 741] width 837 height 61
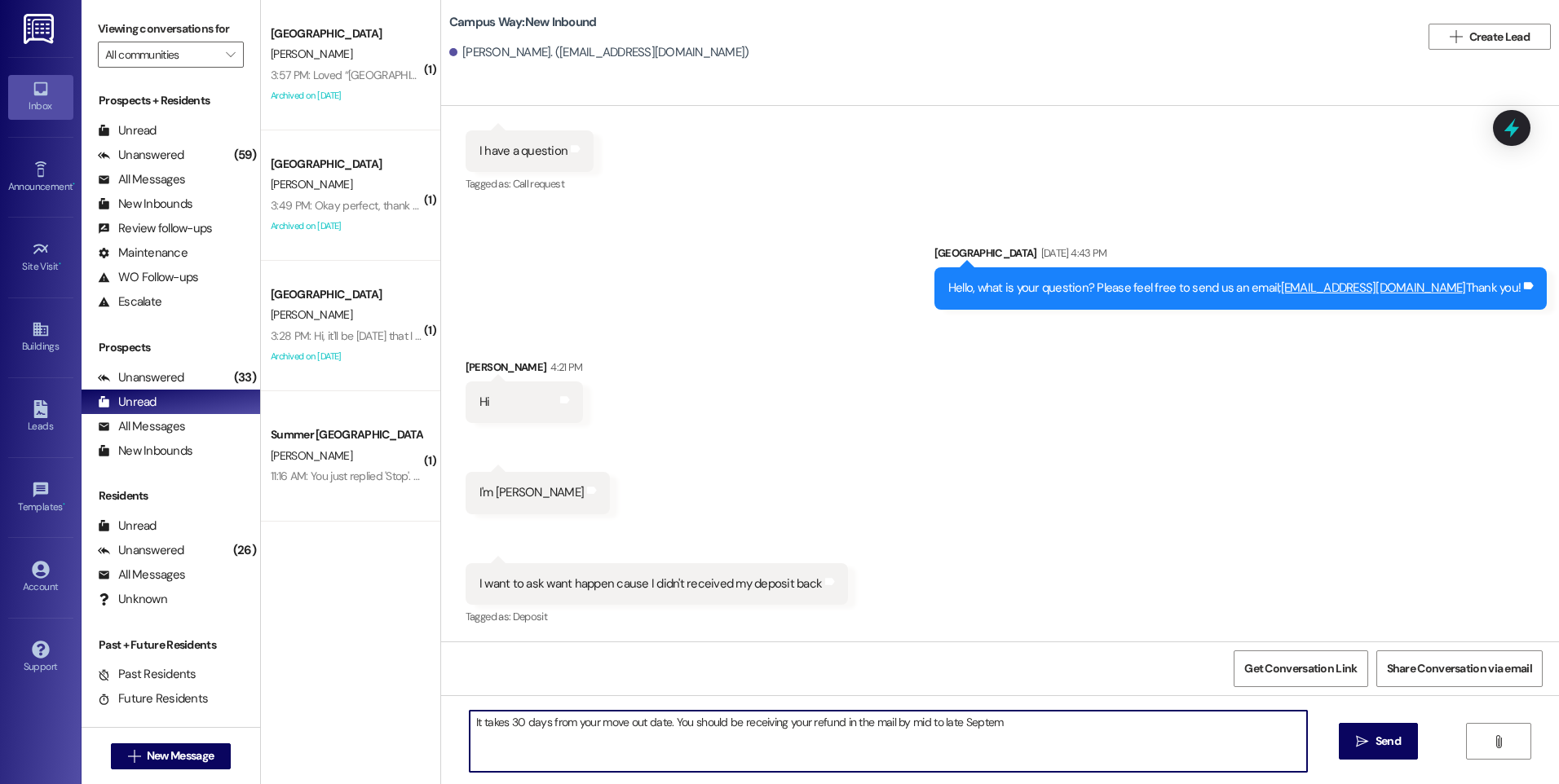
type textarea "It takes 30 days from your move out date. You should be receiving your refund i…"
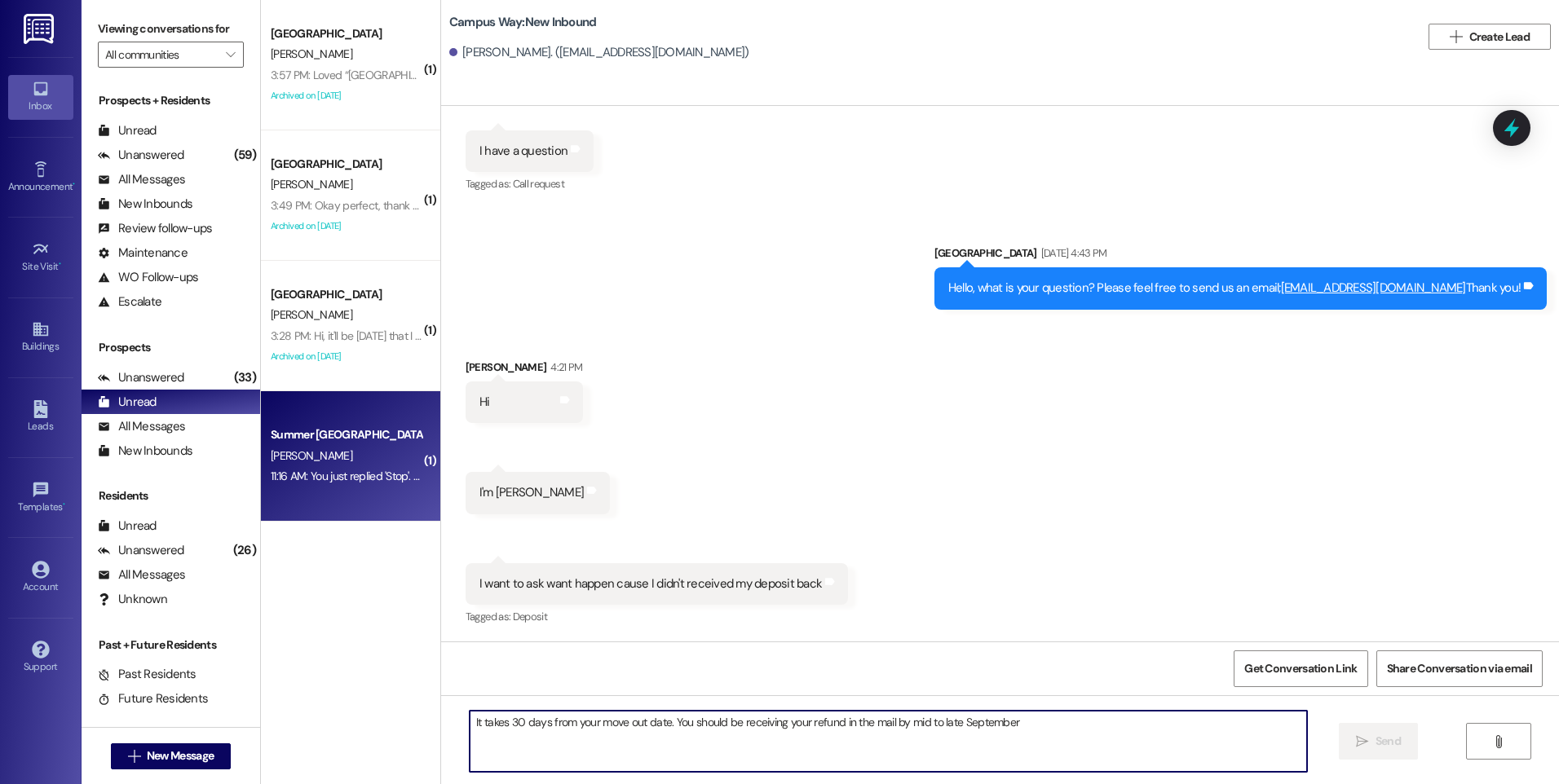
click at [311, 446] on div "[PERSON_NAME]" at bounding box center [346, 456] width 154 height 21
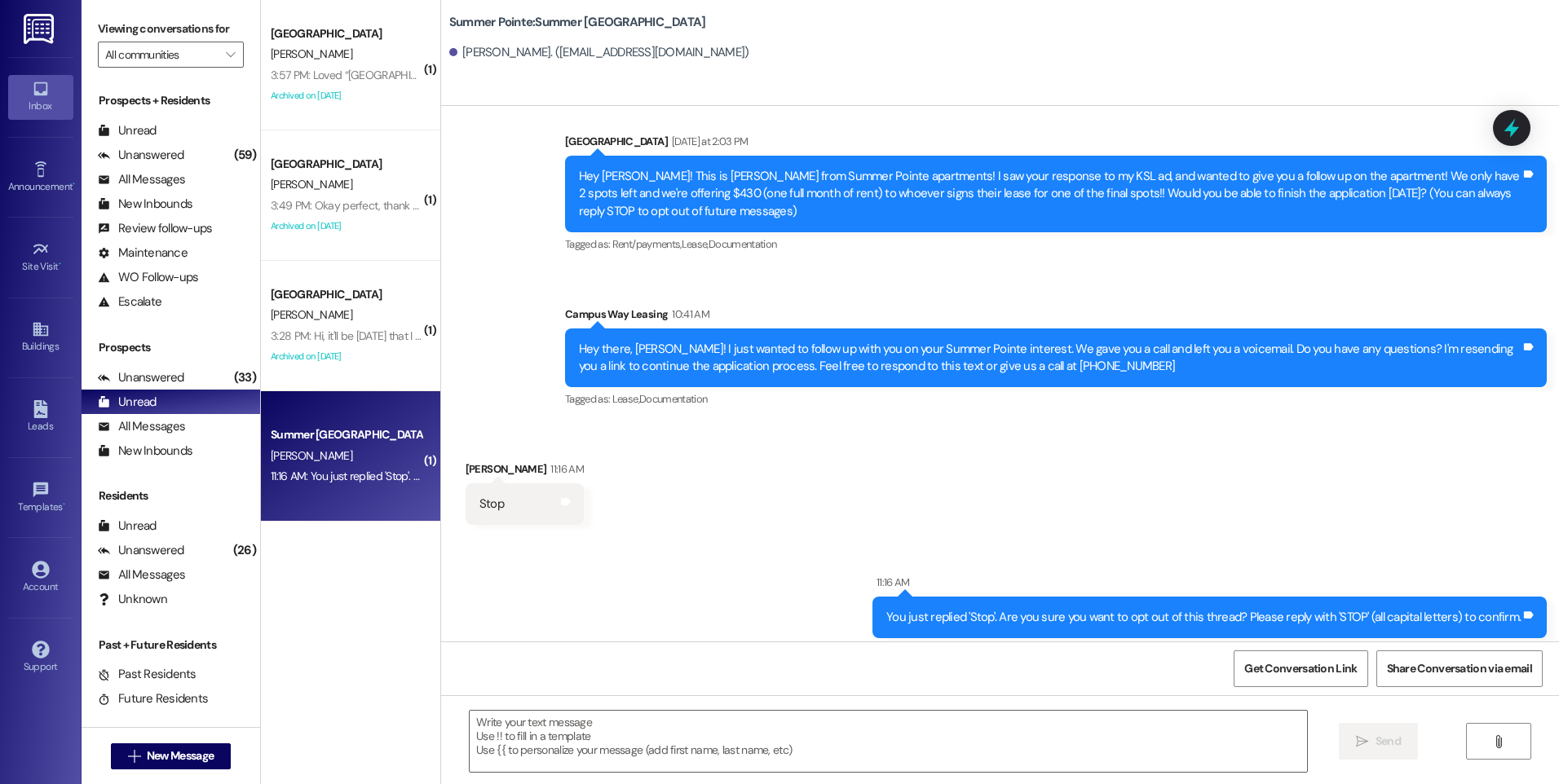
scroll to position [33, 0]
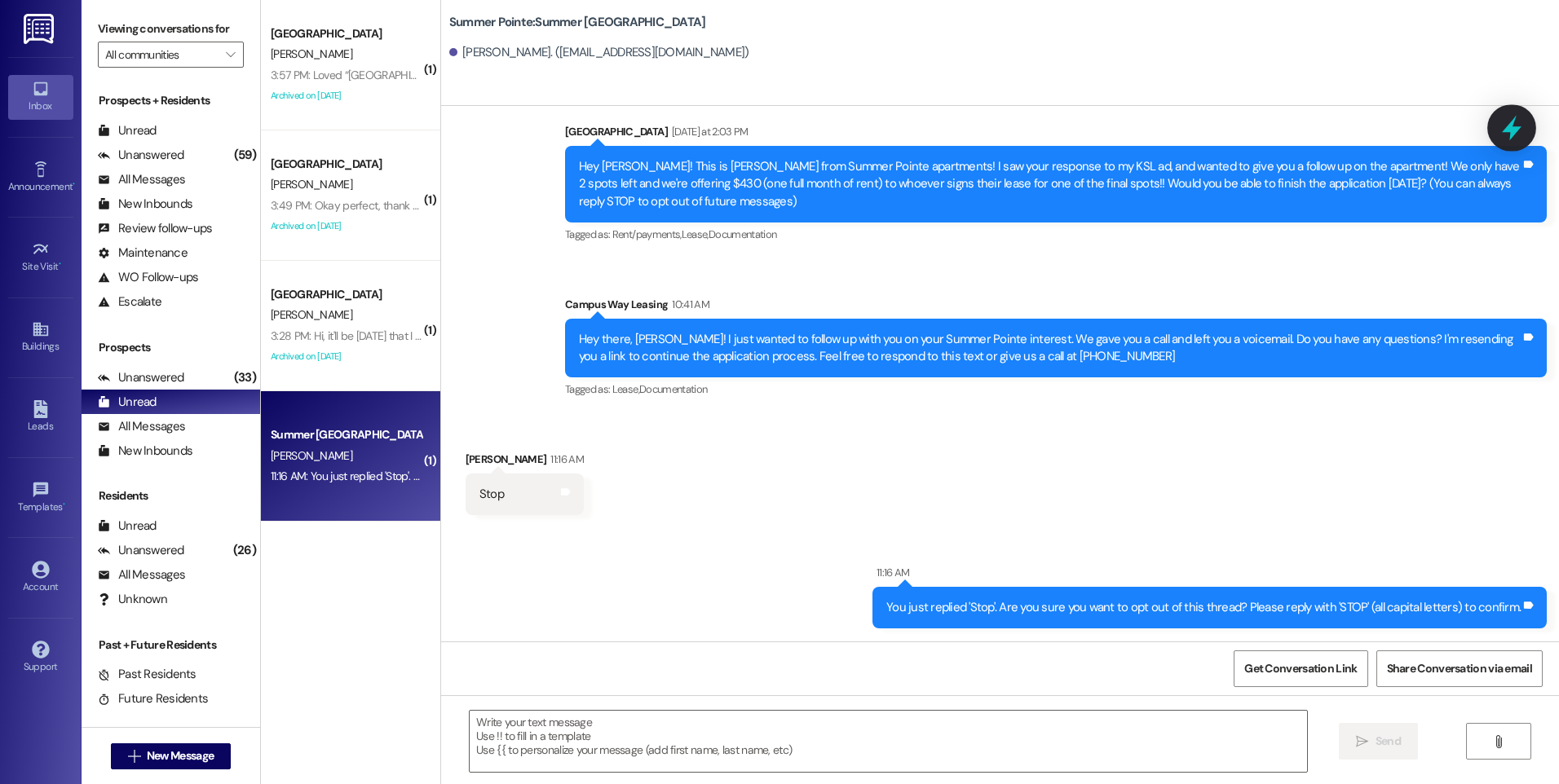
click at [1513, 130] on icon at bounding box center [1512, 128] width 20 height 25
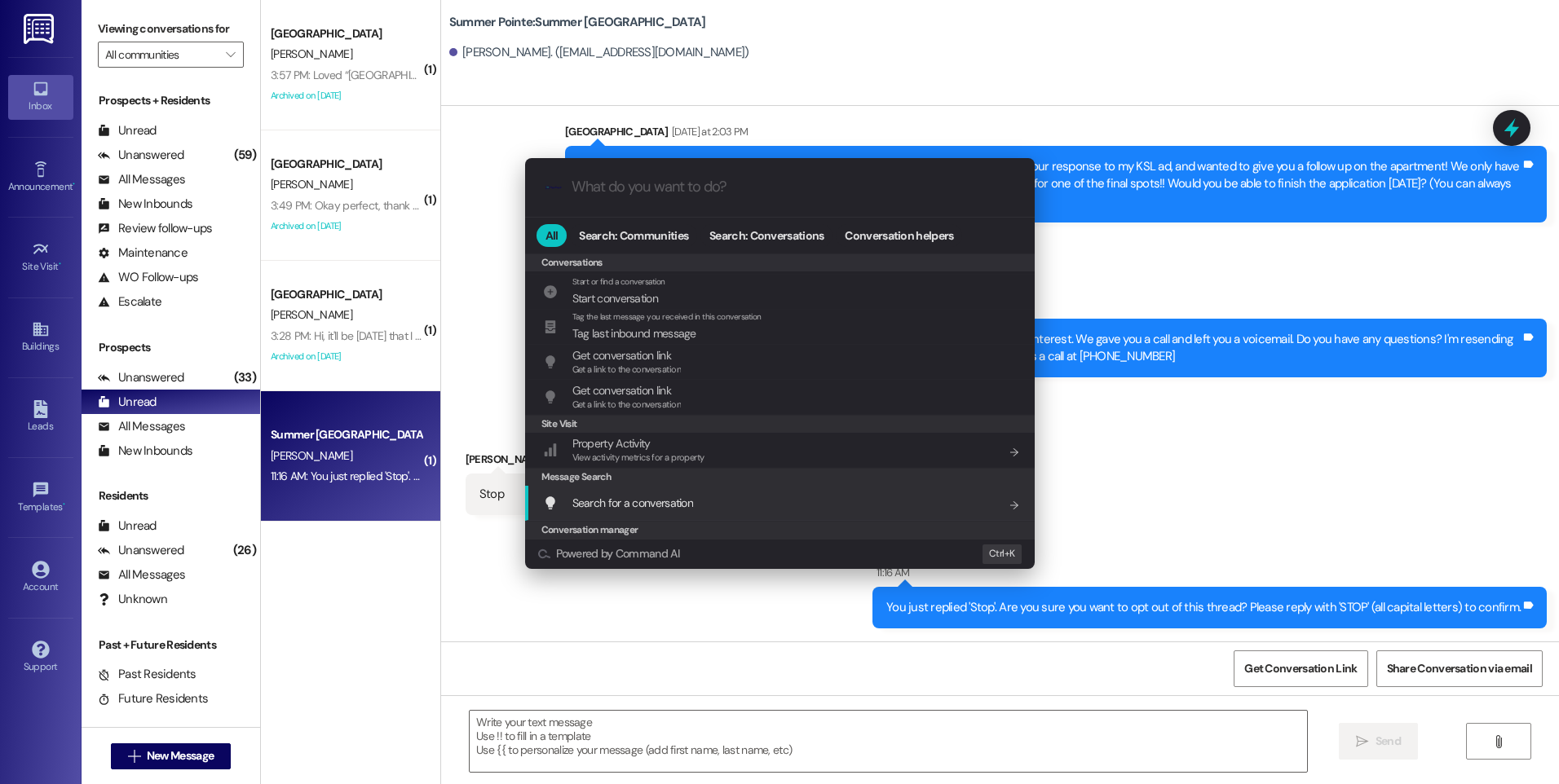
scroll to position [711, 0]
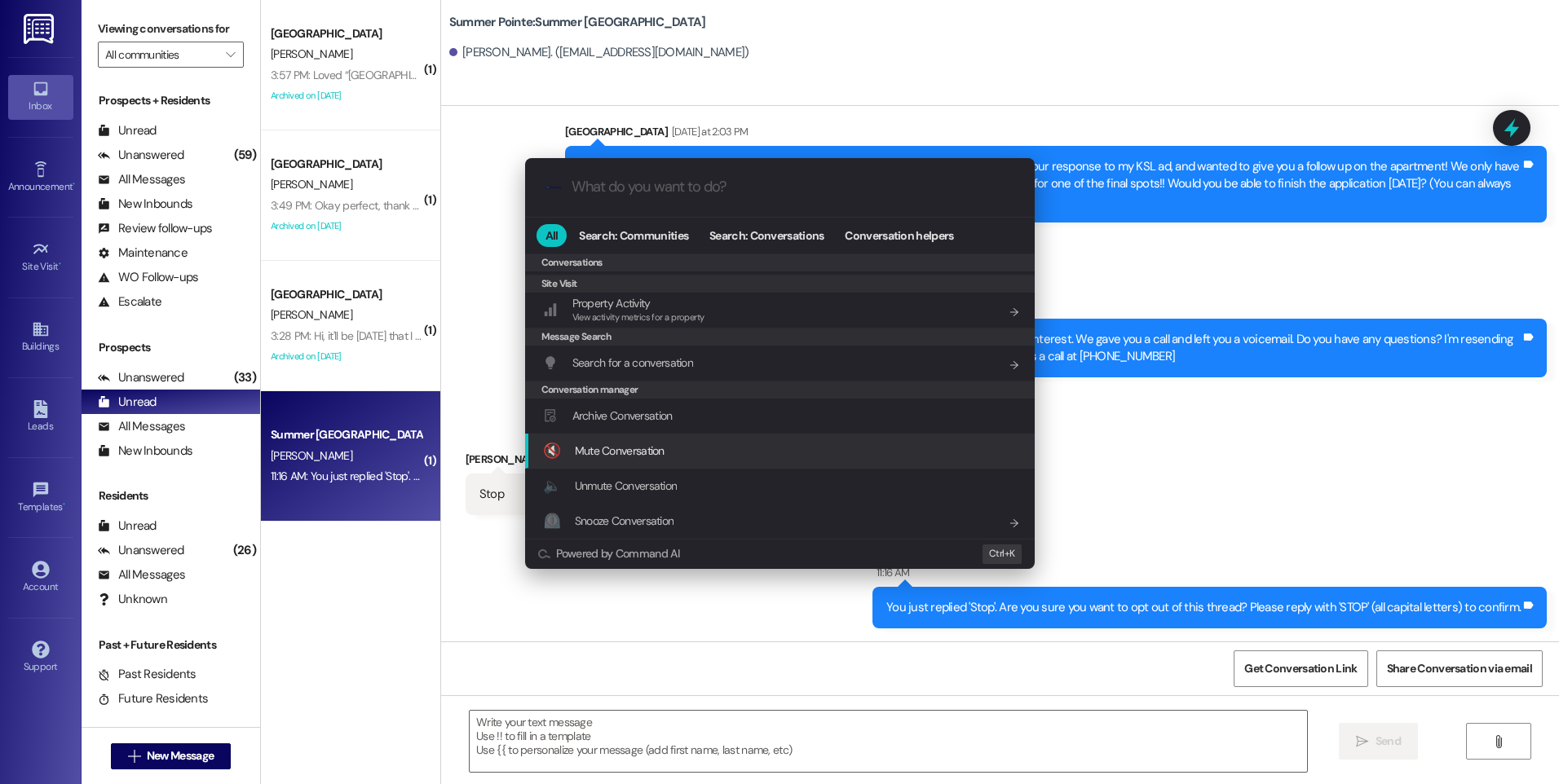
click at [681, 451] on div "🔇 Mute Conversation Add shortcut" at bounding box center [782, 450] width 477 height 18
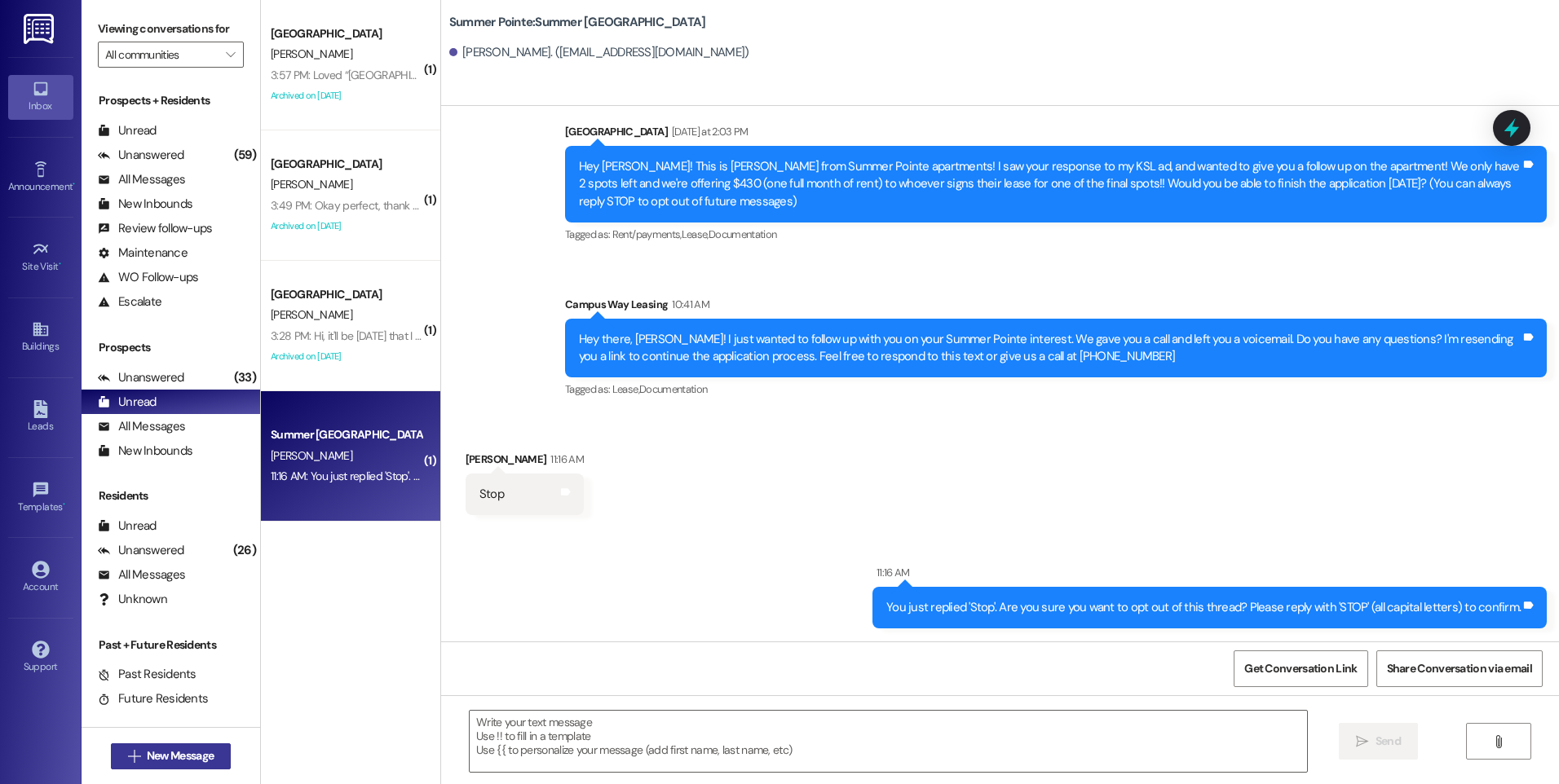
click at [111, 755] on button " New Message" at bounding box center [171, 756] width 121 height 26
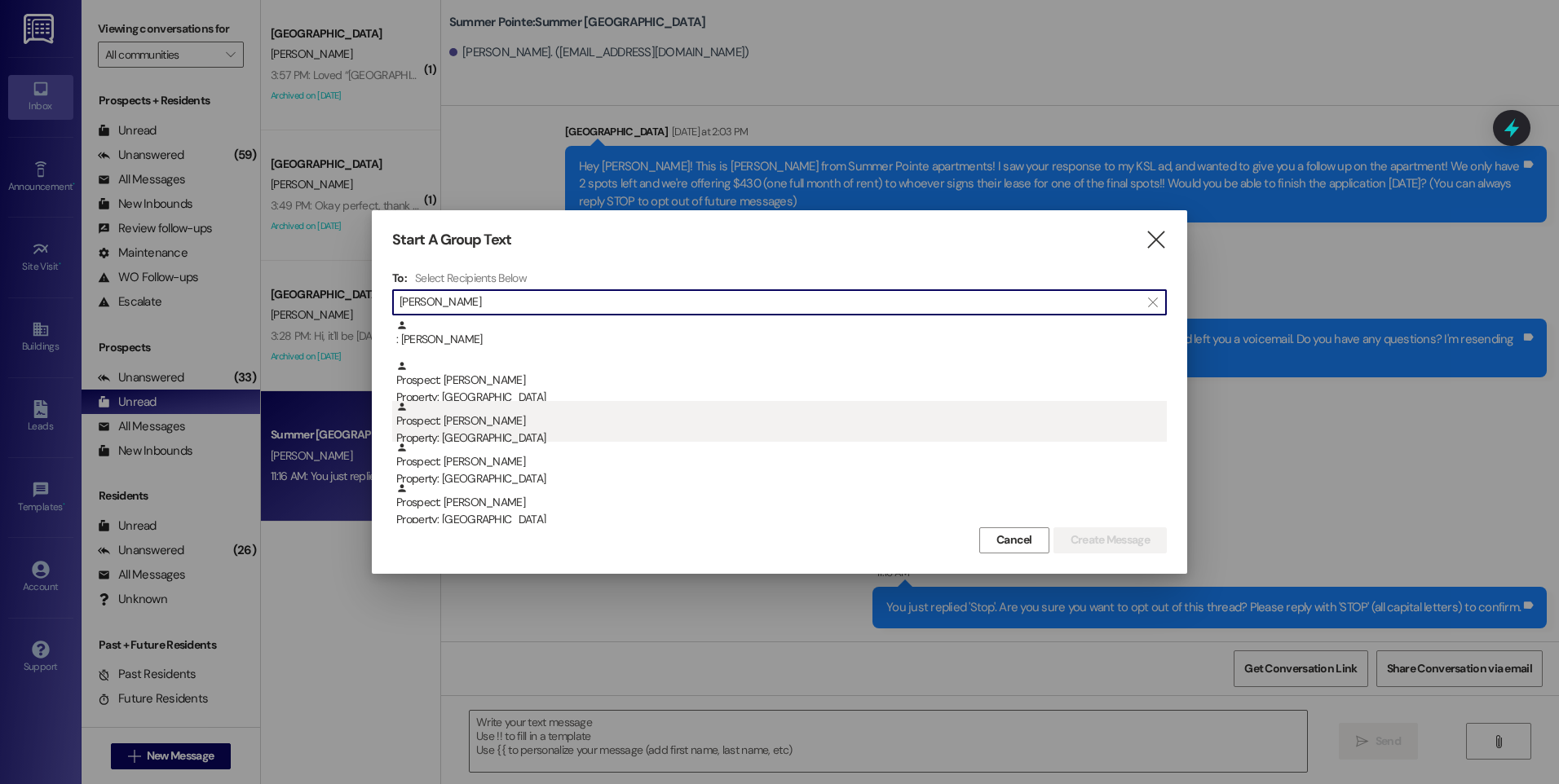
type input "[PERSON_NAME]"
click at [538, 427] on div "Prospect: [PERSON_NAME] Property: Campus Way" at bounding box center [781, 424] width 770 height 46
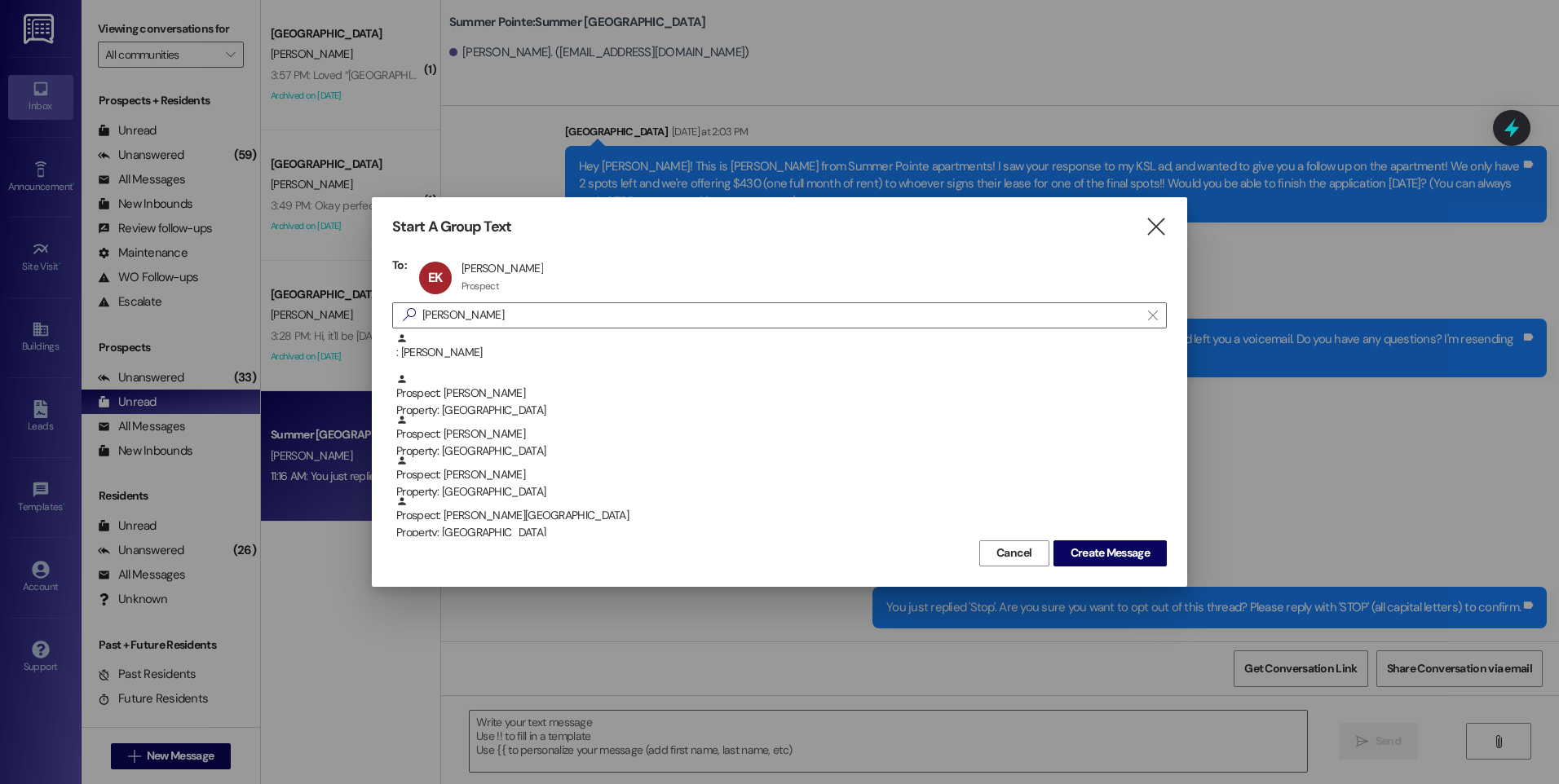
click at [1130, 566] on div "Start A Group Text  To: EK [PERSON_NAME] [PERSON_NAME] Prospect Prospect click…" at bounding box center [779, 392] width 815 height 389
click at [1111, 553] on span "Create Message" at bounding box center [1110, 553] width 79 height 17
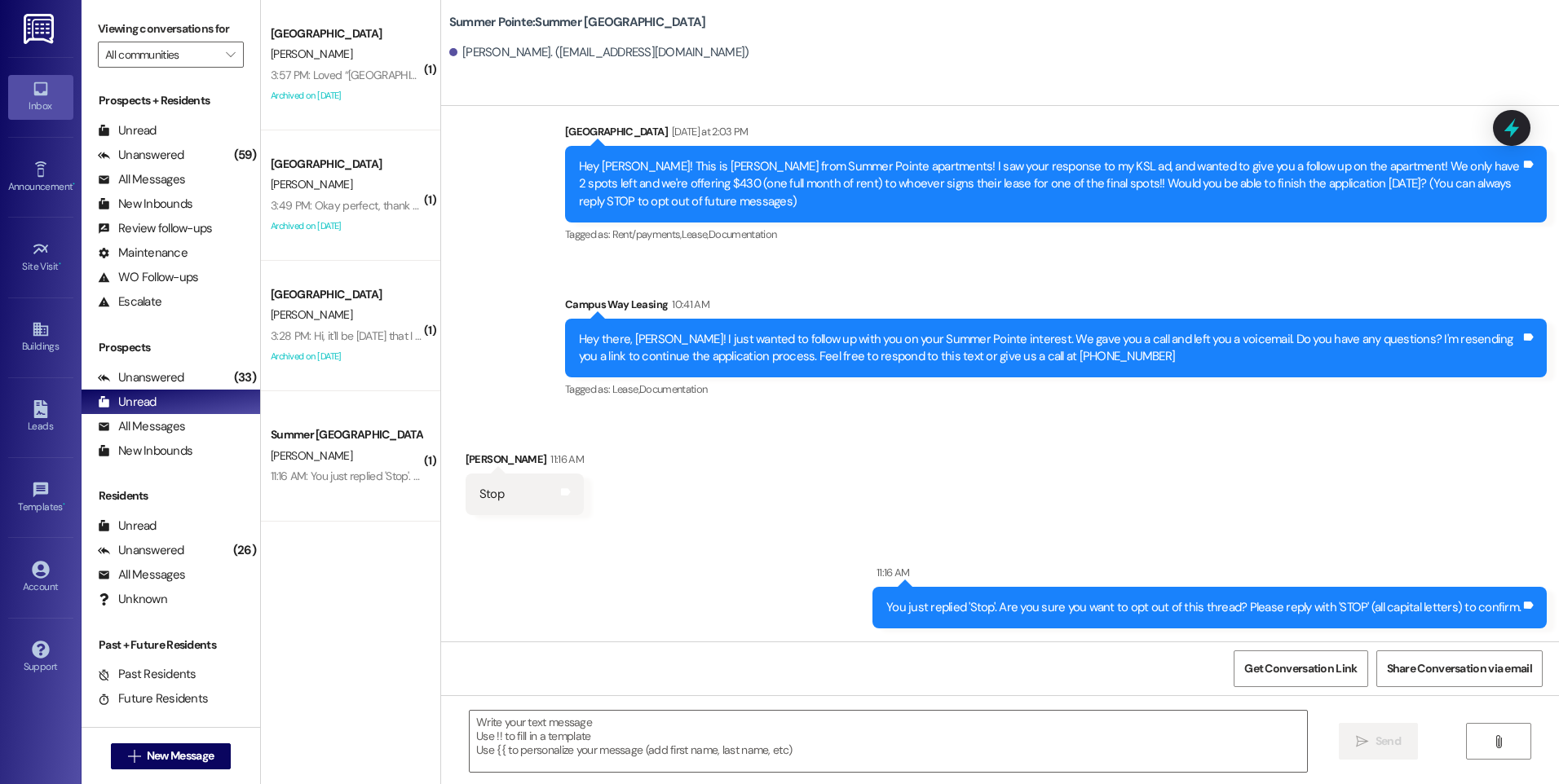
scroll to position [0, 0]
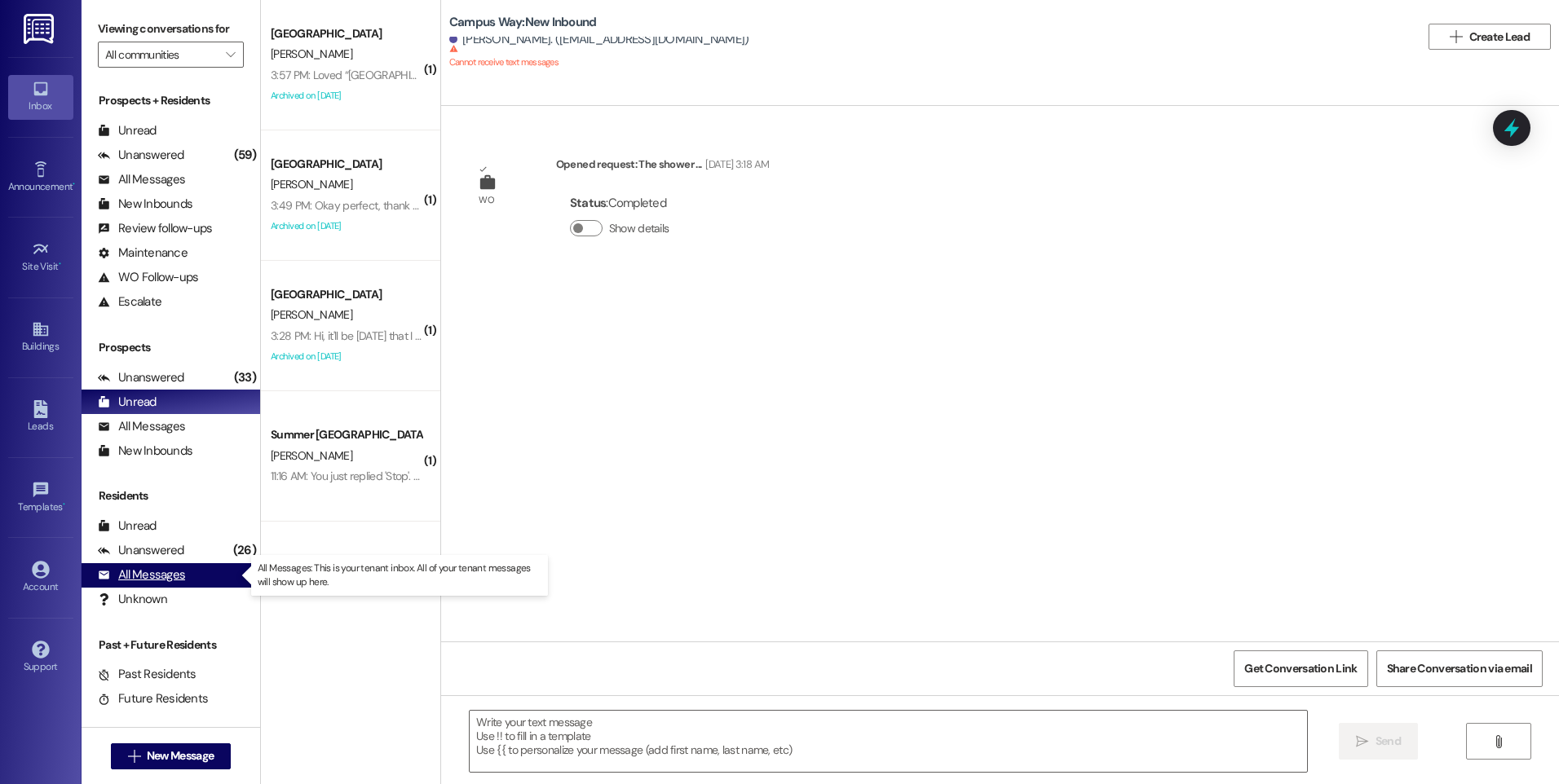
click at [182, 575] on div "All Messages" at bounding box center [141, 575] width 87 height 17
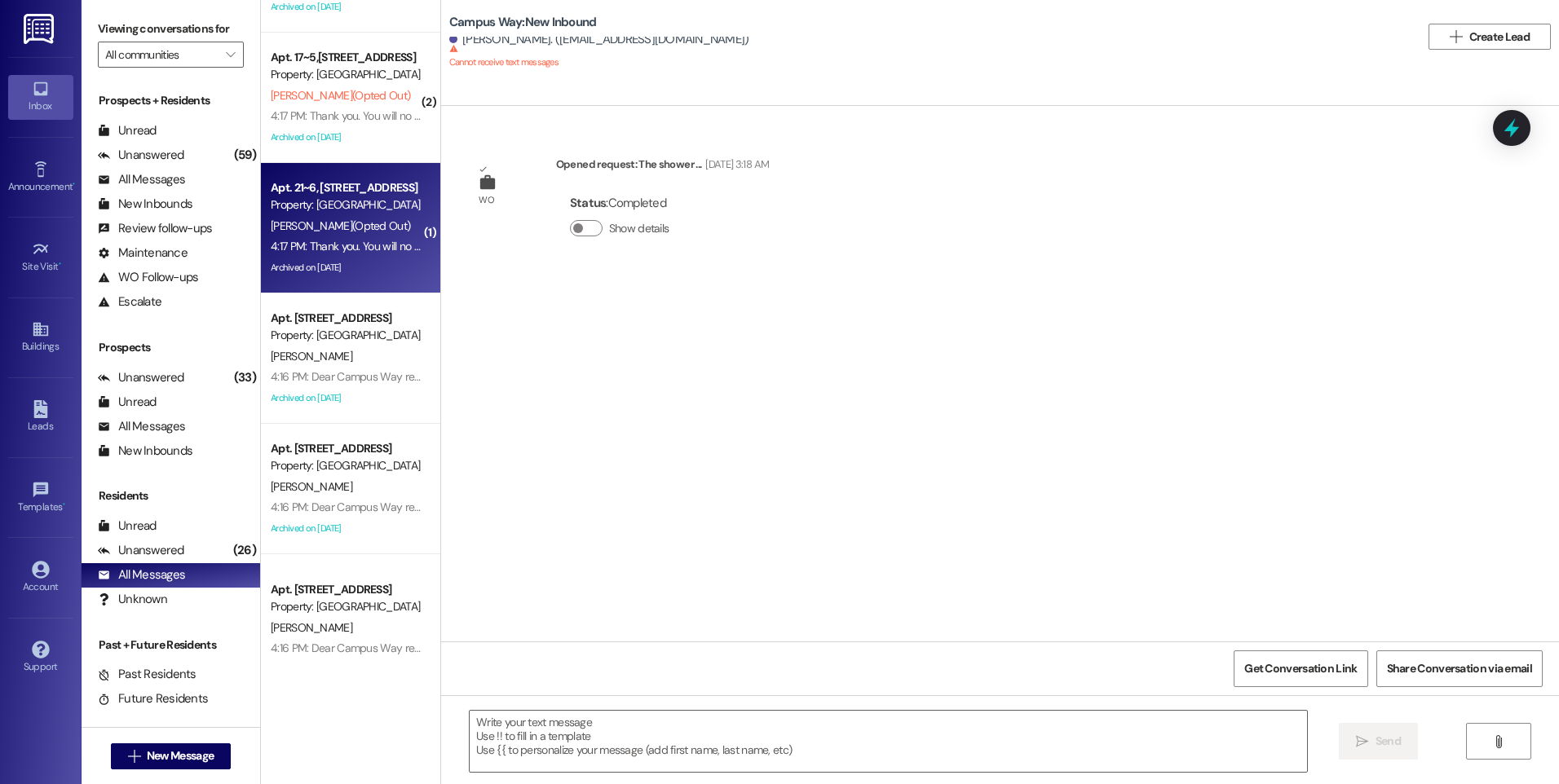
scroll to position [571, 0]
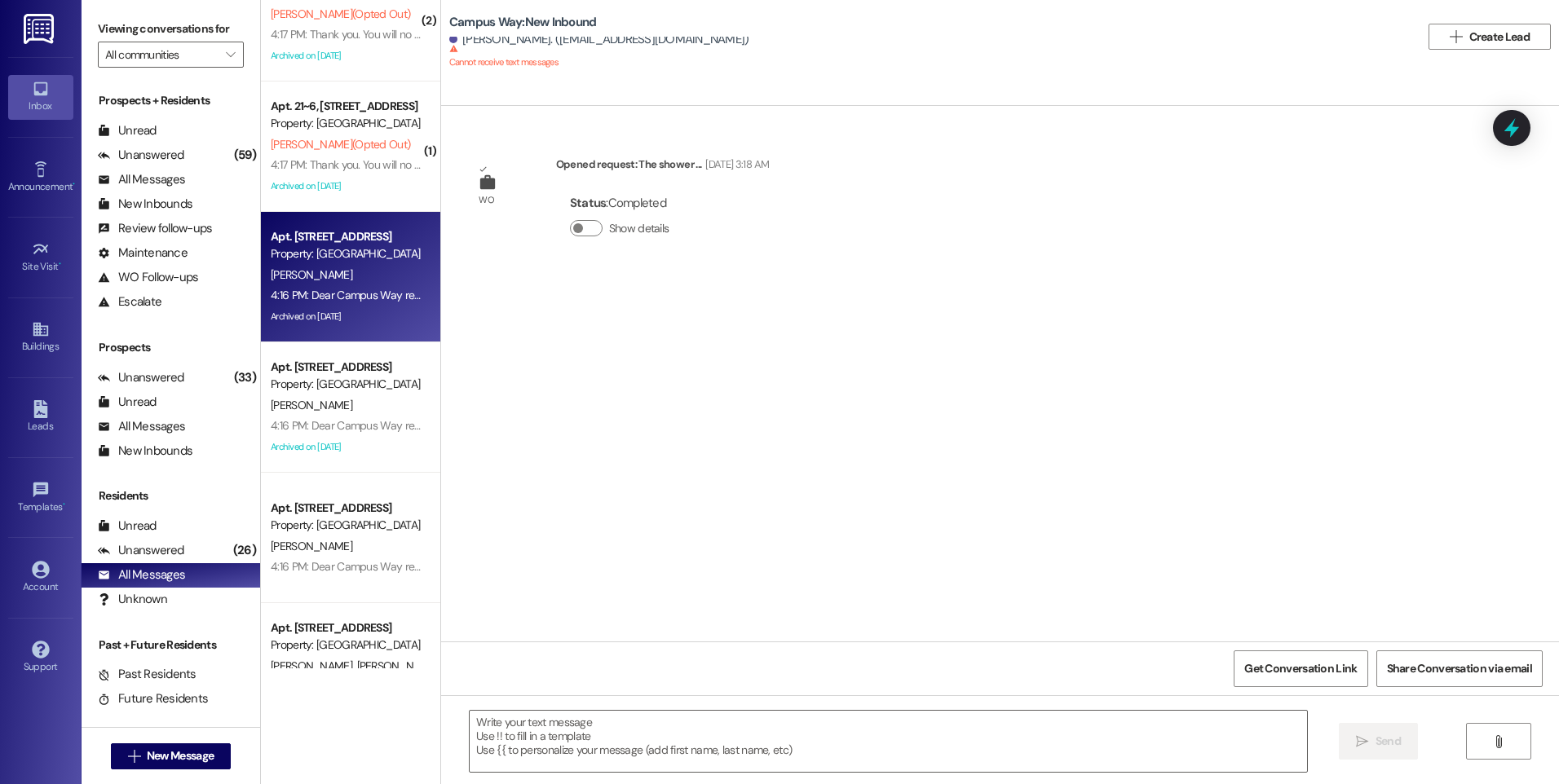
click at [301, 275] on div "[PERSON_NAME]" at bounding box center [346, 275] width 154 height 21
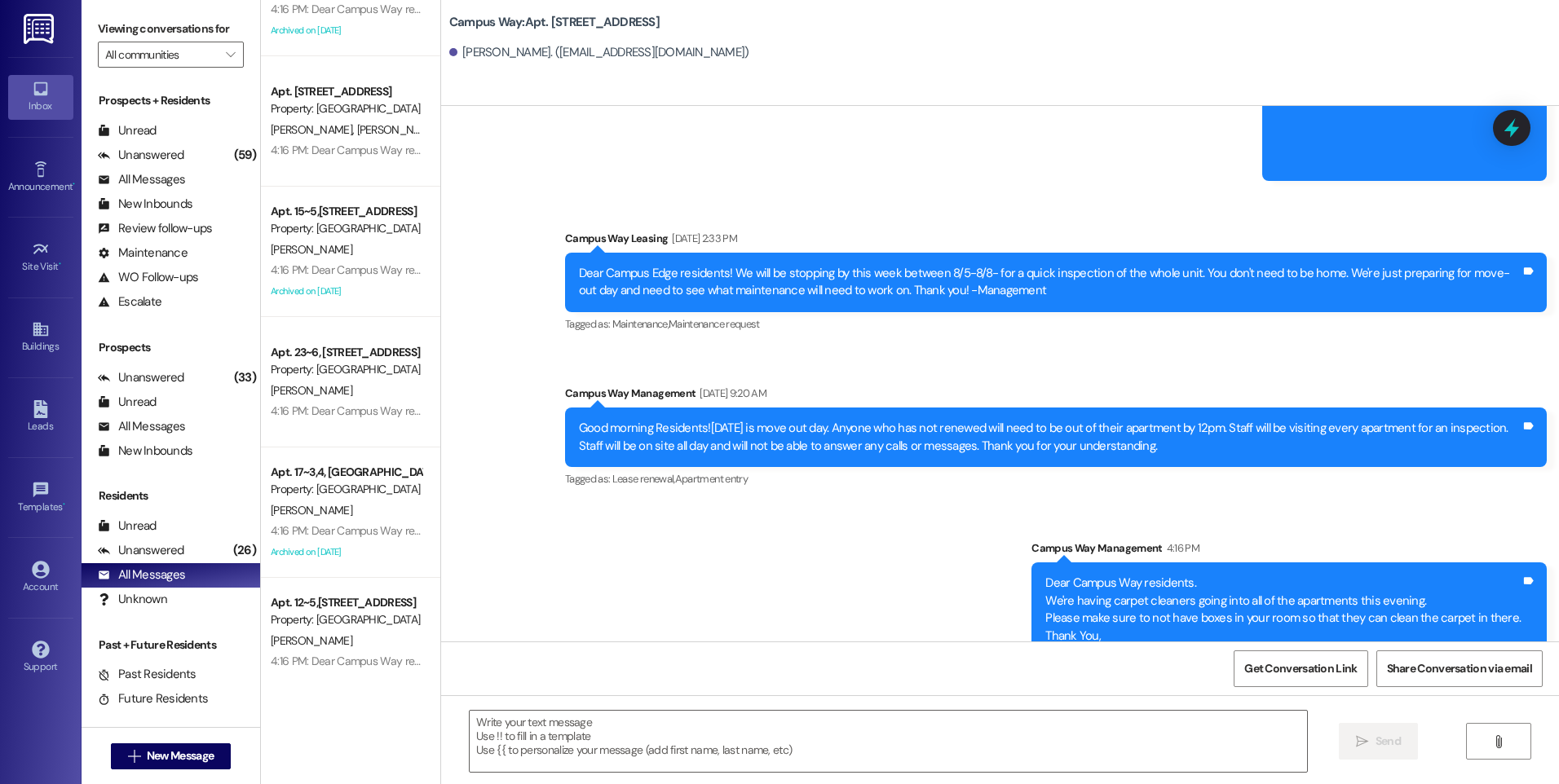
scroll to position [1712, 0]
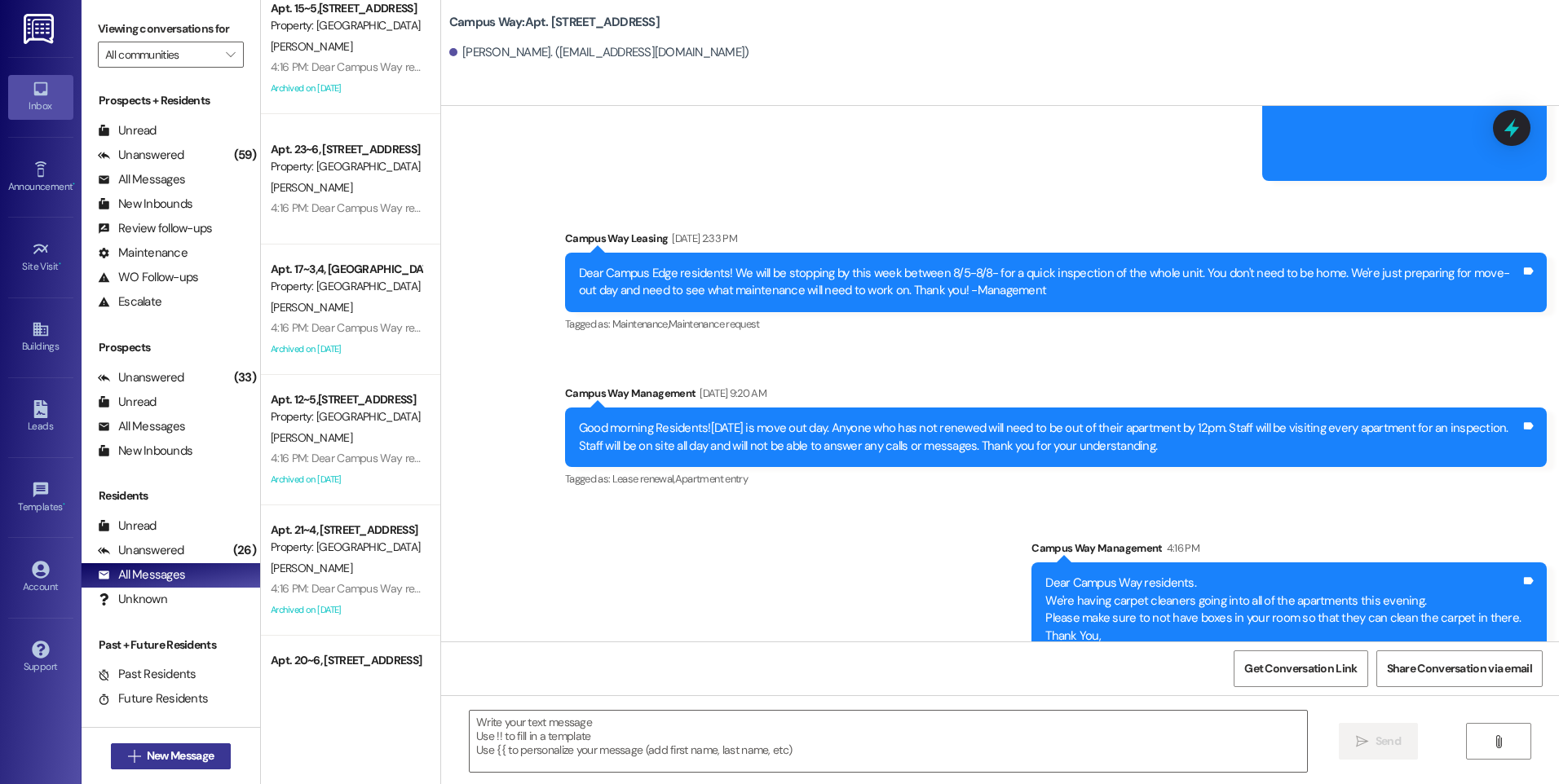
click at [182, 756] on span "New Message" at bounding box center [181, 756] width 67 height 17
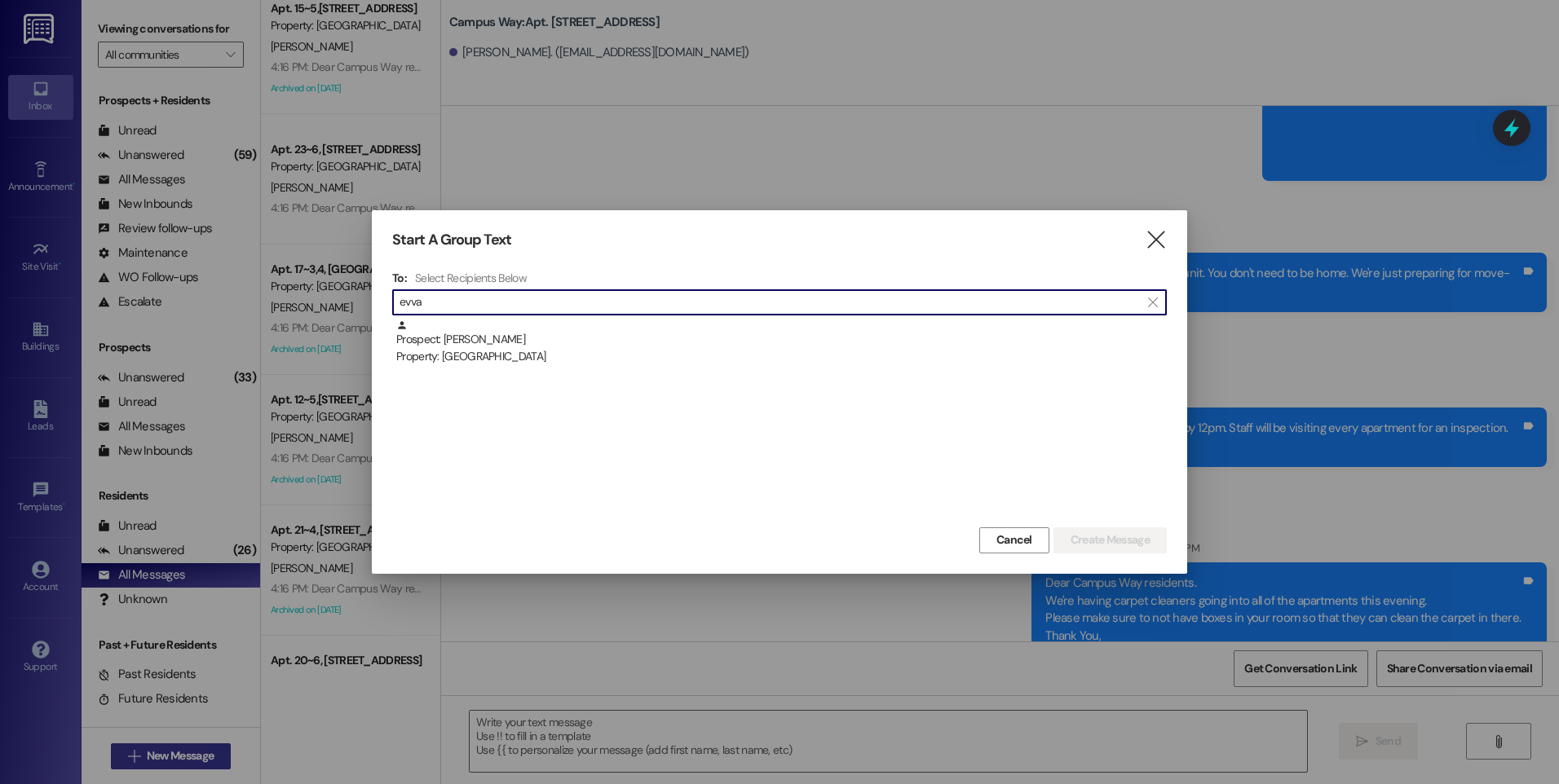
type input "evva"
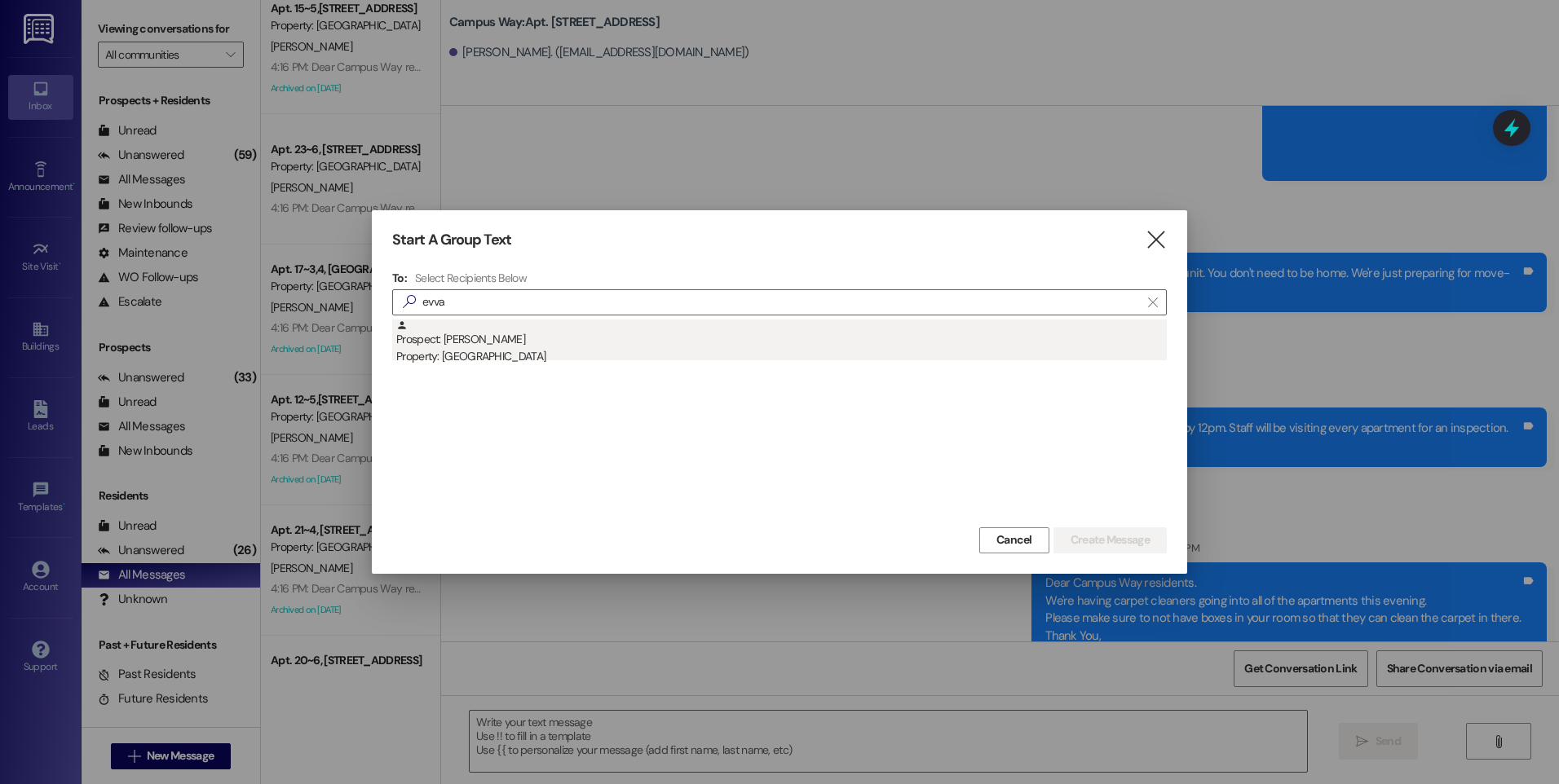
click at [472, 337] on div "Prospect: [PERSON_NAME] Property: Campus Way" at bounding box center [781, 343] width 770 height 46
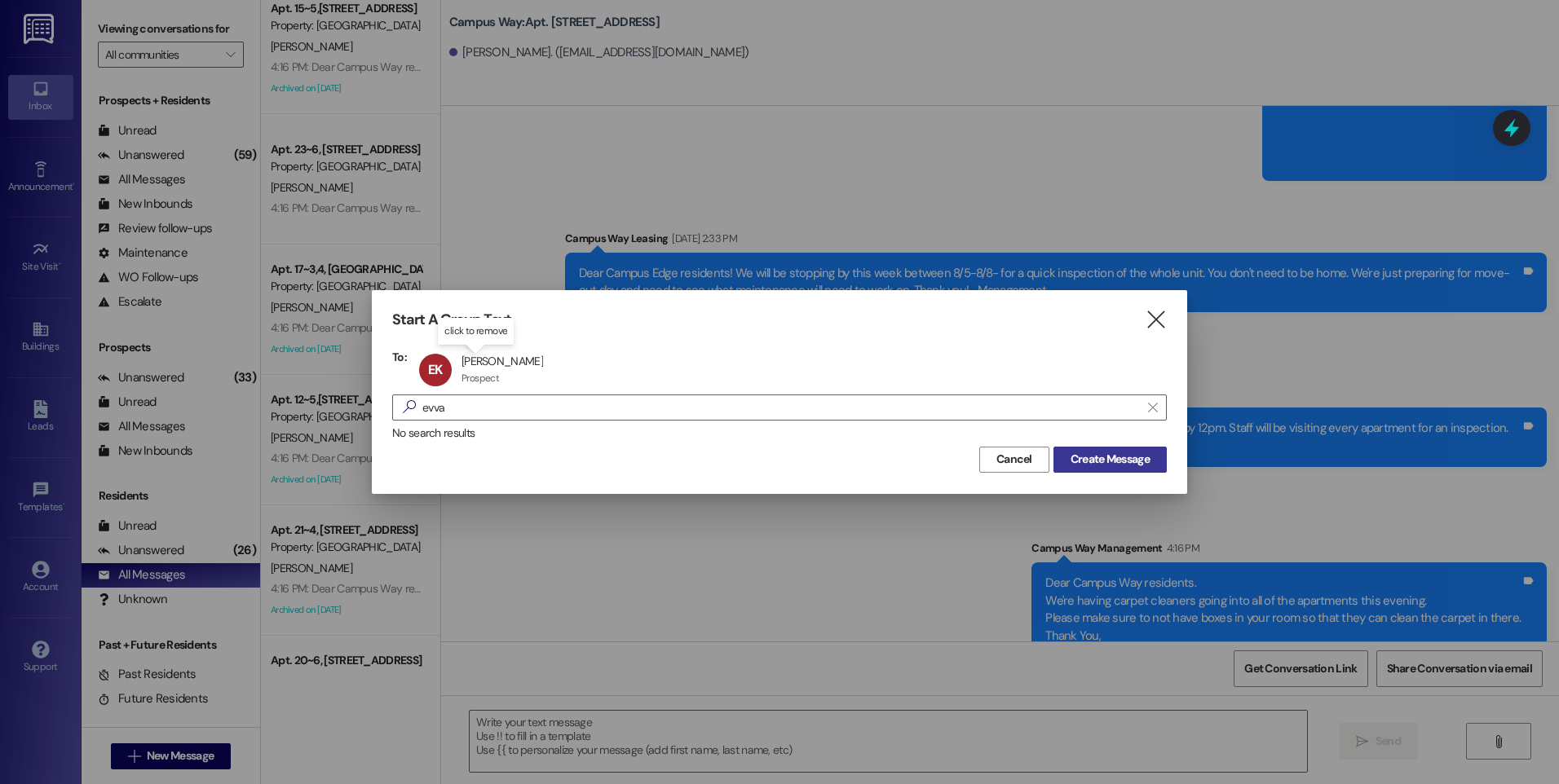
click at [1105, 462] on span "Create Message" at bounding box center [1110, 460] width 79 height 17
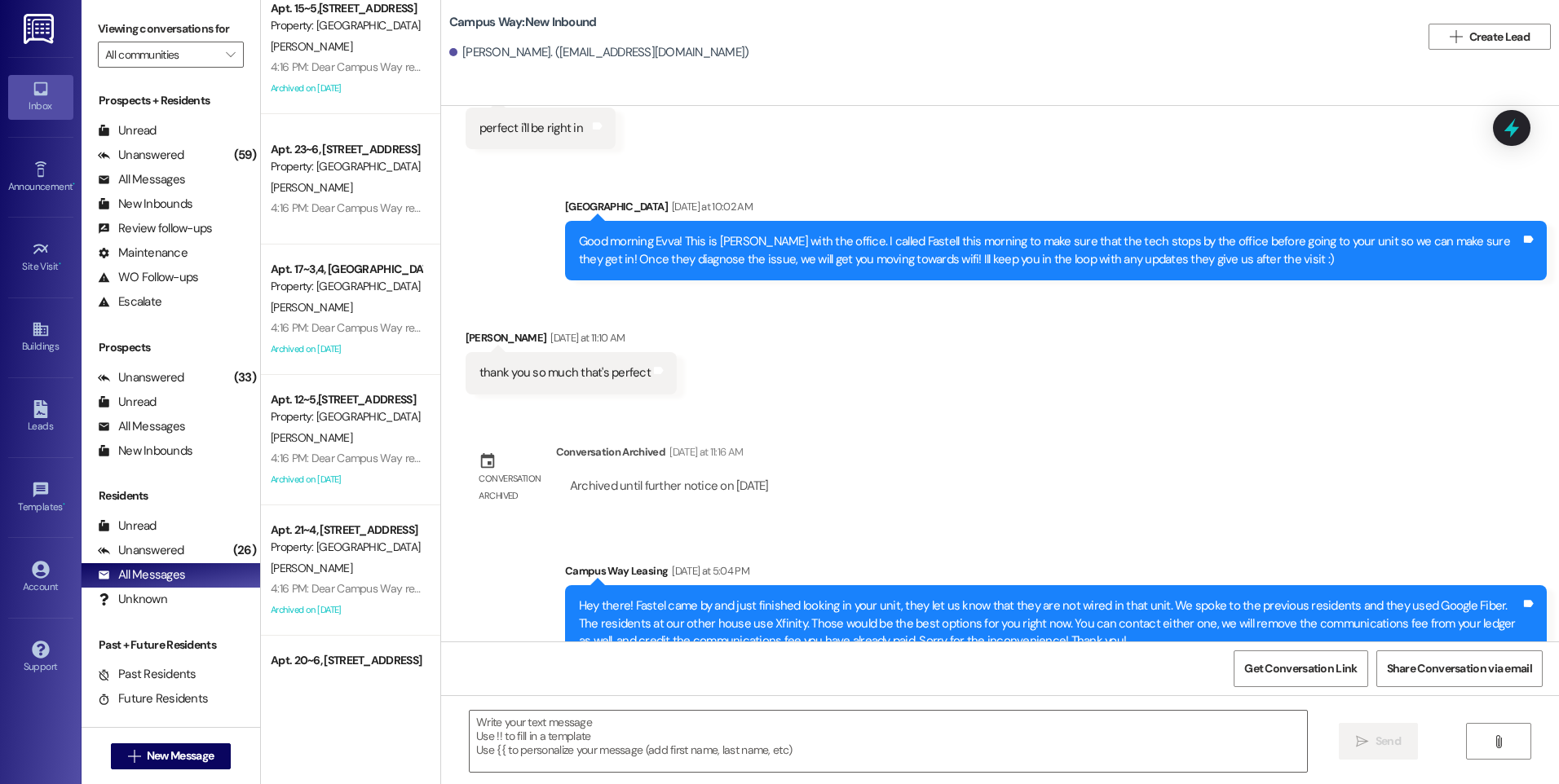
scroll to position [1133, 0]
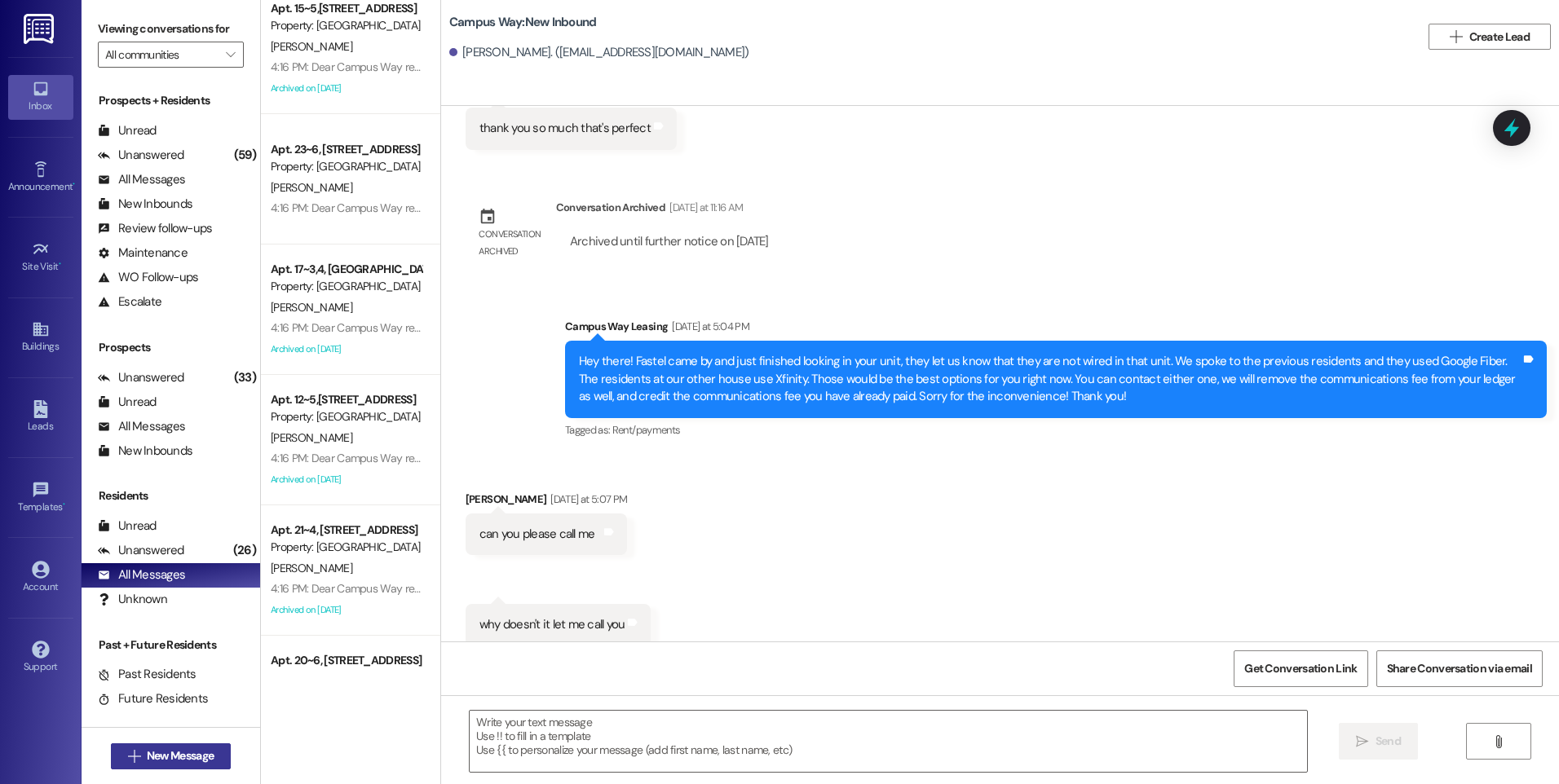
click at [185, 760] on span "New Message" at bounding box center [181, 756] width 67 height 17
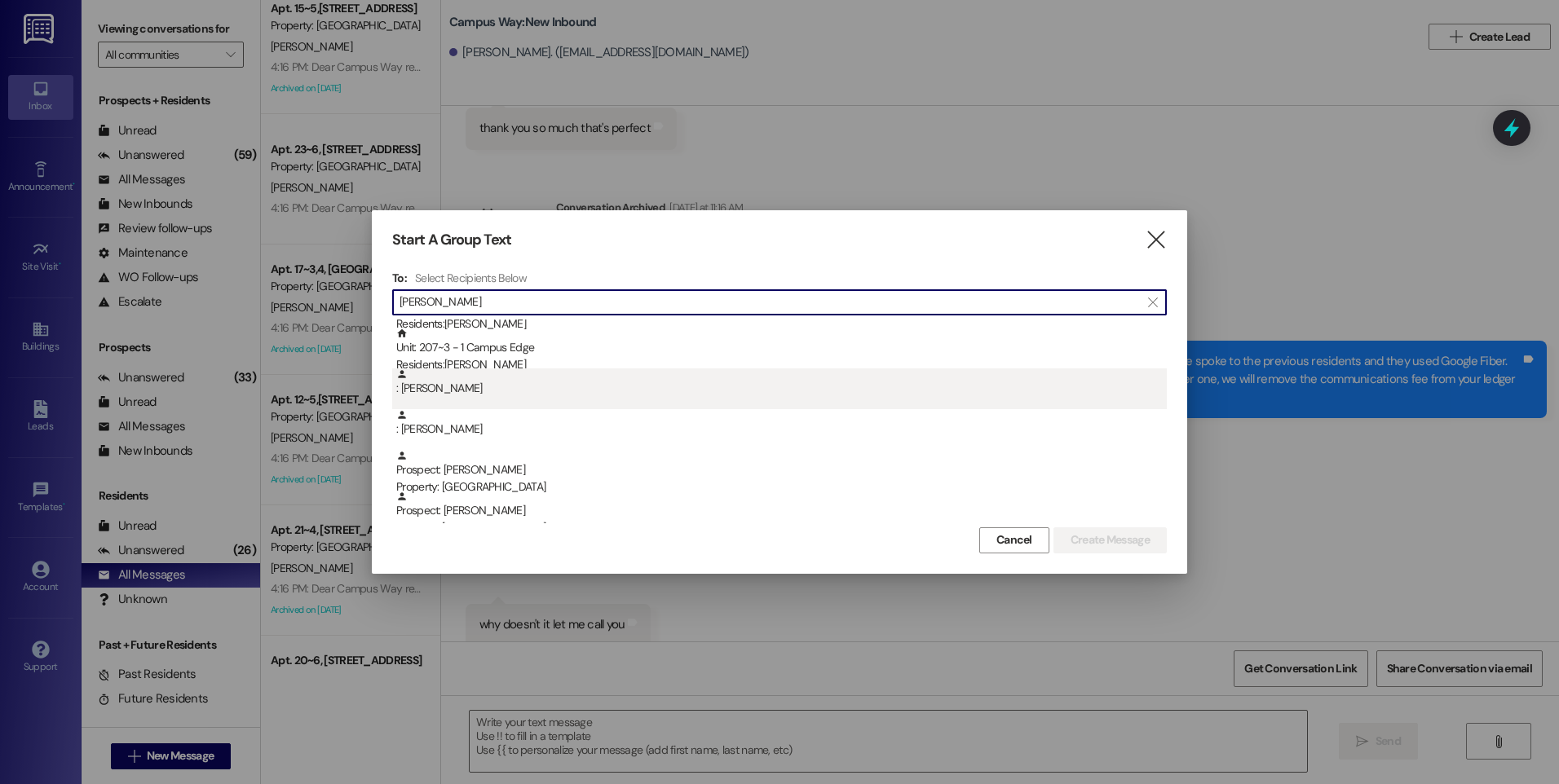
scroll to position [46, 0]
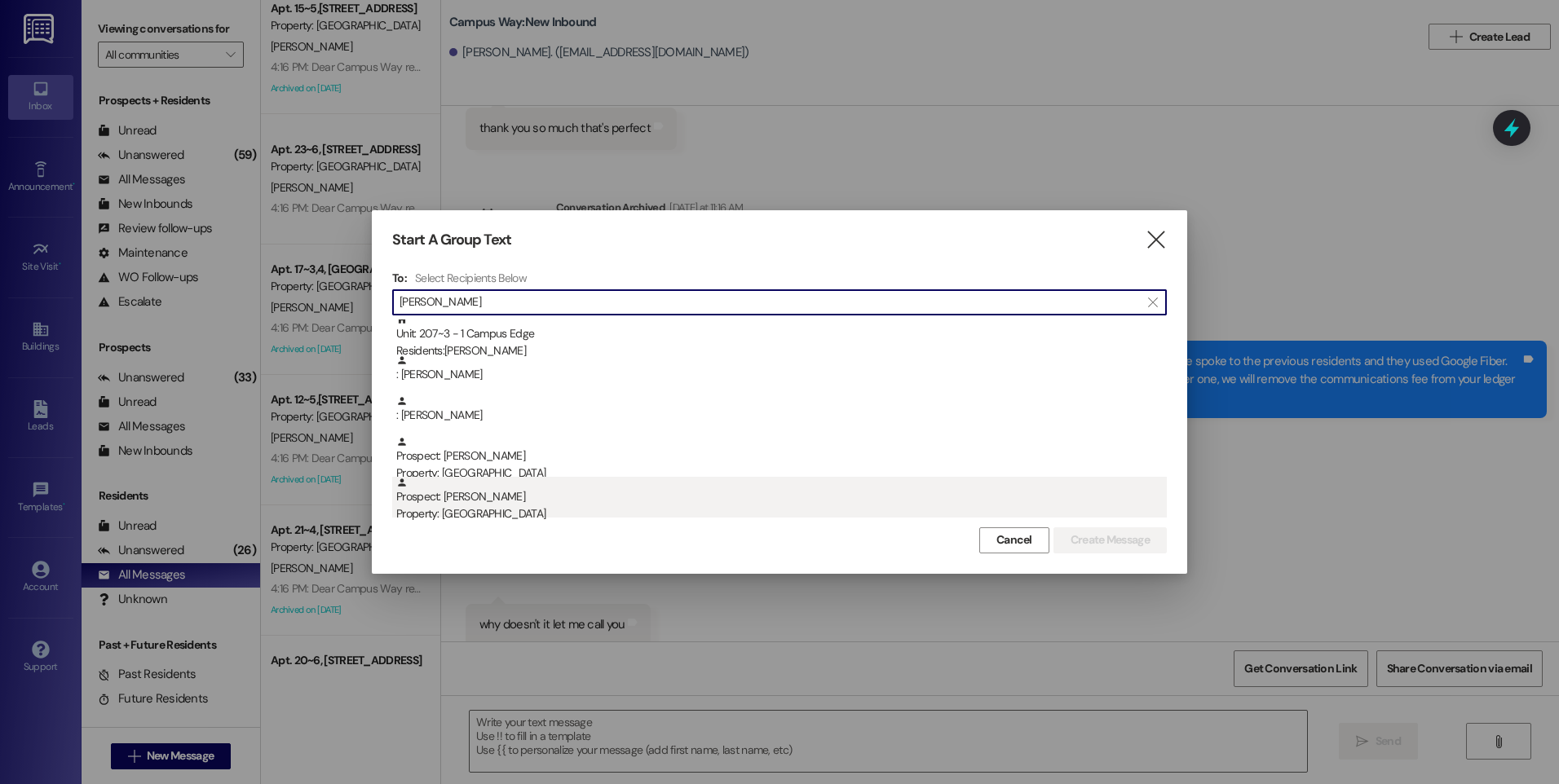
type input "[PERSON_NAME]"
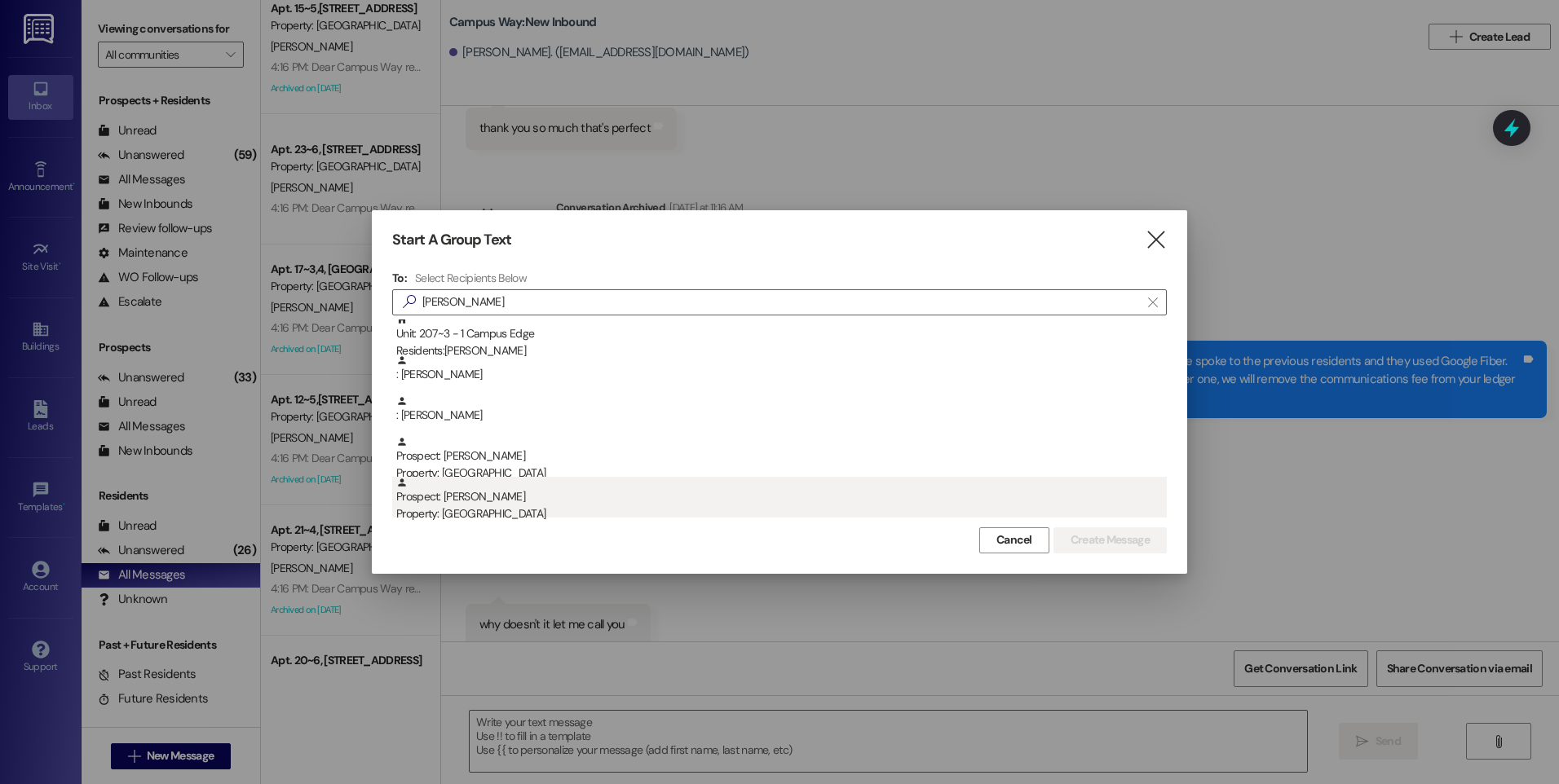
click at [528, 507] on div "Property: [GEOGRAPHIC_DATA]" at bounding box center [781, 514] width 770 height 17
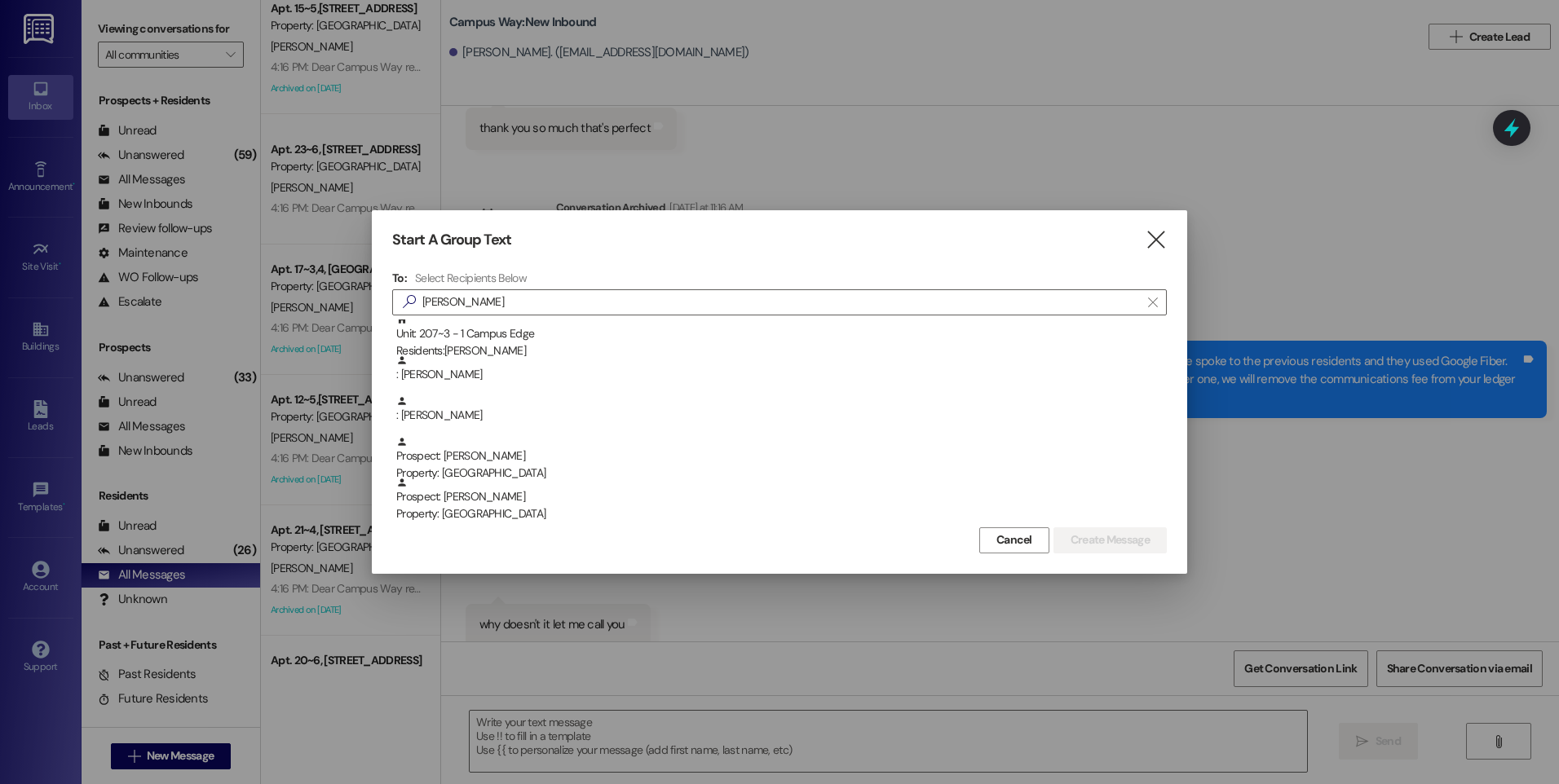
scroll to position [6, 0]
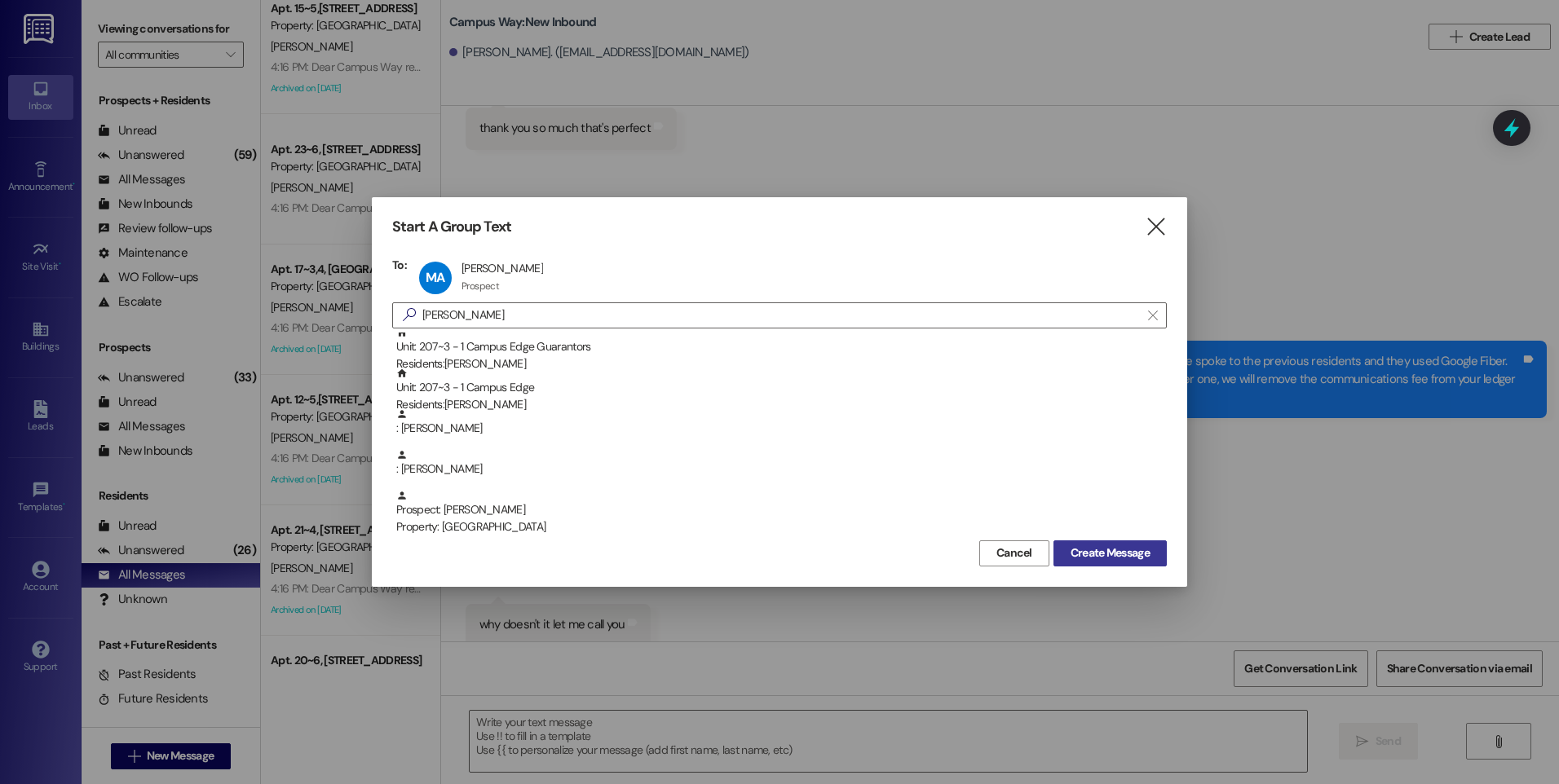
click at [1111, 550] on span "Create Message" at bounding box center [1110, 553] width 79 height 17
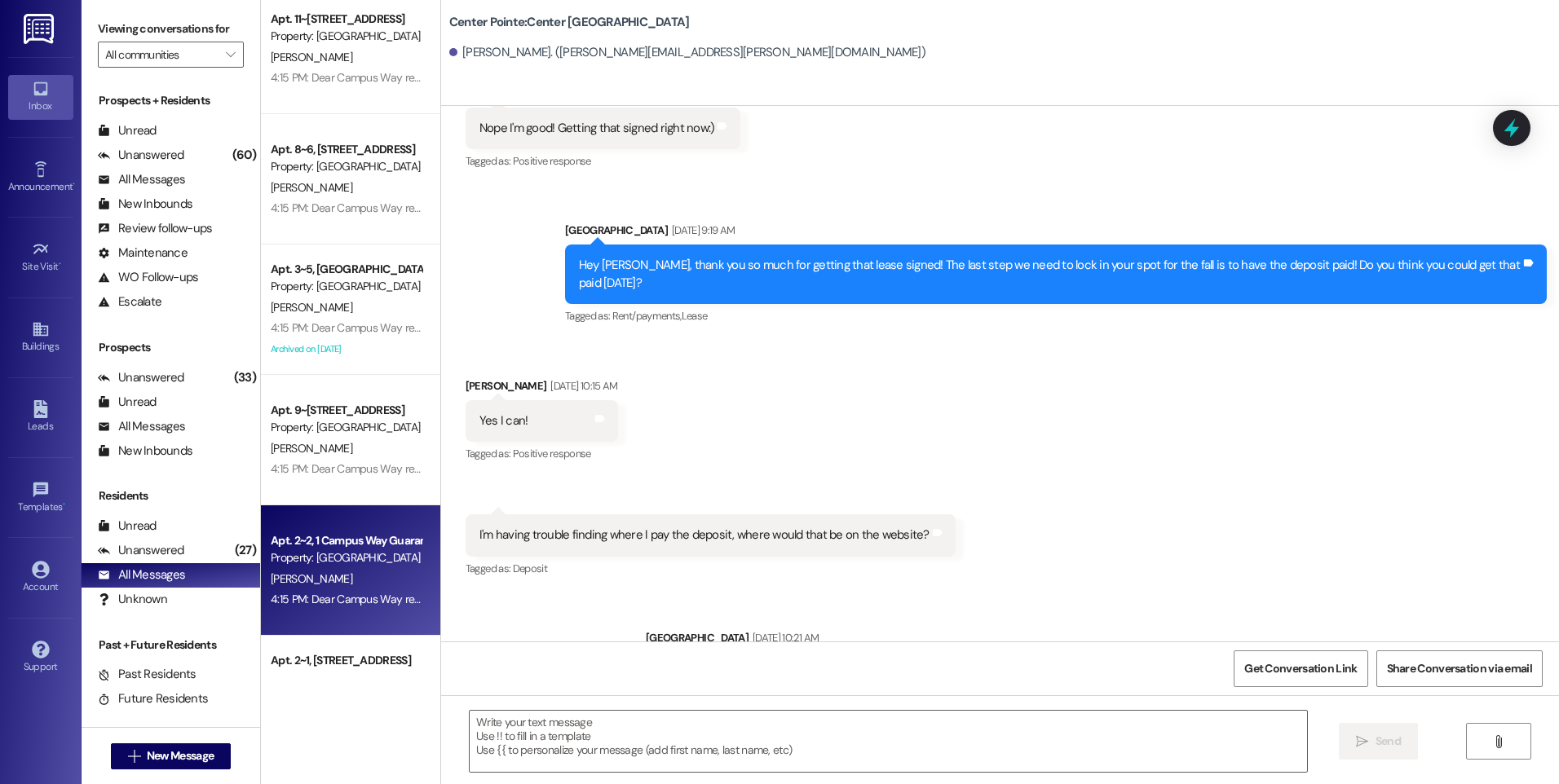
scroll to position [2935, 0]
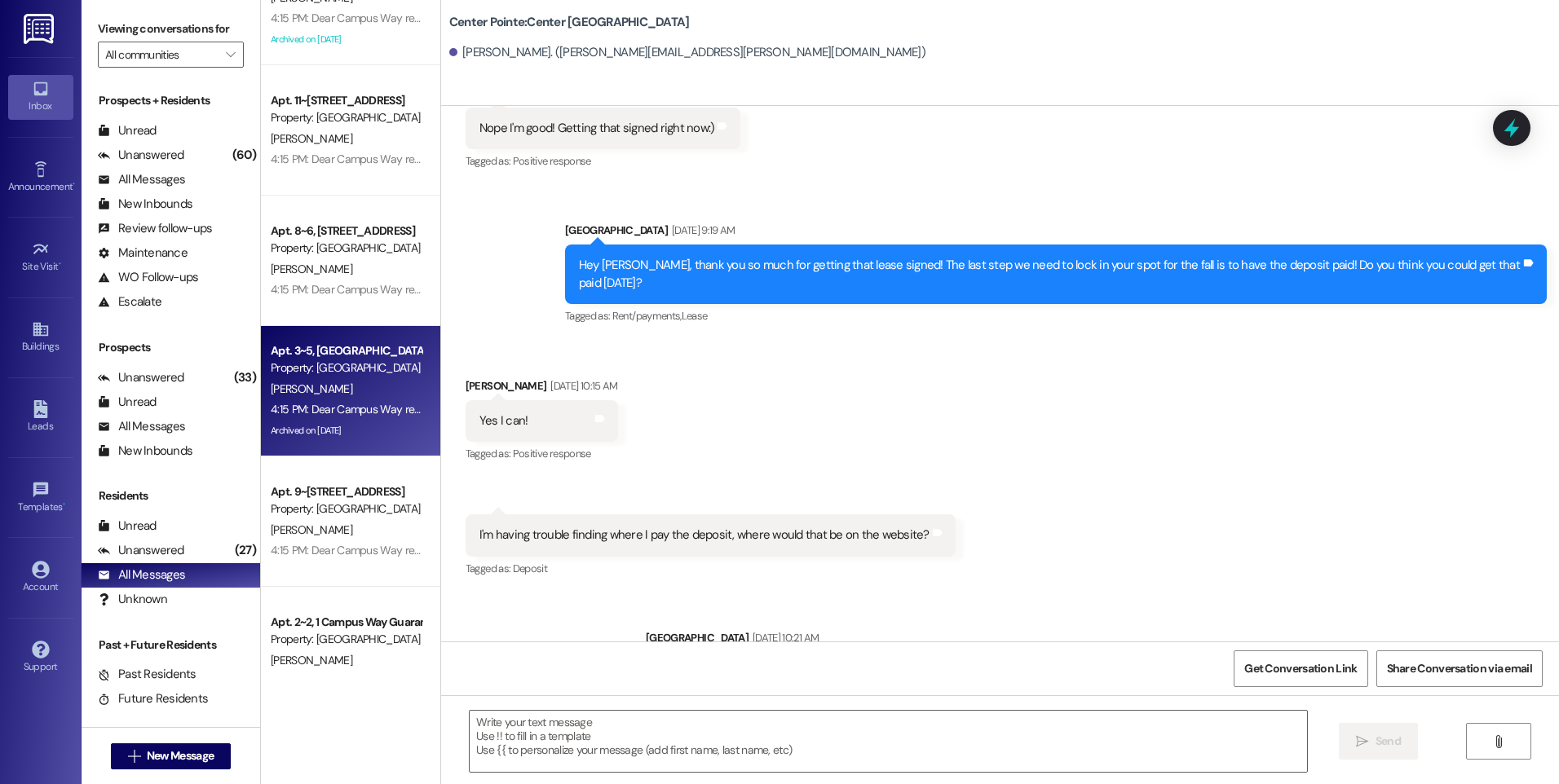
click at [350, 373] on div "Property: [GEOGRAPHIC_DATA]" at bounding box center [345, 368] width 151 height 17
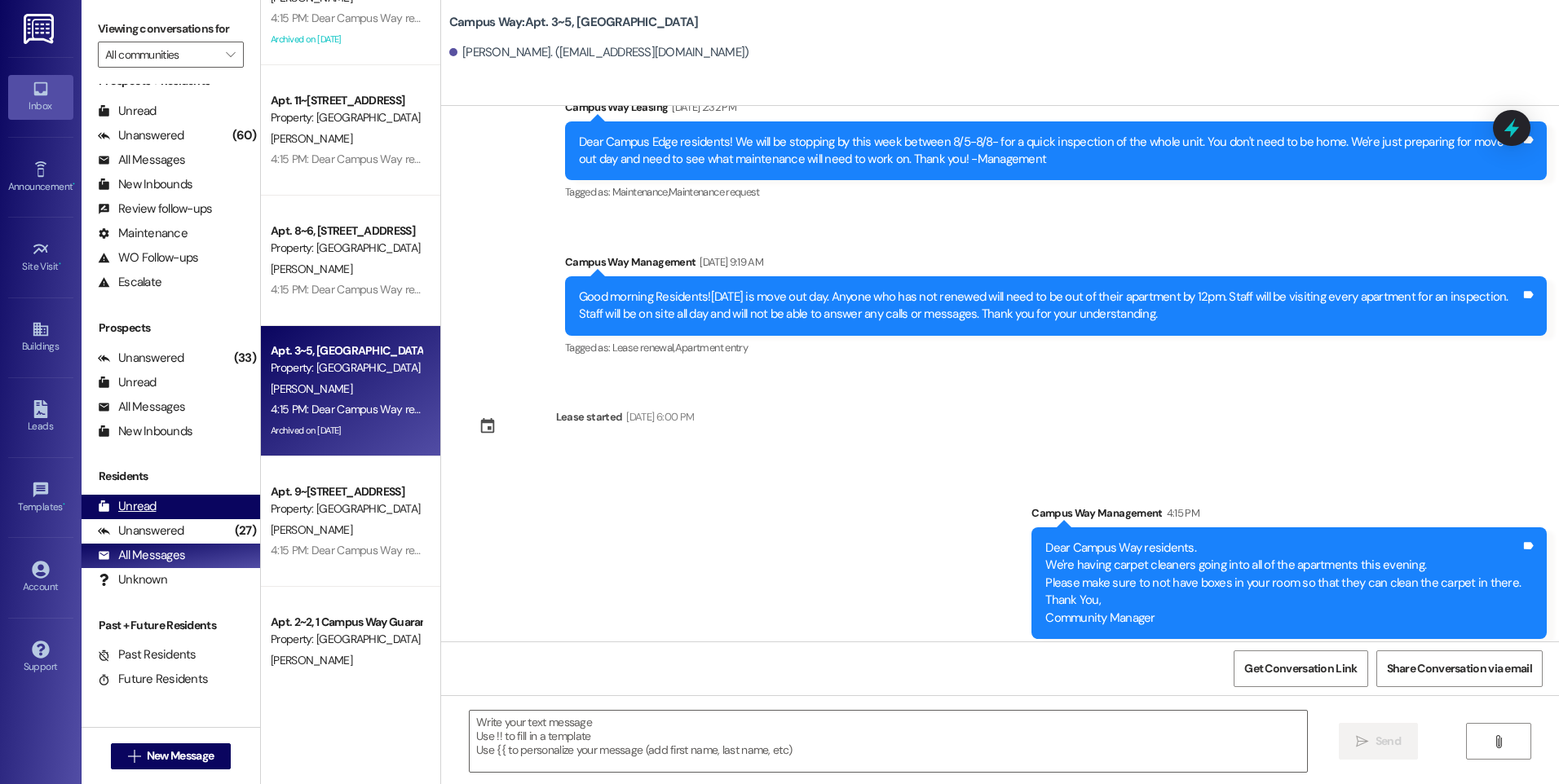
scroll to position [24, 0]
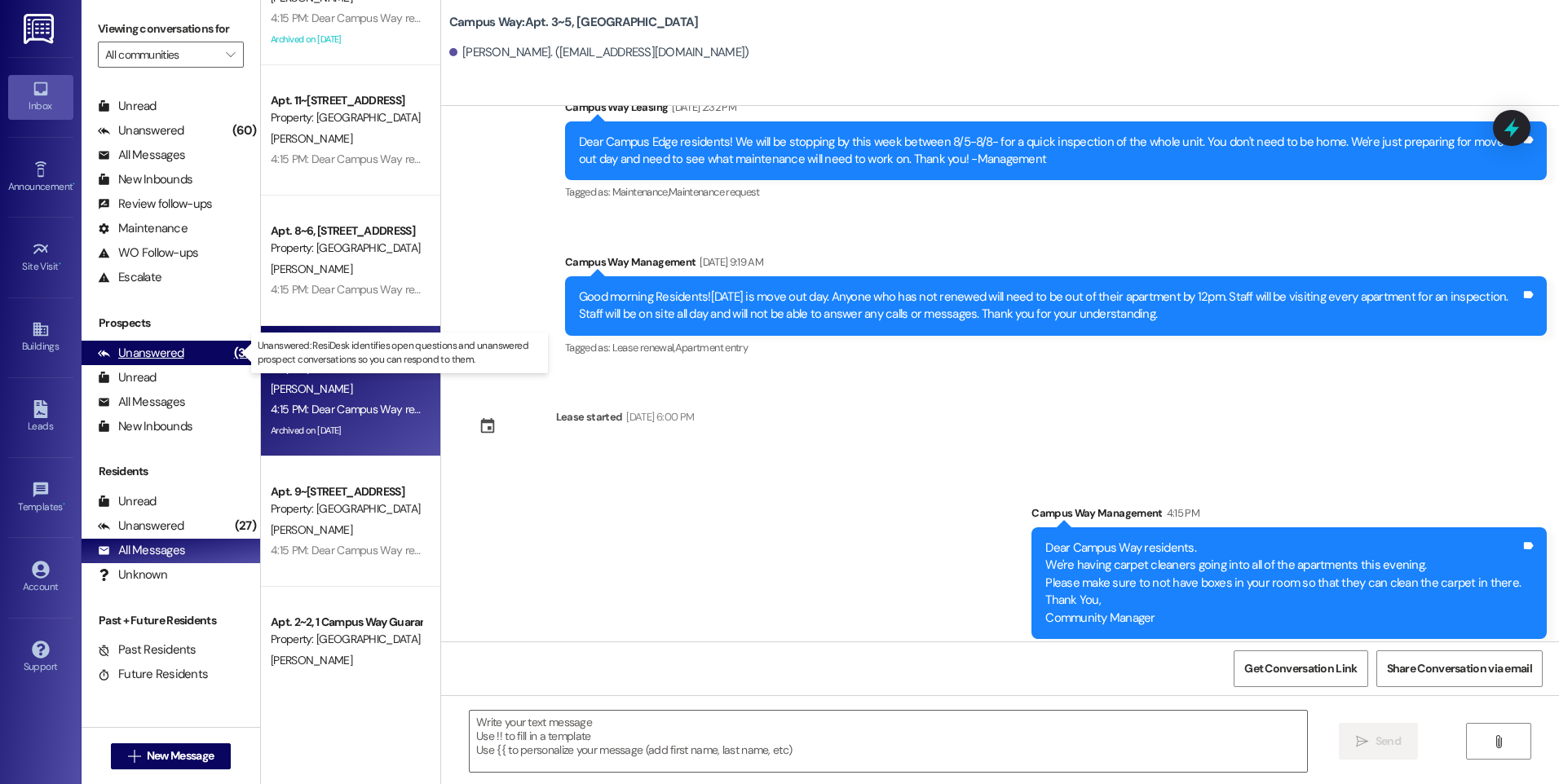
drag, startPoint x: 157, startPoint y: 346, endPoint x: 153, endPoint y: 358, distance: 12.6
click at [157, 345] on div "Unanswered" at bounding box center [141, 354] width 86 height 17
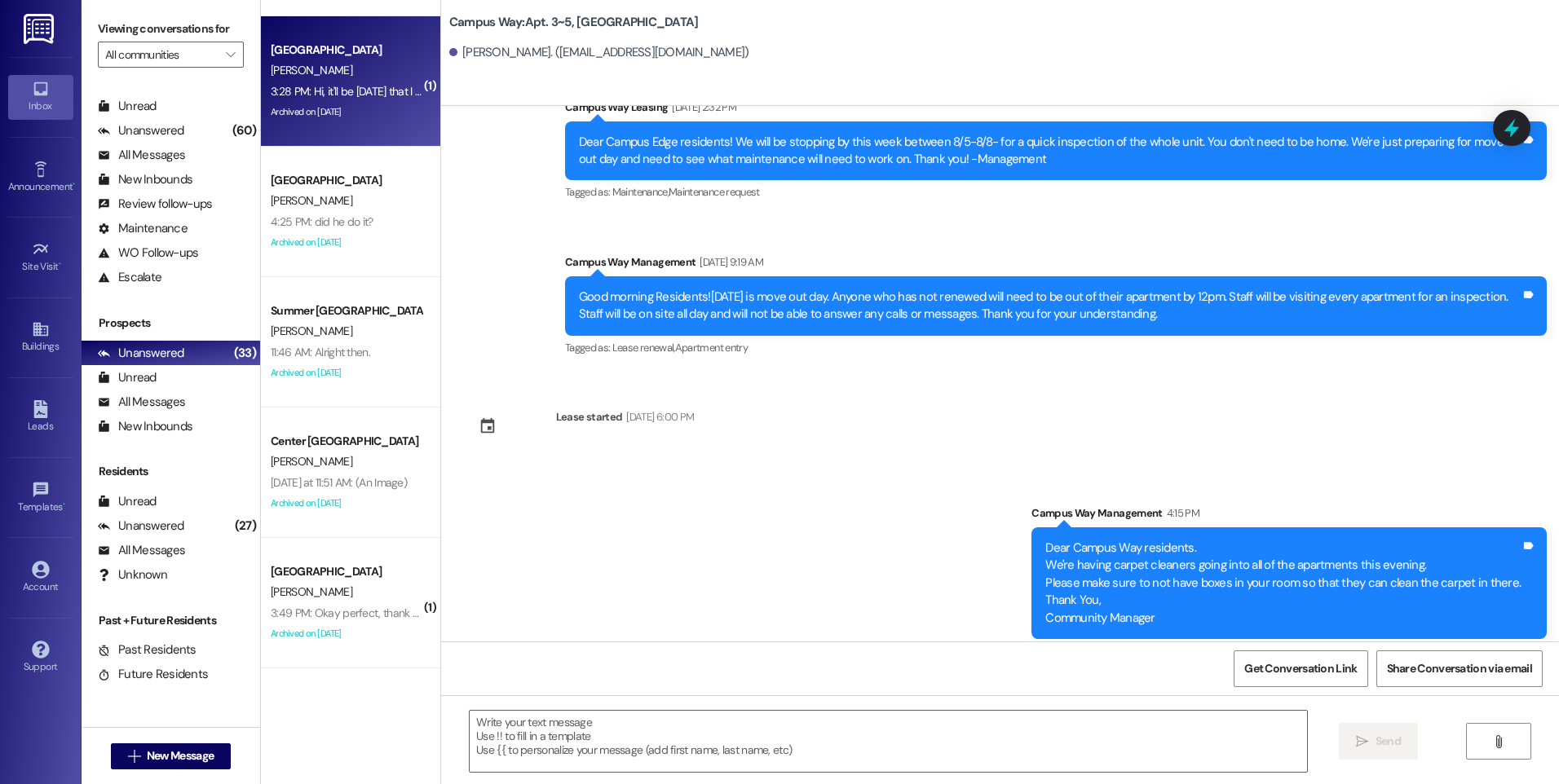
click at [331, 93] on div "3:28 PM: Hi, it'll be [DATE] that I move in; I appreciate the information! 3:28…" at bounding box center [430, 91] width 319 height 15
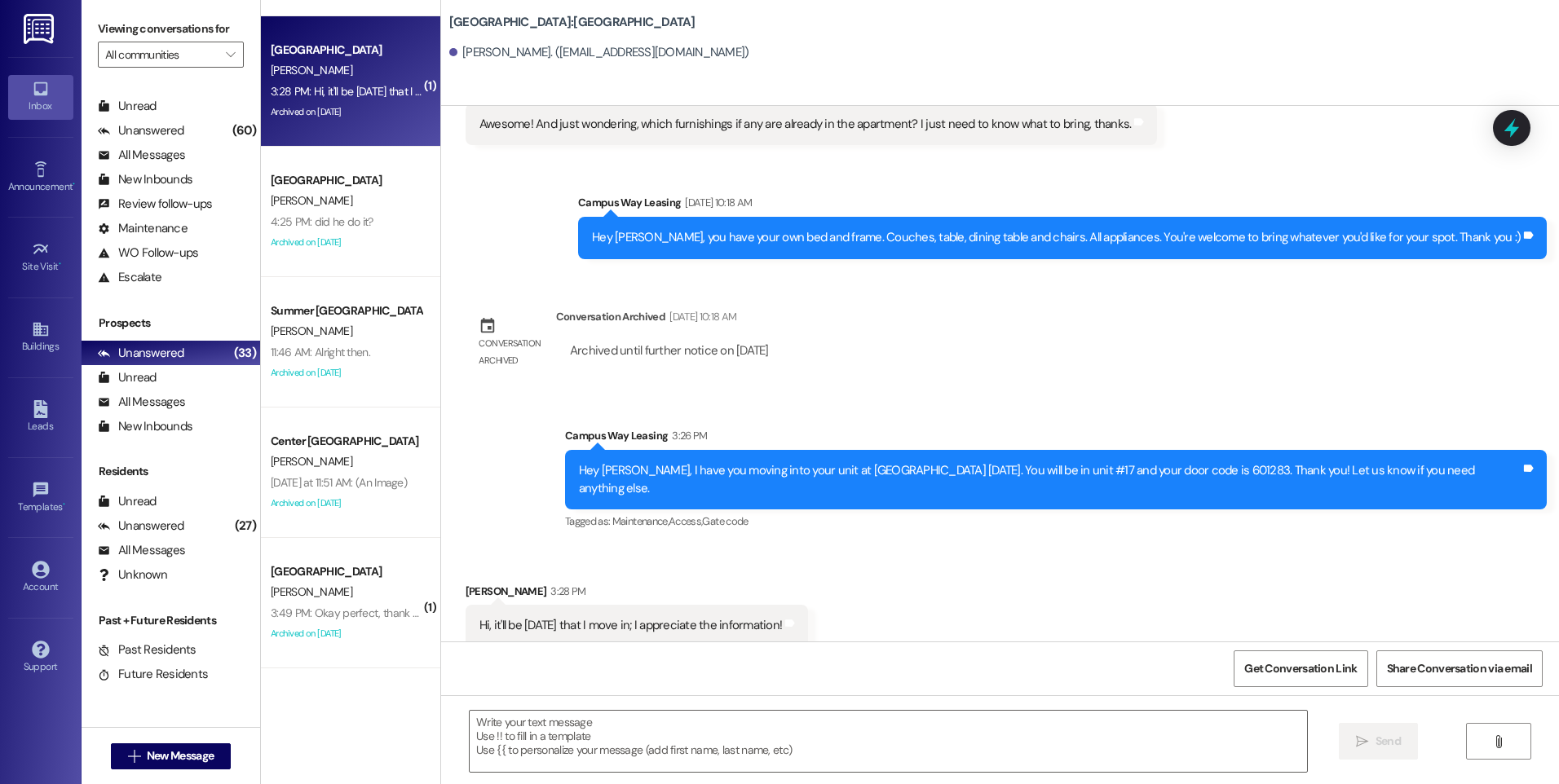
scroll to position [1789, 0]
click at [1499, 144] on div at bounding box center [1512, 127] width 49 height 46
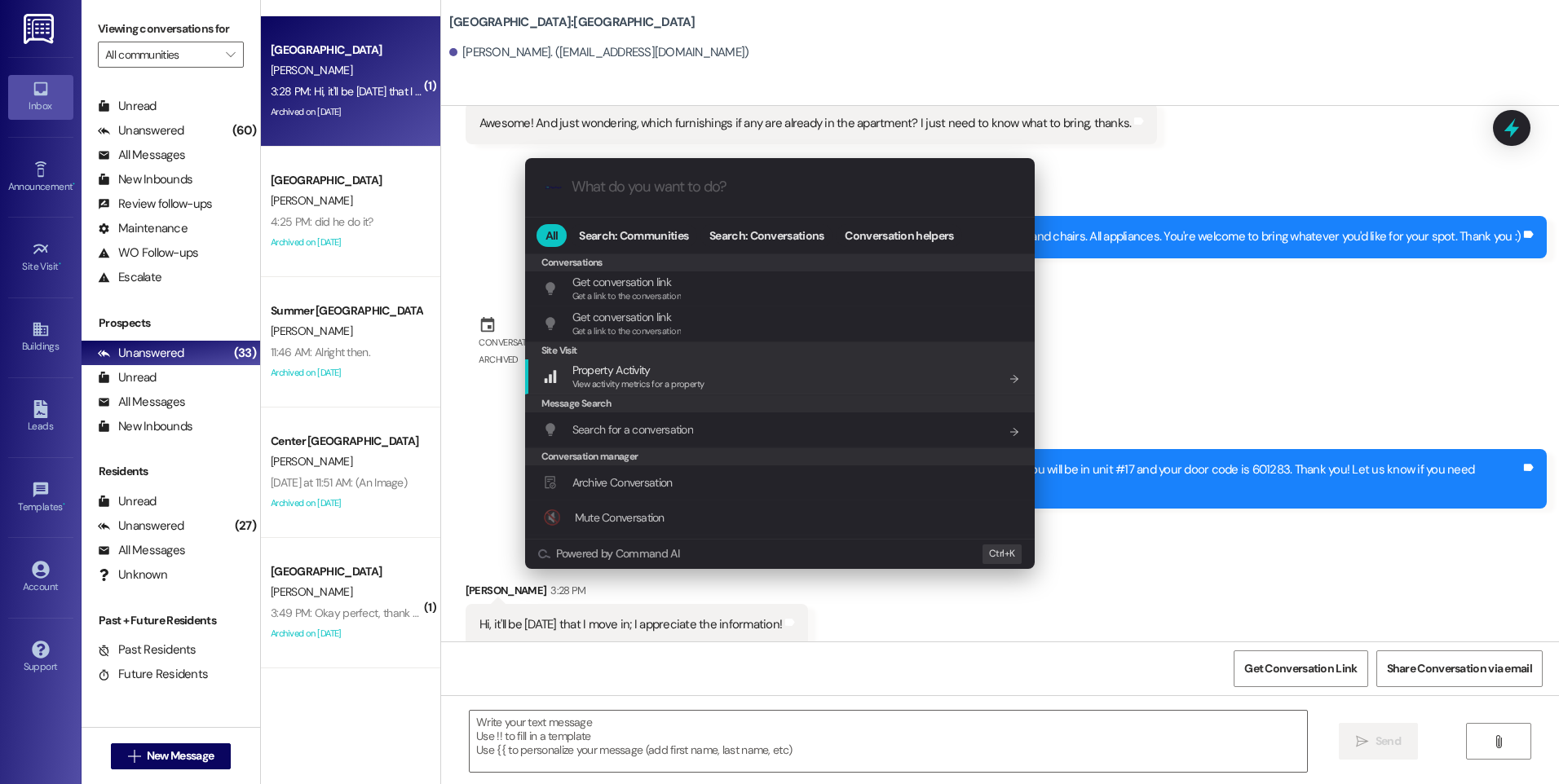
scroll to position [711, 0]
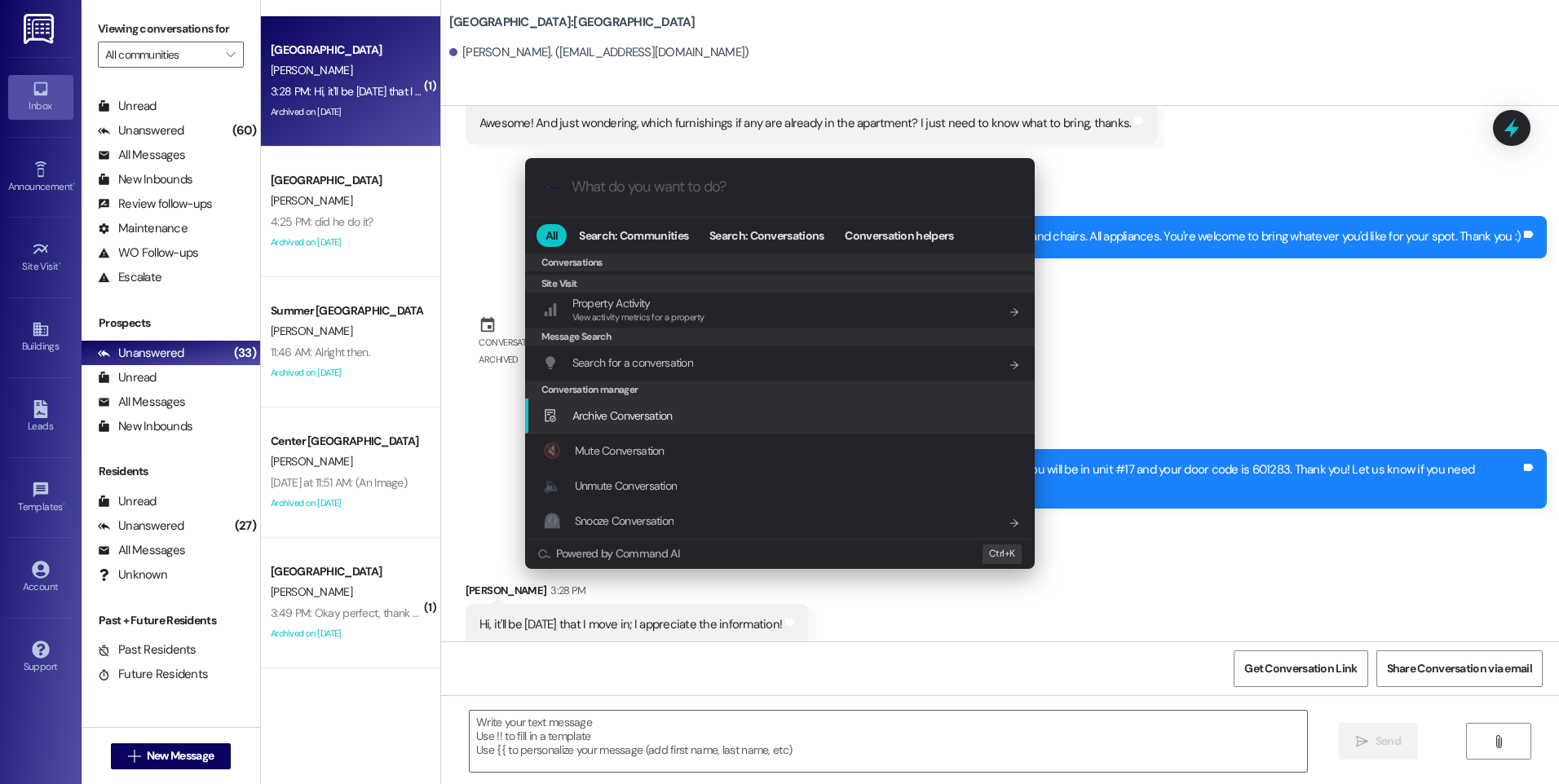
click at [644, 411] on span "Archive Conversation" at bounding box center [622, 416] width 101 height 15
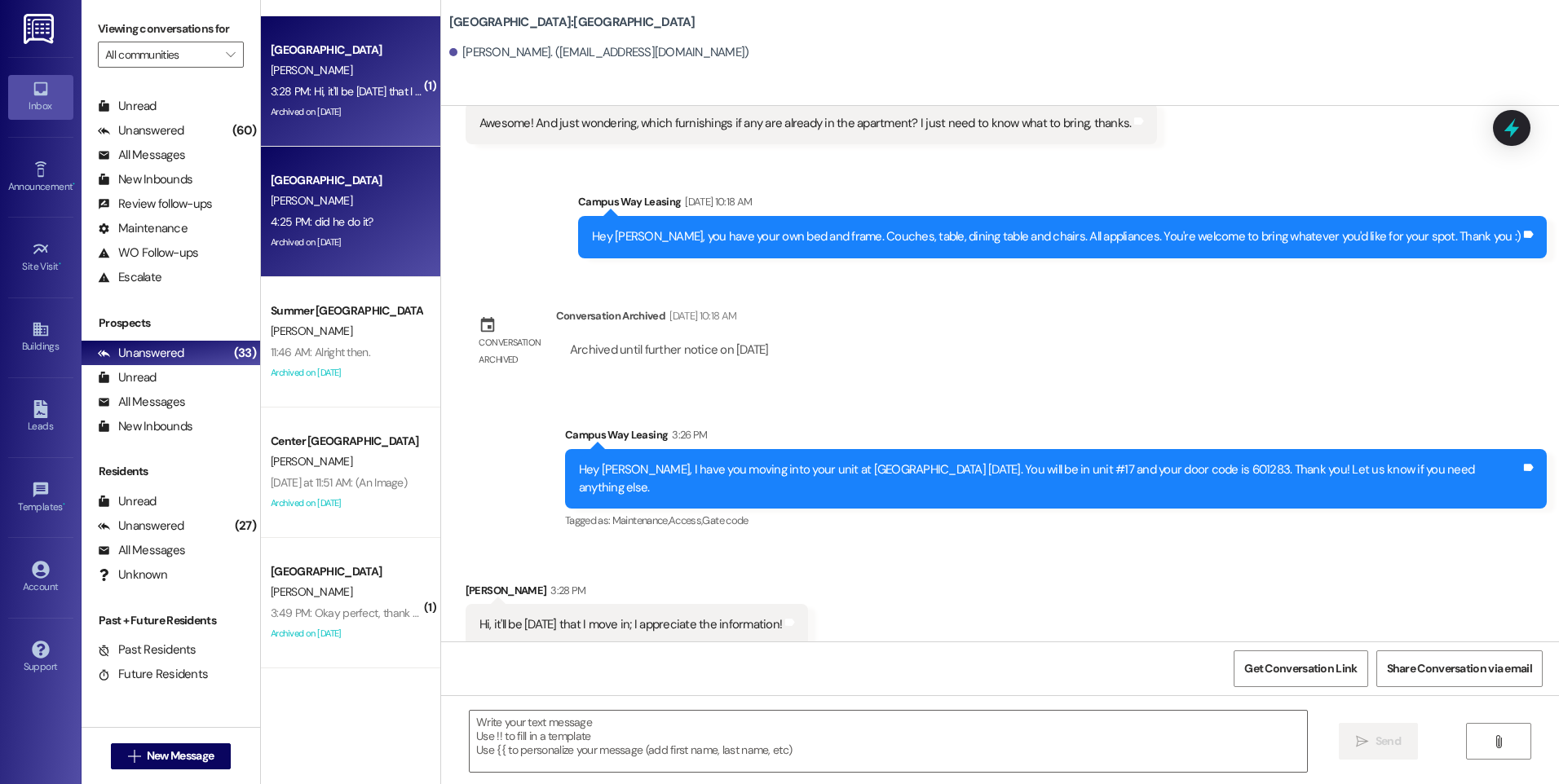
click at [343, 194] on div "[PERSON_NAME]" at bounding box center [346, 201] width 154 height 21
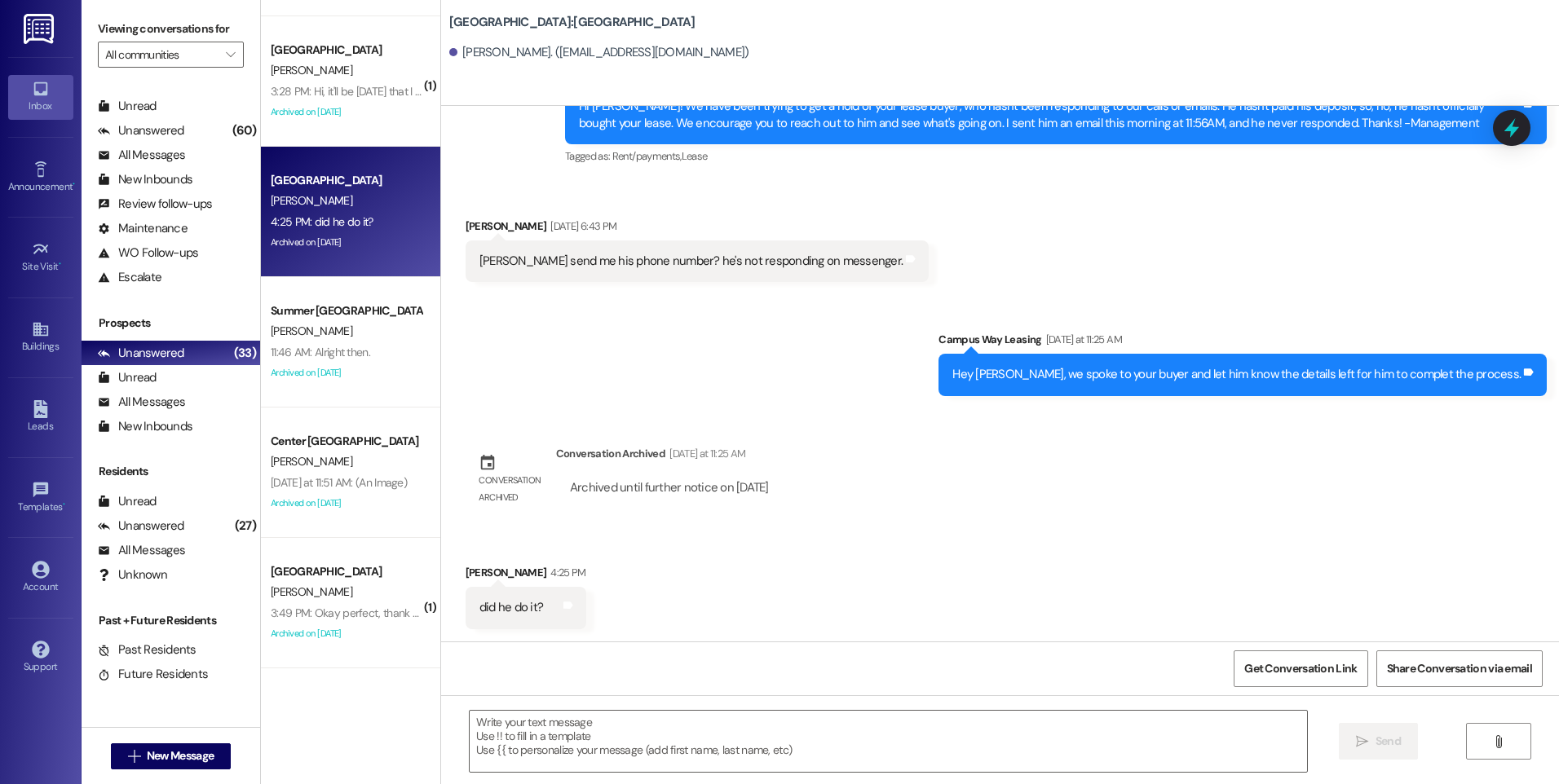
scroll to position [1743, 0]
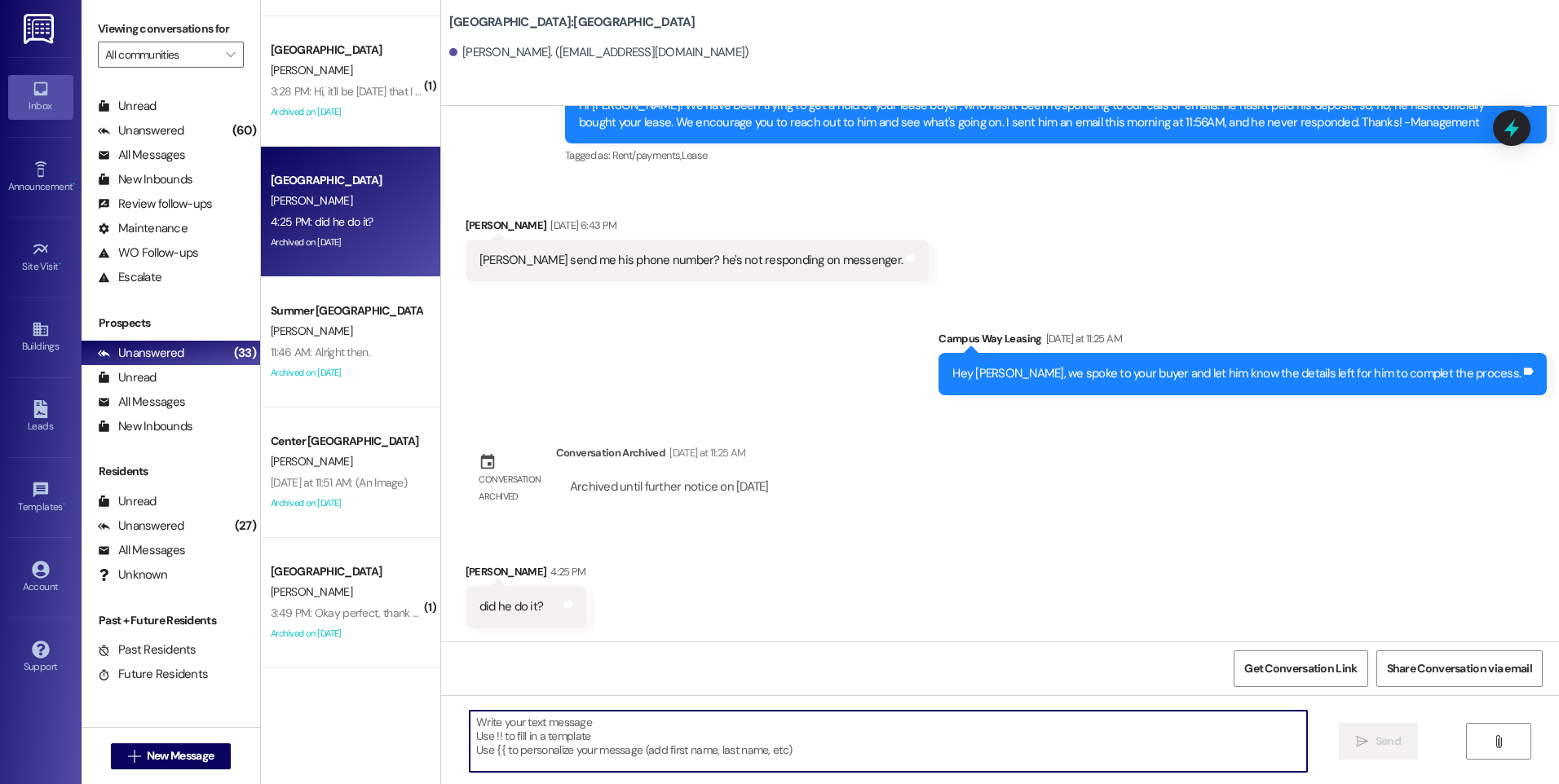
click at [801, 749] on textarea at bounding box center [888, 741] width 837 height 61
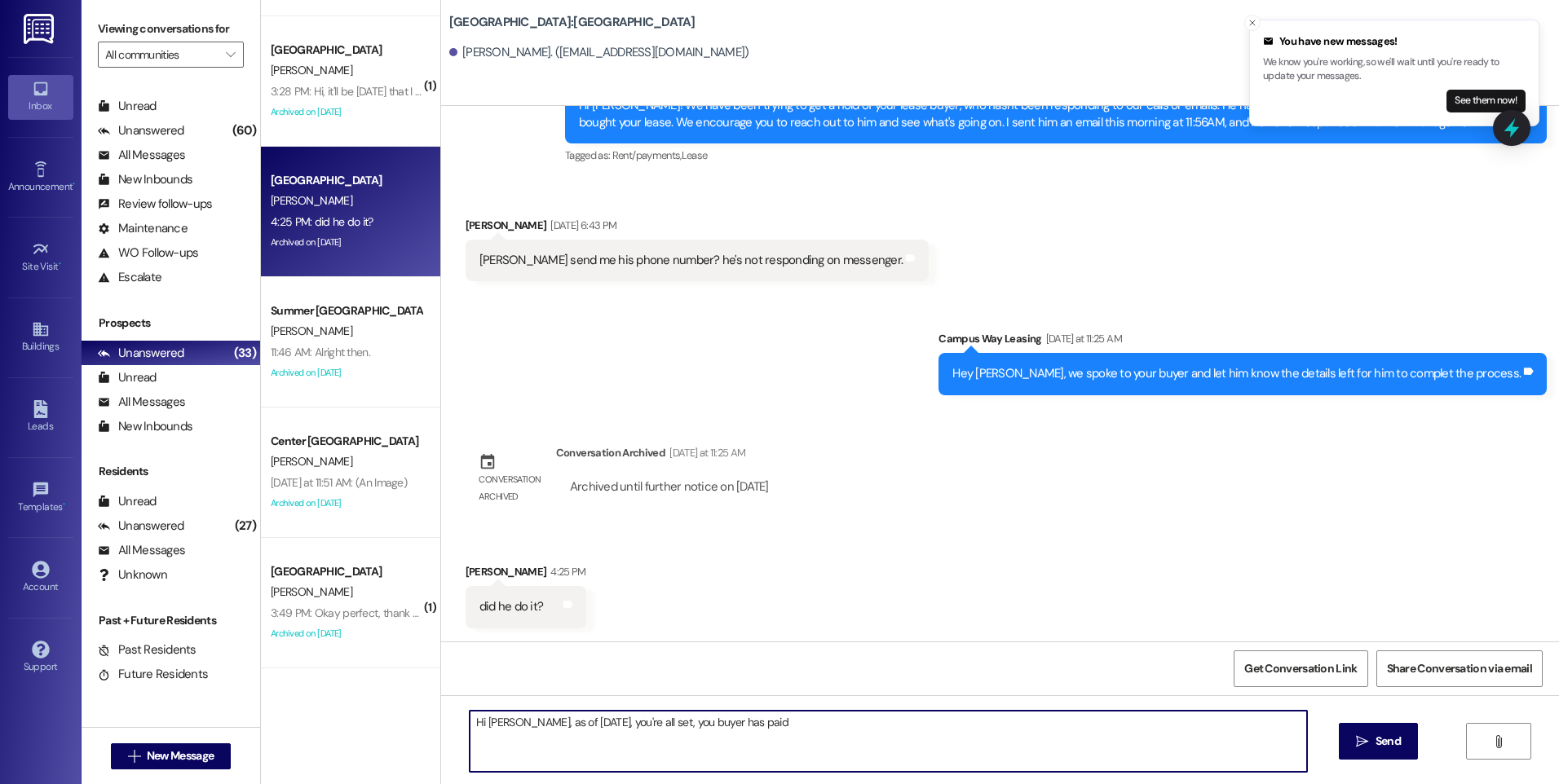
drag, startPoint x: 627, startPoint y: 725, endPoint x: 557, endPoint y: 726, distance: 70.0
click at [557, 726] on textarea "Hi [PERSON_NAME], as of [DATE], you're all set, you buyer has paid" at bounding box center [888, 741] width 837 height 61
click at [581, 719] on textarea "Hi [PERSON_NAME], as of [DATE], you buyer has paid" at bounding box center [888, 741] width 837 height 61
click at [694, 729] on textarea "Hi [PERSON_NAME], as of [DATE], your buyer has paid" at bounding box center [888, 741] width 837 height 61
type textarea "Hi [PERSON_NAME], as of [DATE], your buyer has paid and has officially taken ov…"
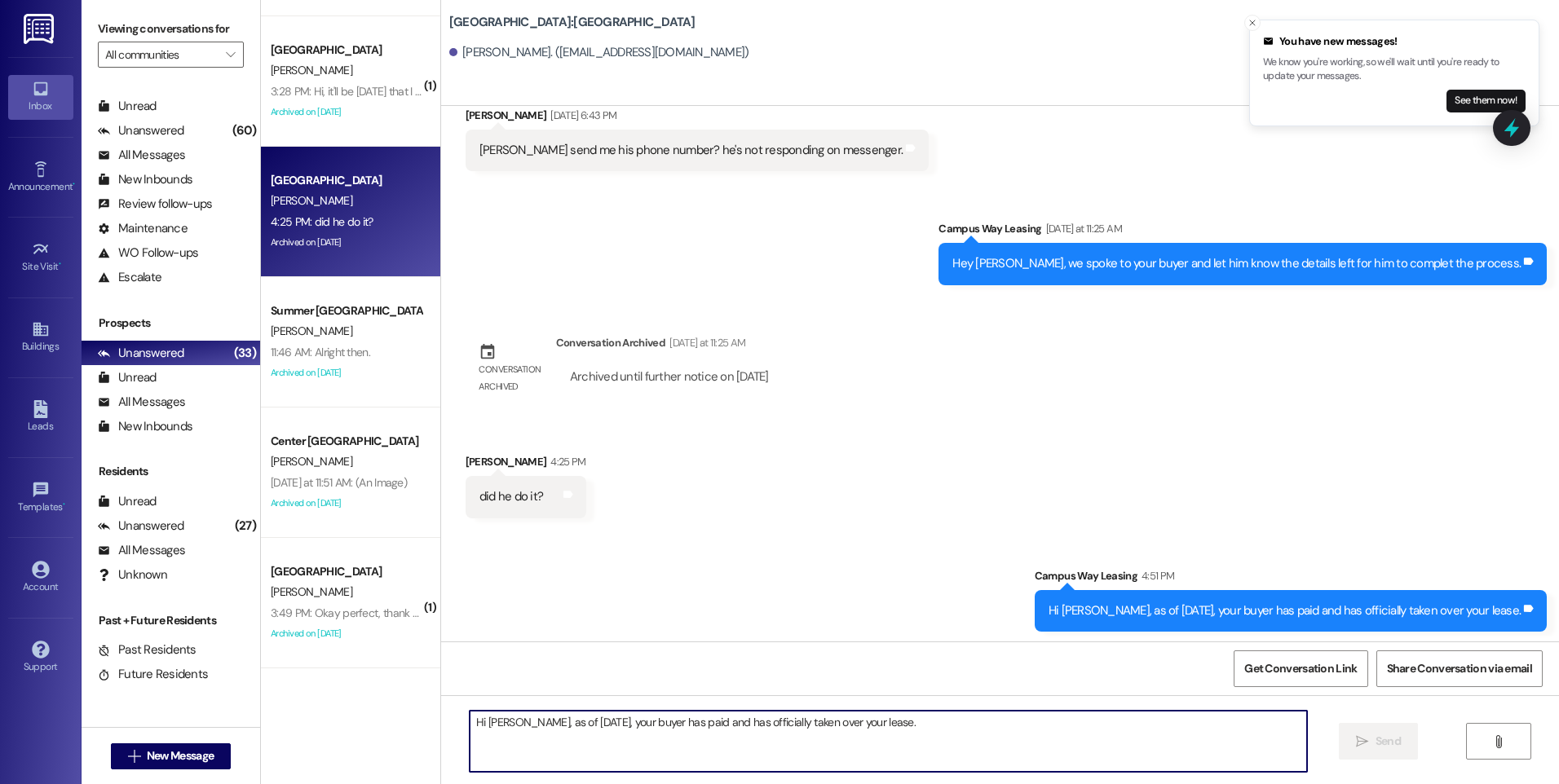
scroll to position [1856, 0]
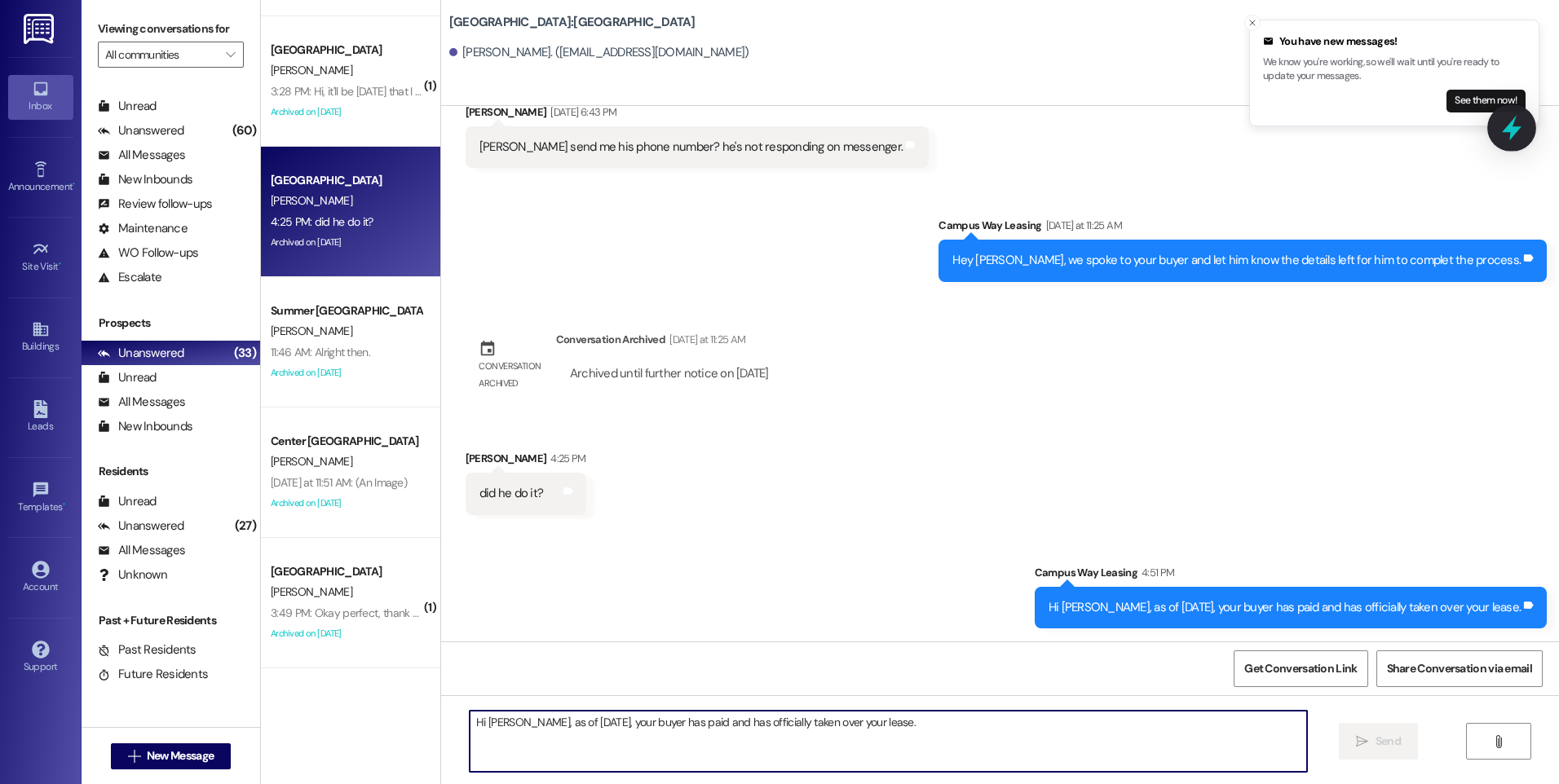
click at [1514, 125] on icon at bounding box center [1512, 128] width 28 height 28
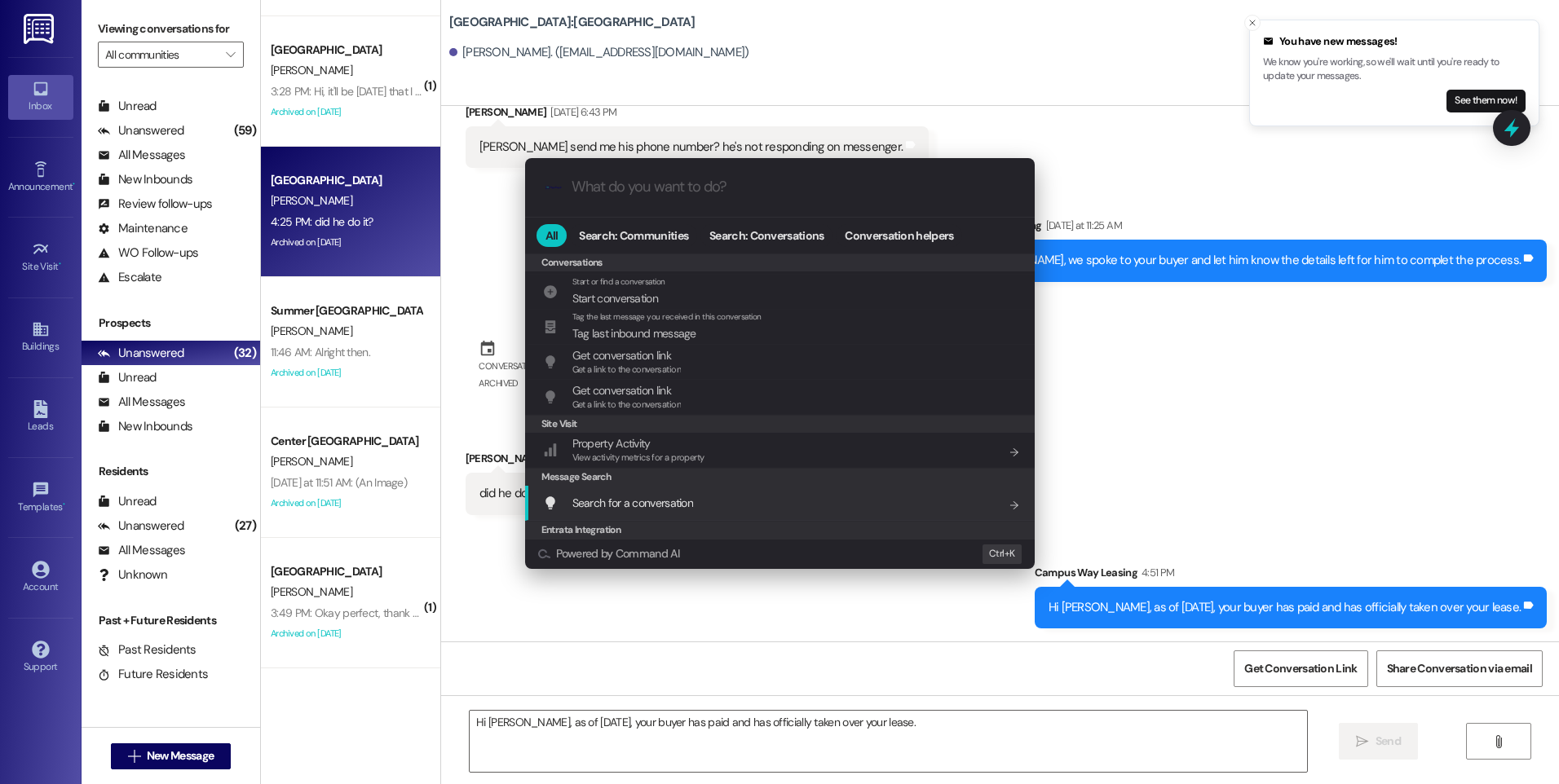
scroll to position [764, 0]
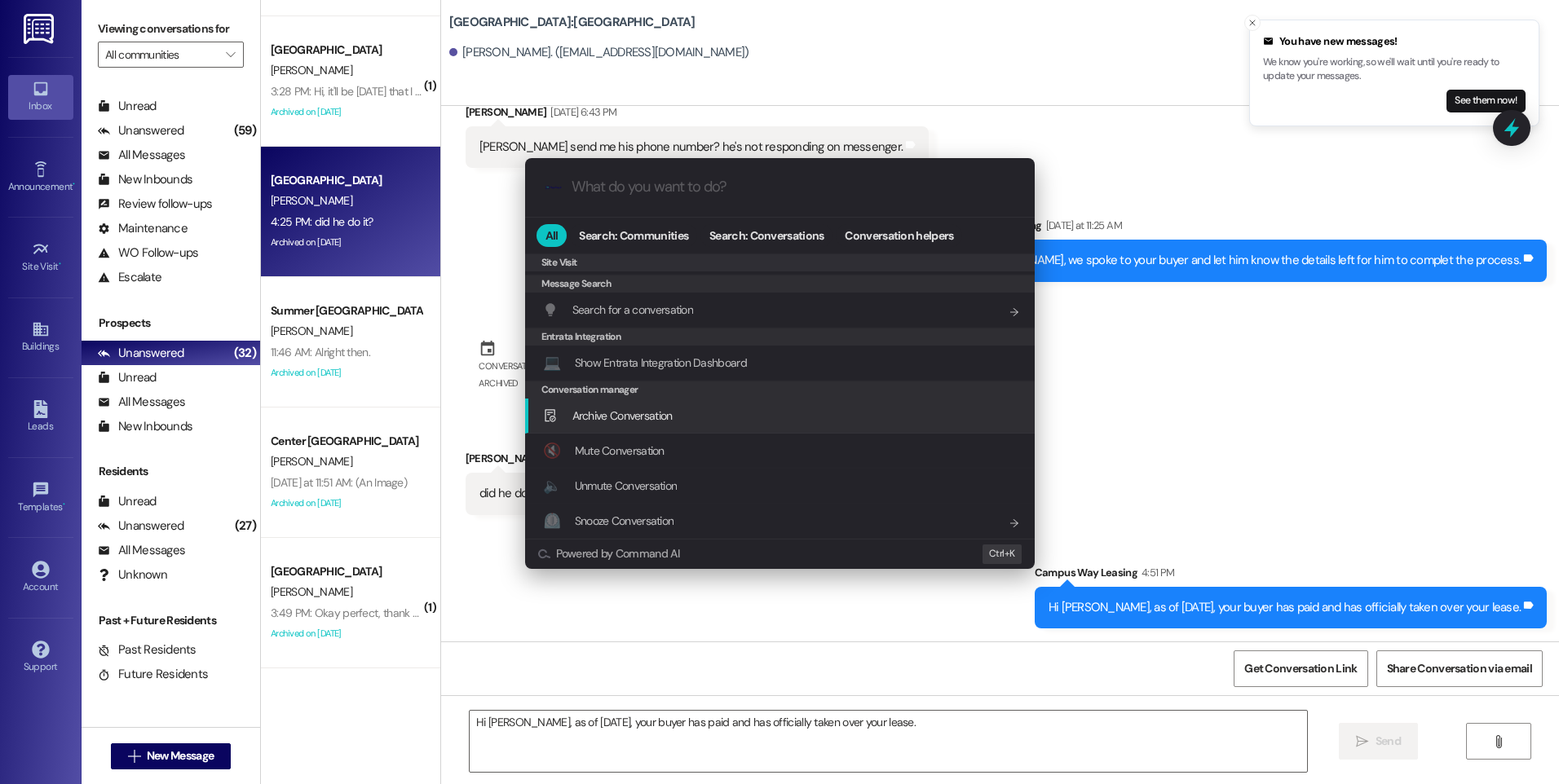
click at [621, 418] on span "Archive Conversation" at bounding box center [622, 416] width 101 height 15
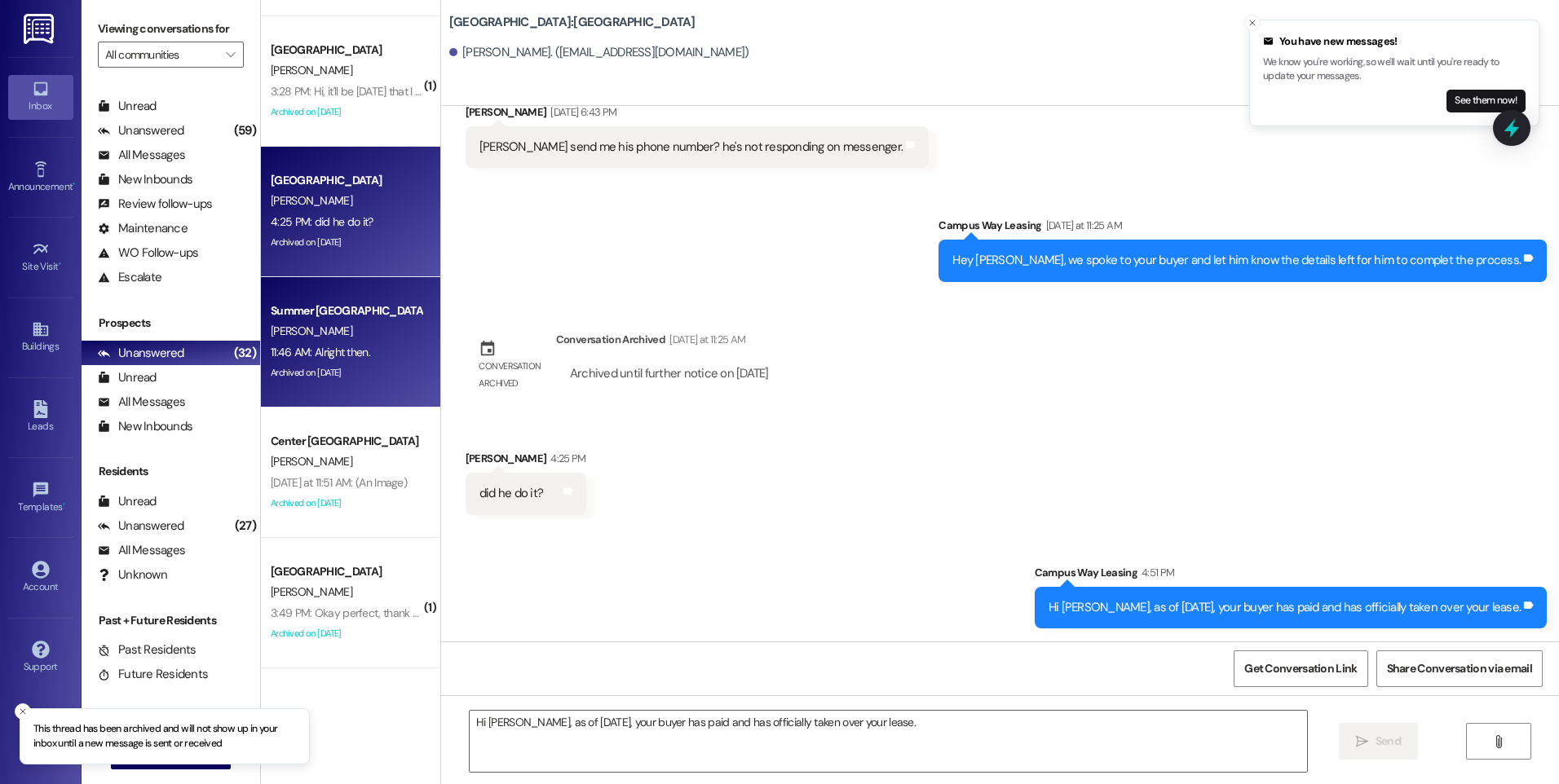
click at [378, 349] on div "11:46 AM: Alright then. 11:46 AM: Alright then." at bounding box center [346, 353] width 154 height 21
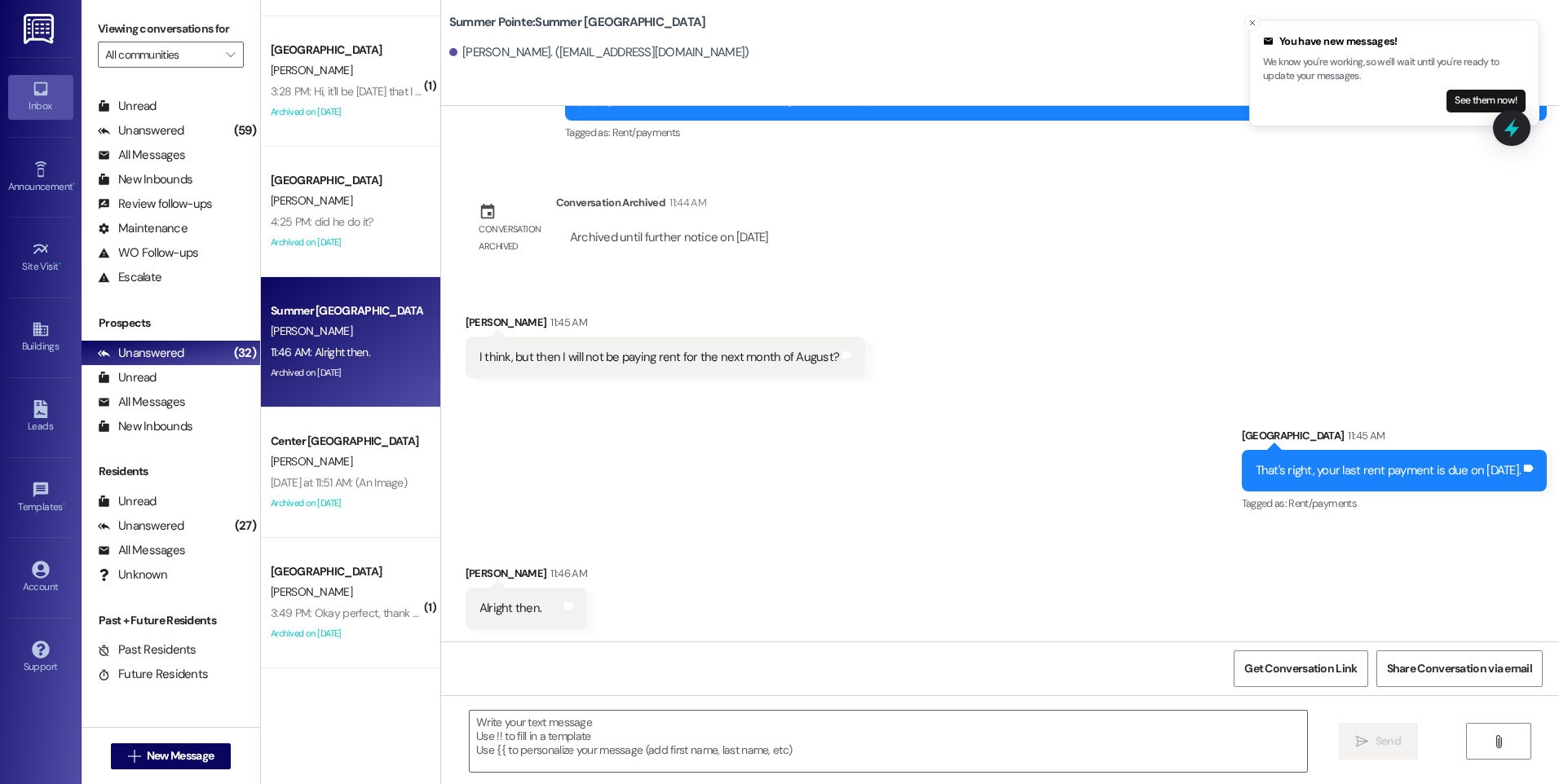
scroll to position [1101, 0]
click at [1520, 126] on icon at bounding box center [1512, 128] width 28 height 28
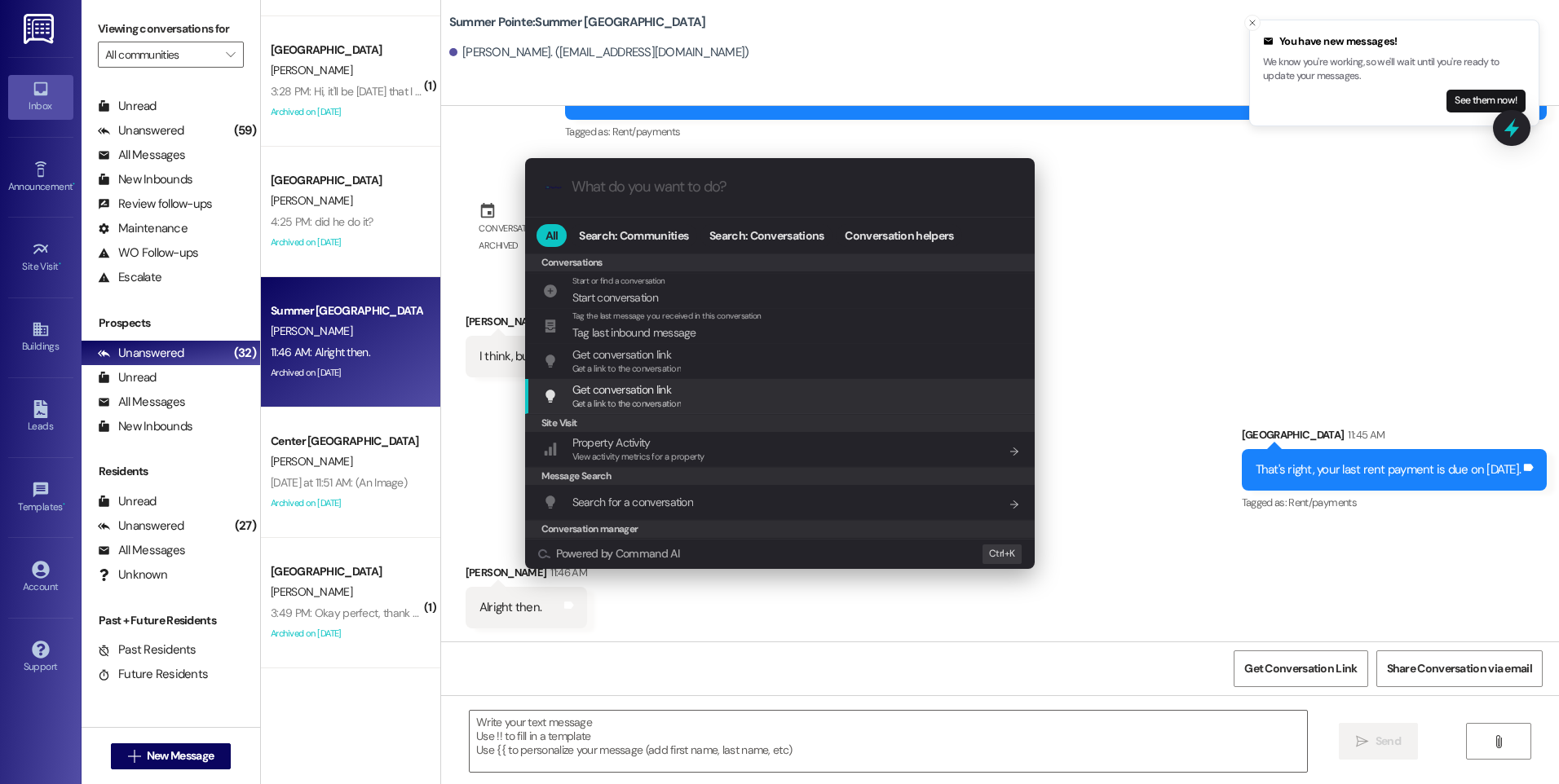
scroll to position [711, 0]
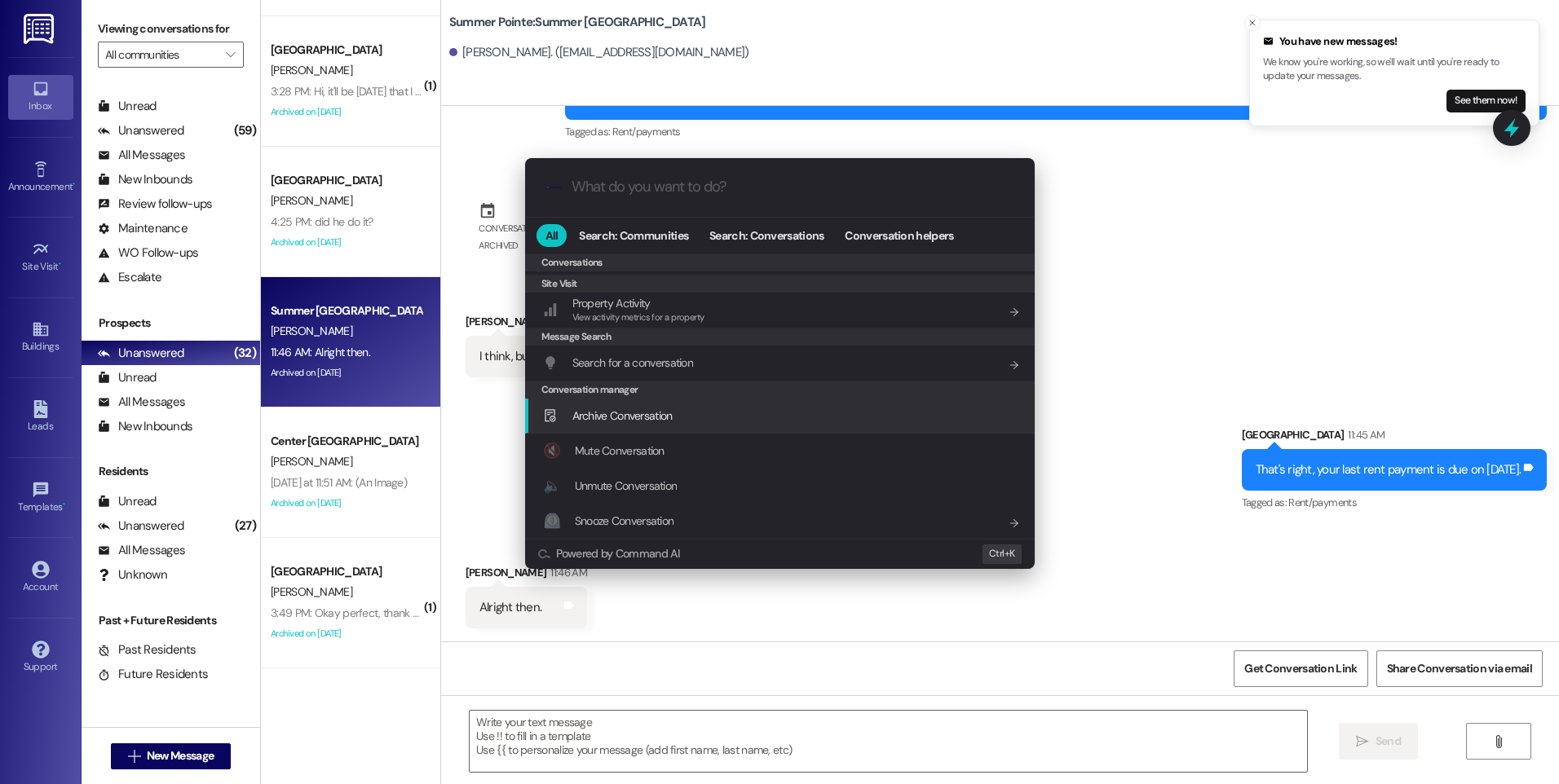
click at [634, 418] on span "Archive Conversation" at bounding box center [622, 416] width 101 height 15
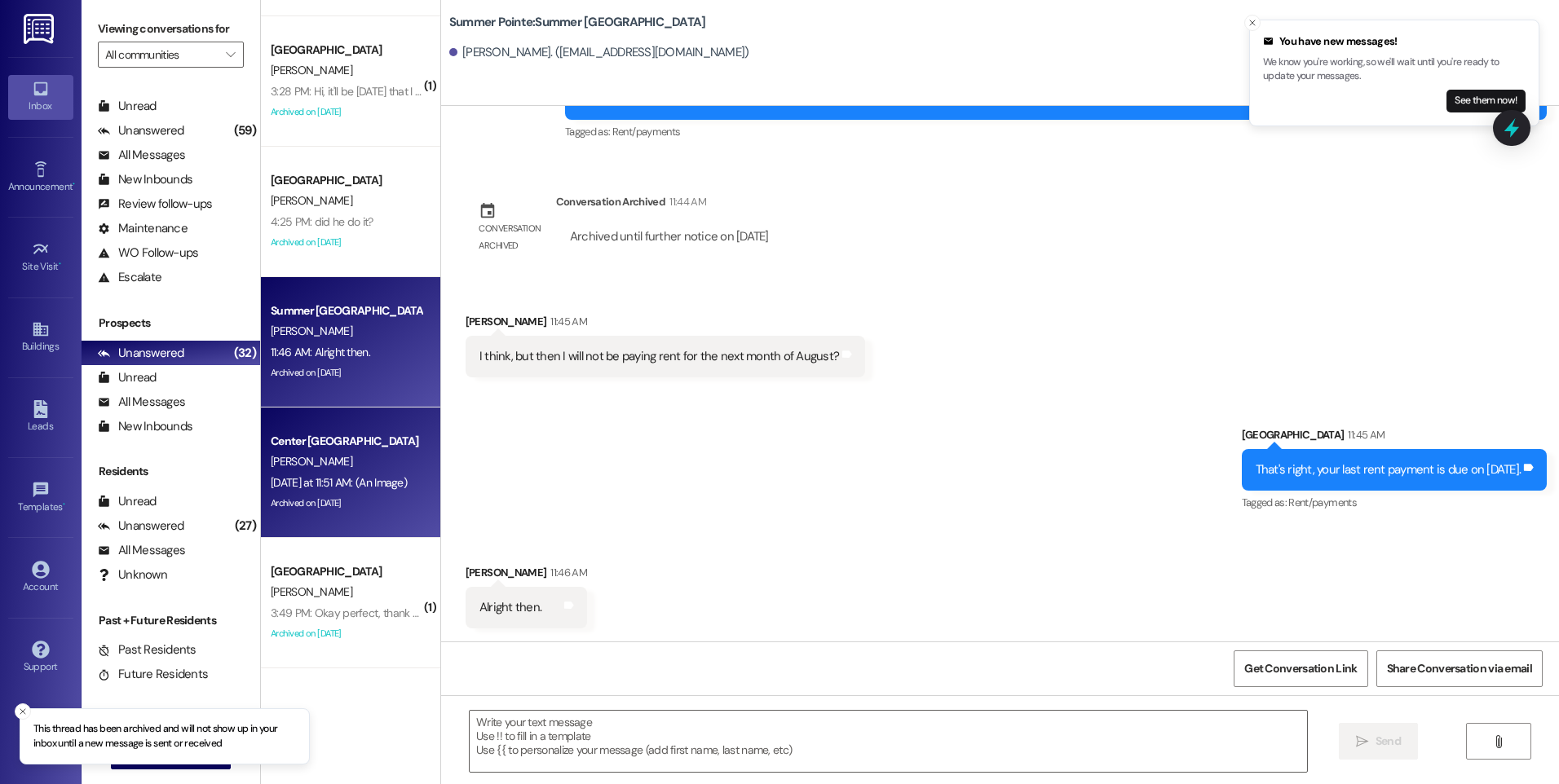
click at [354, 447] on div "Center [GEOGRAPHIC_DATA]" at bounding box center [345, 441] width 151 height 17
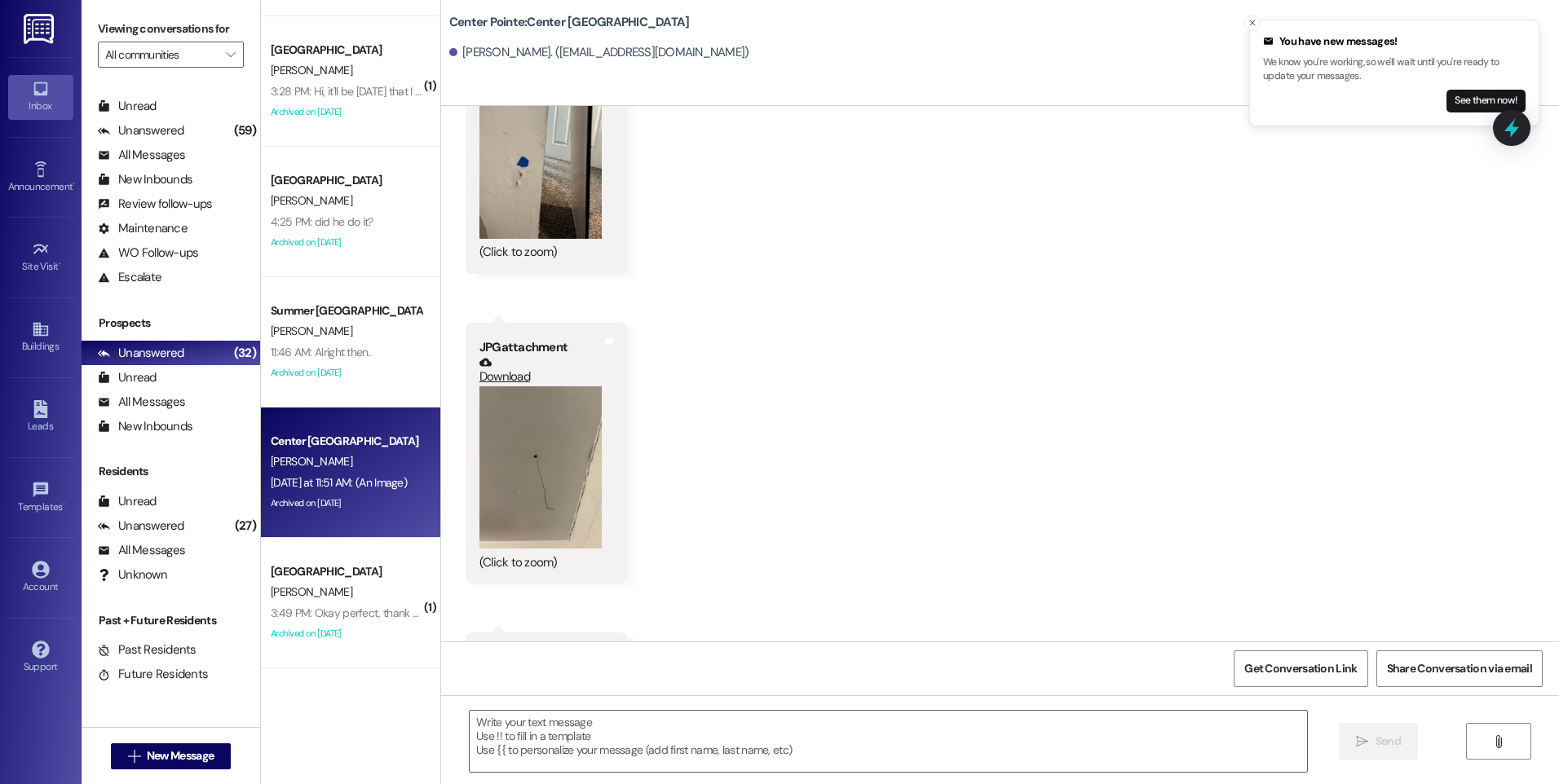
scroll to position [5909, 0]
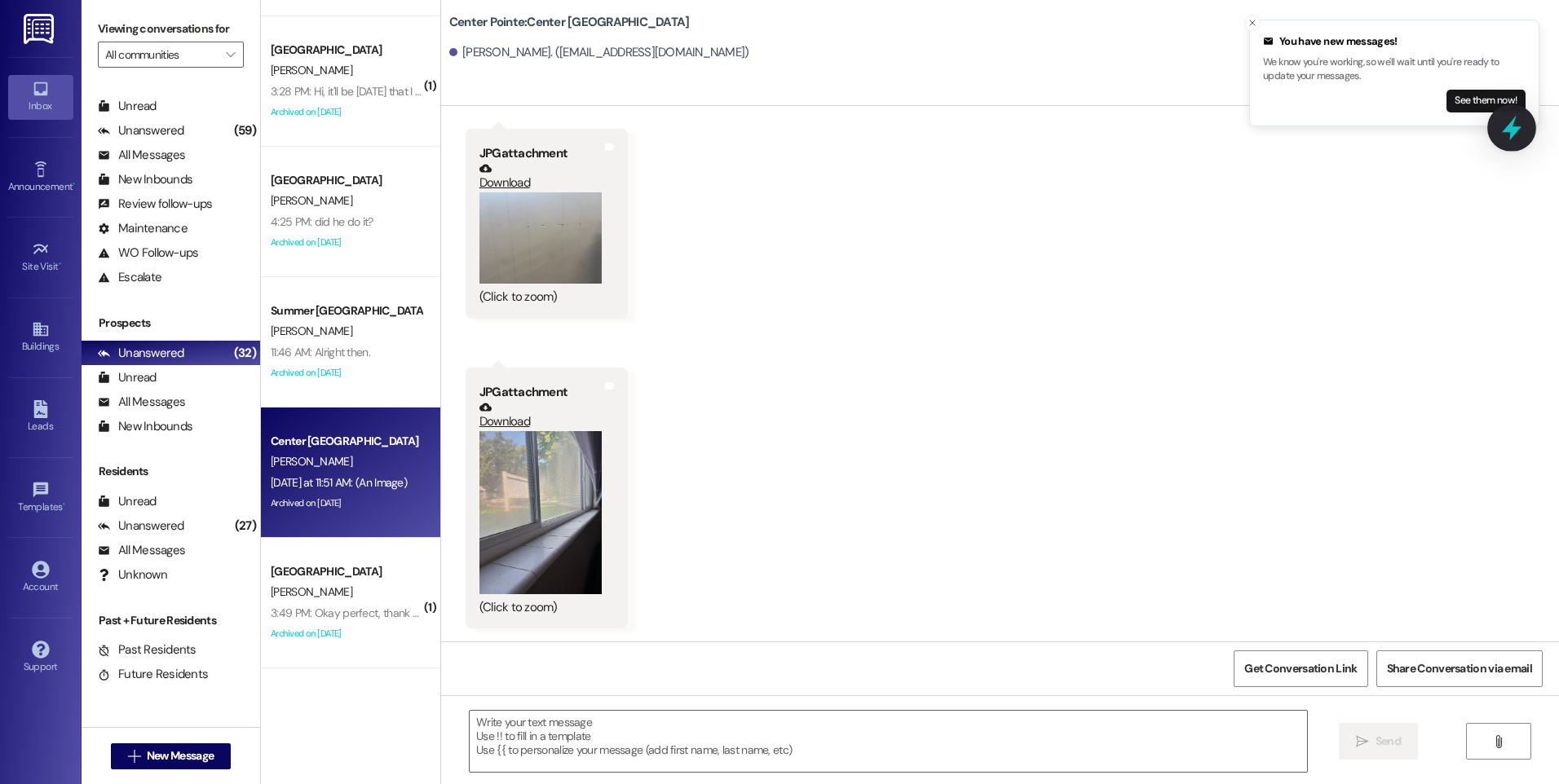
click at [1522, 135] on icon at bounding box center [1512, 128] width 28 height 28
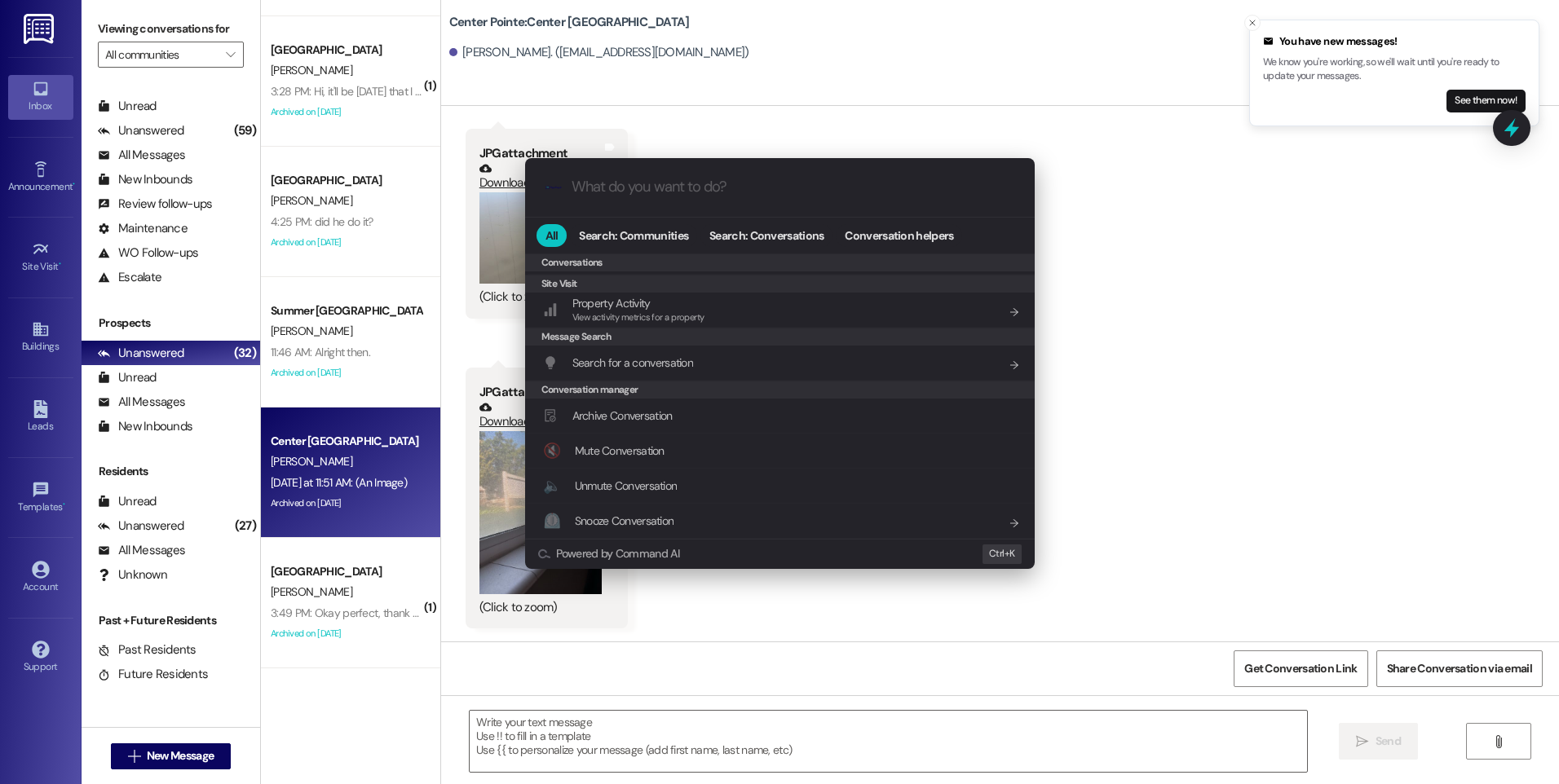
scroll to position [682, 0]
click at [630, 424] on span "Archive Conversation" at bounding box center [622, 416] width 101 height 18
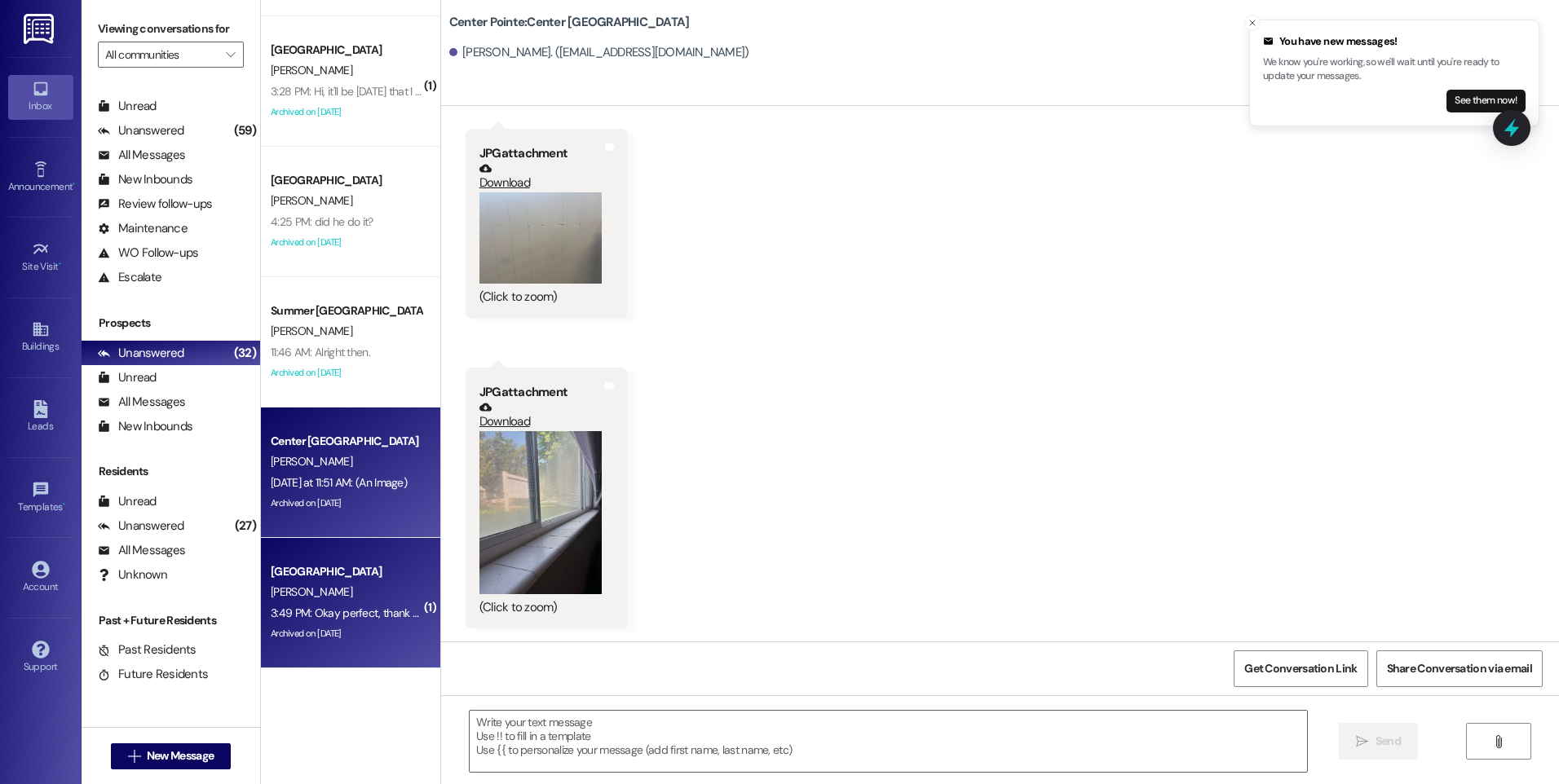
click at [351, 587] on div "[PERSON_NAME]" at bounding box center [346, 592] width 154 height 21
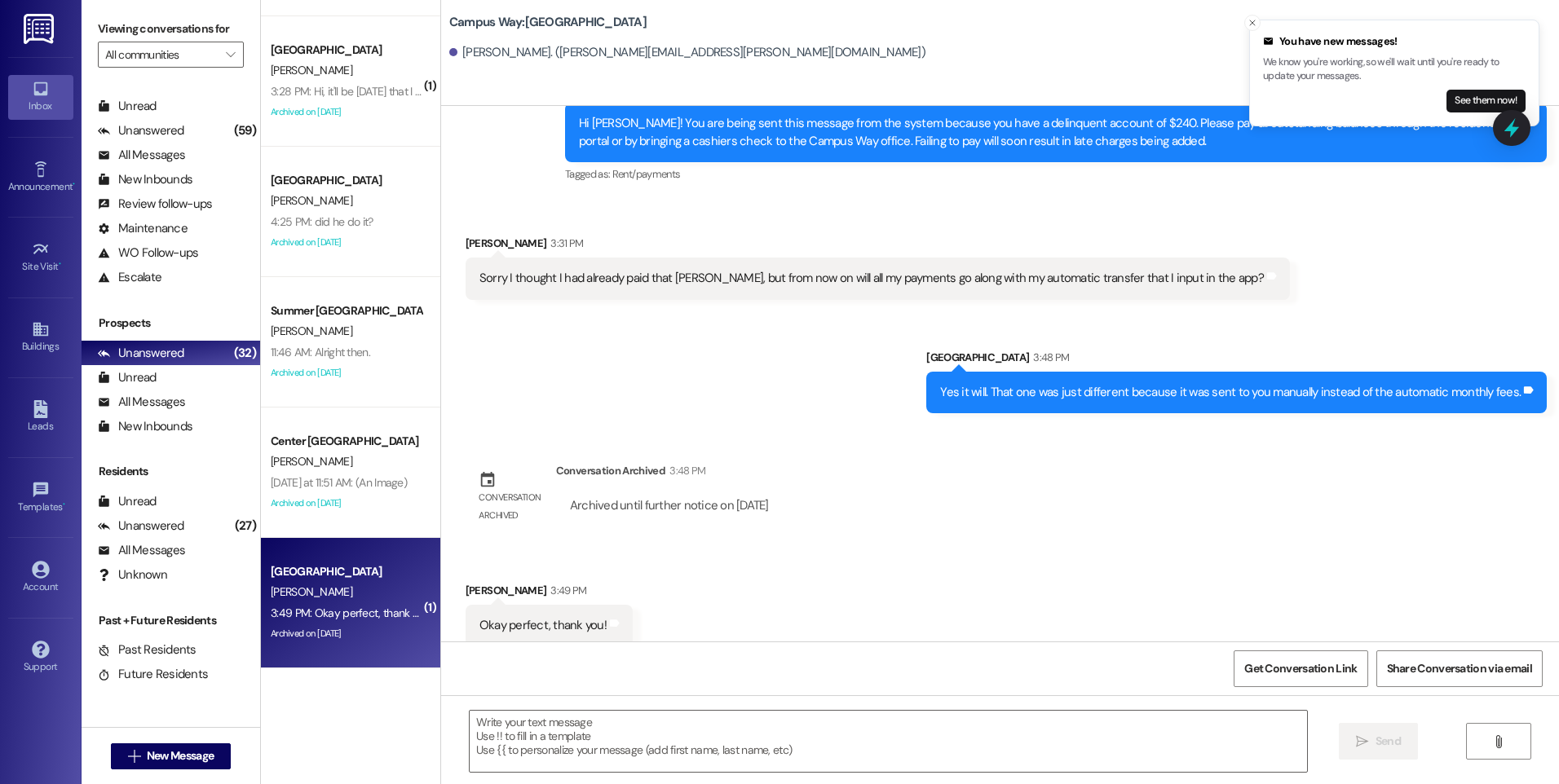
scroll to position [3912, 0]
click at [1506, 133] on icon at bounding box center [1512, 128] width 28 height 28
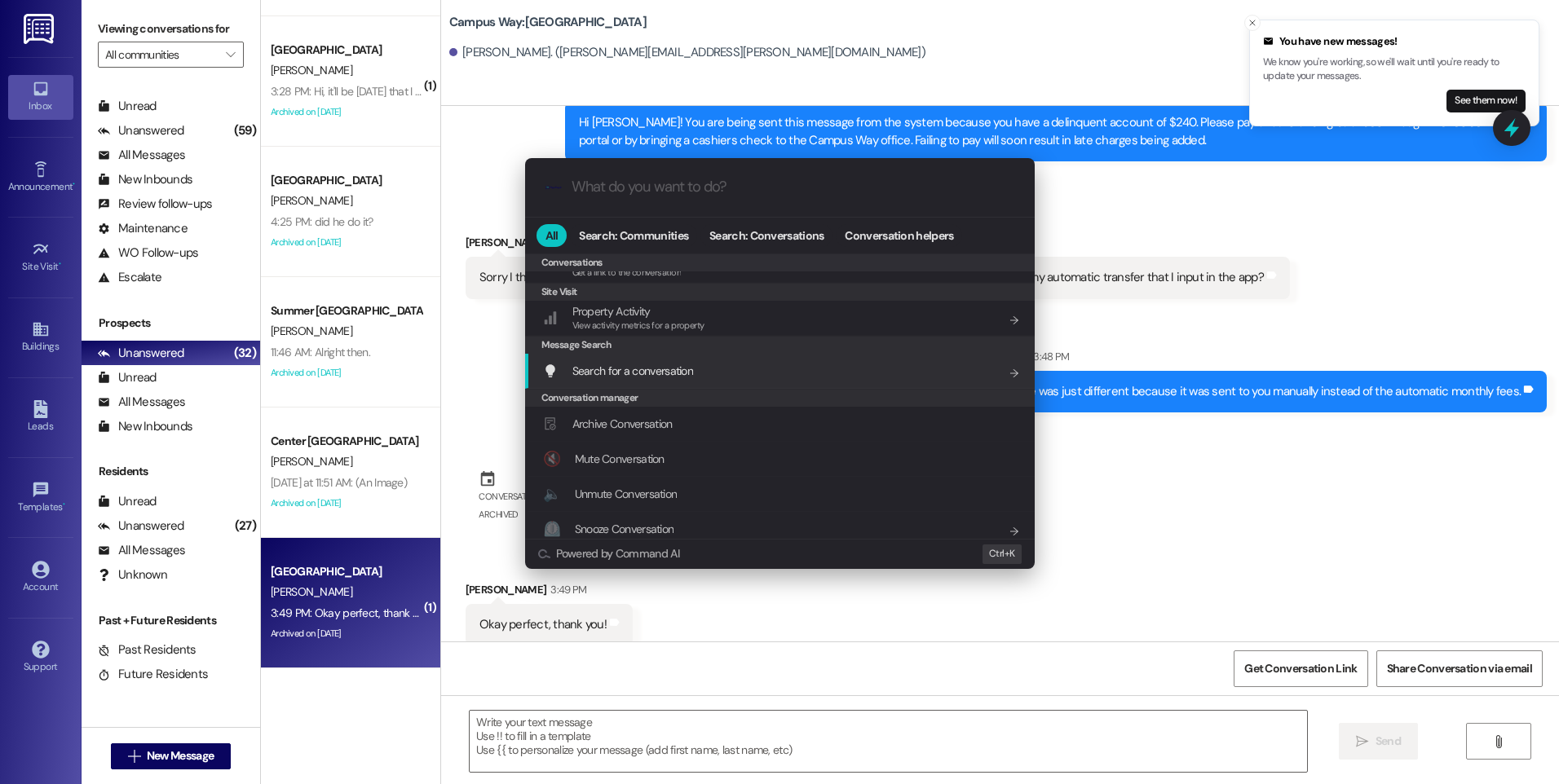
scroll to position [711, 0]
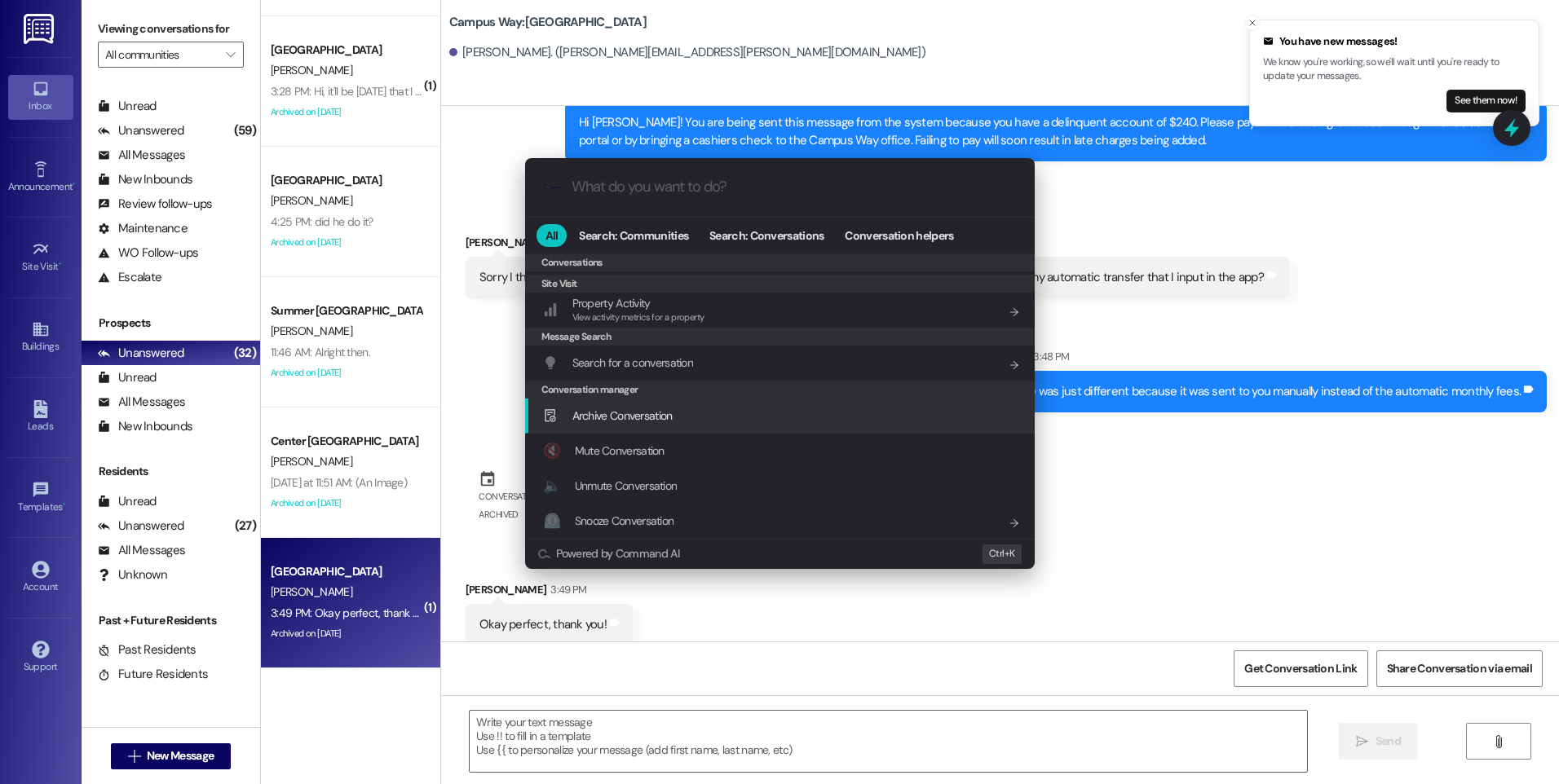
click at [679, 410] on div "Archive Conversation Add shortcut" at bounding box center [782, 416] width 477 height 18
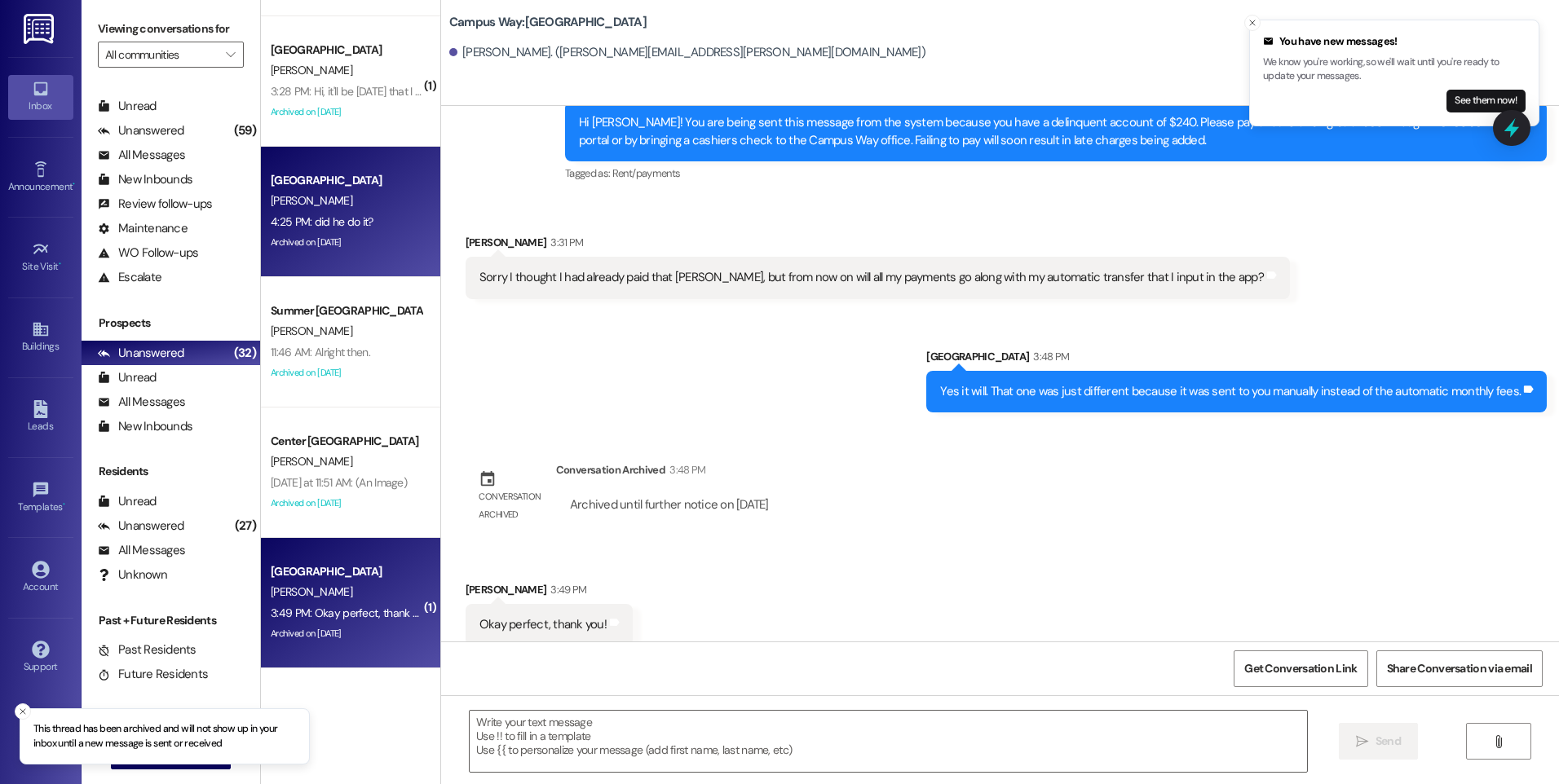
click at [383, 223] on div "4:25 PM: did he do it? 4:25 PM: did he do it?" at bounding box center [346, 222] width 154 height 21
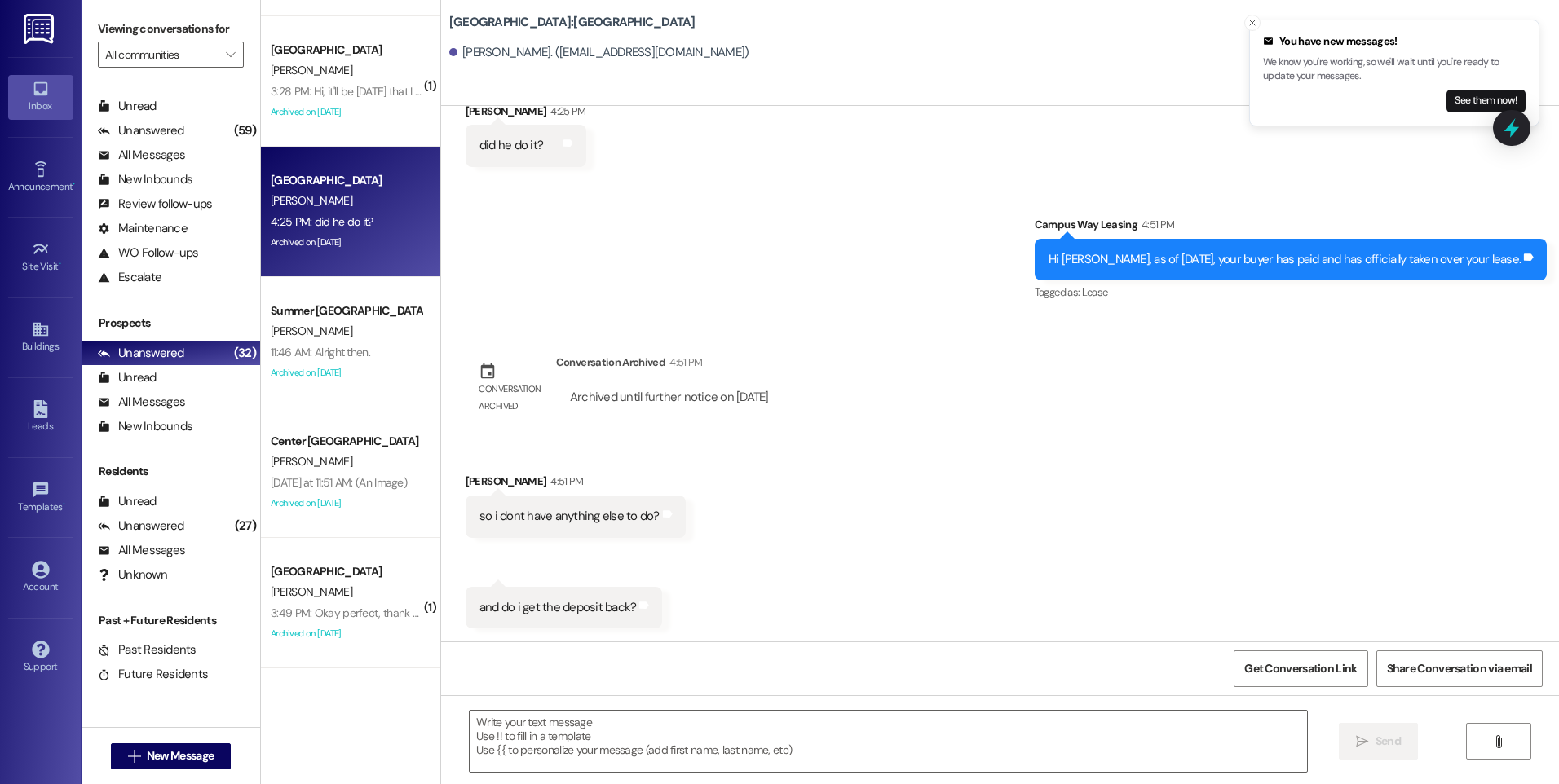
scroll to position [2084, 0]
click at [740, 738] on textarea at bounding box center [888, 741] width 837 height 61
